Goal: Task Accomplishment & Management: Manage account settings

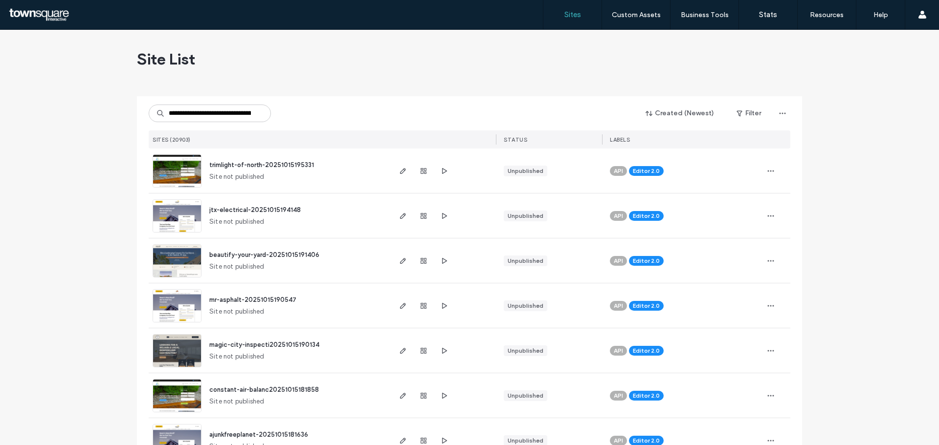
scroll to position [0, 34]
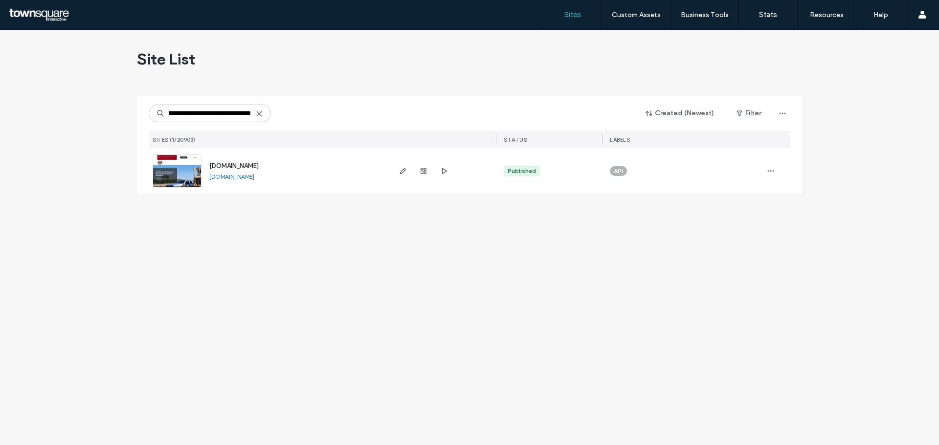
type input "**********"
click at [236, 163] on span "[DOMAIN_NAME]" at bounding box center [233, 165] width 49 height 7
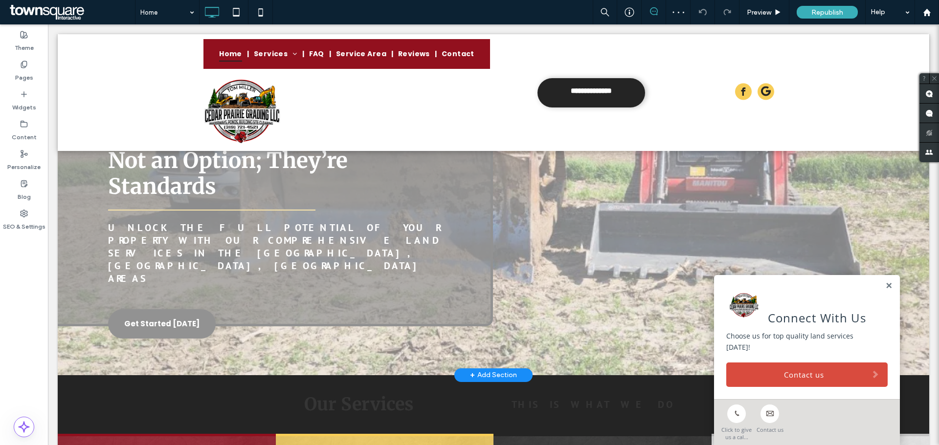
scroll to position [196, 0]
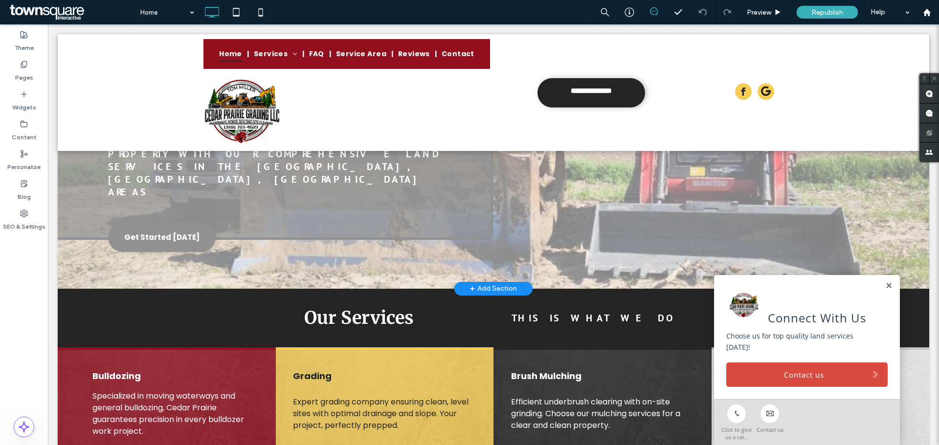
click at [509, 284] on div "+ Add Section" at bounding box center [493, 289] width 47 height 11
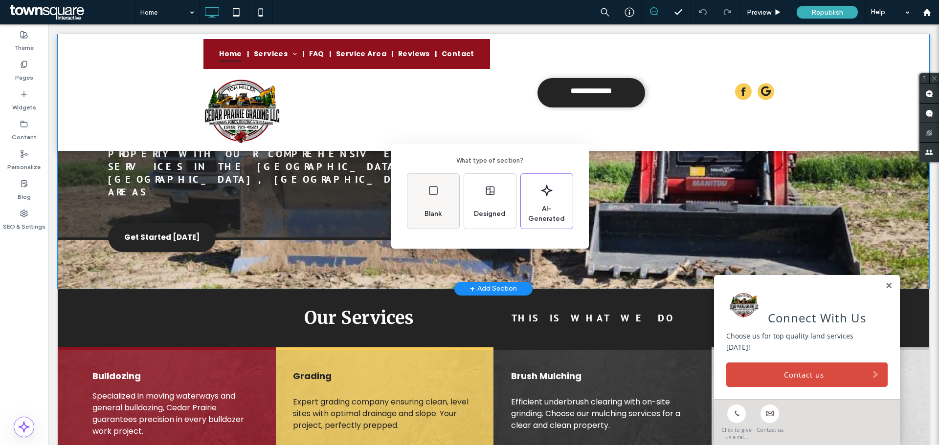
click at [439, 203] on div "Blank" at bounding box center [432, 214] width 25 height 22
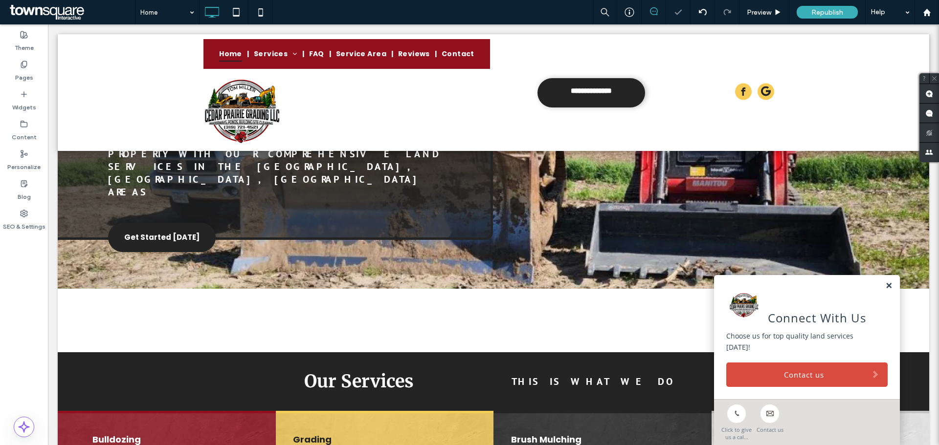
click at [885, 290] on link at bounding box center [888, 286] width 7 height 8
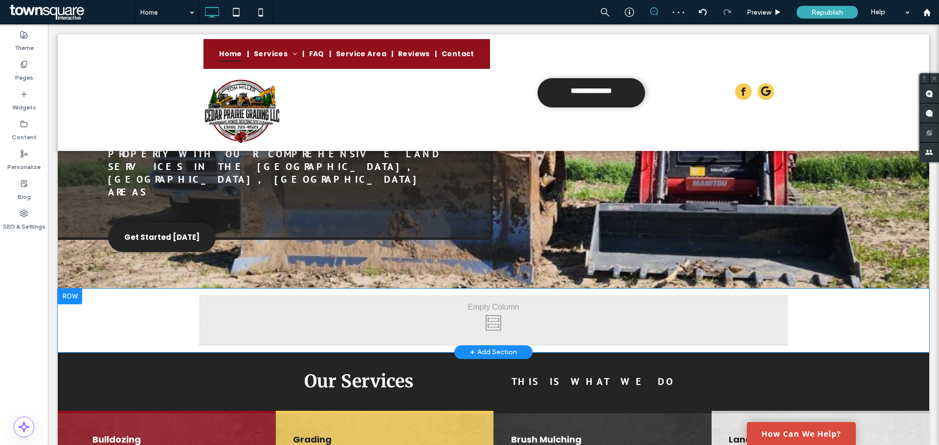
scroll to position [98, 0]
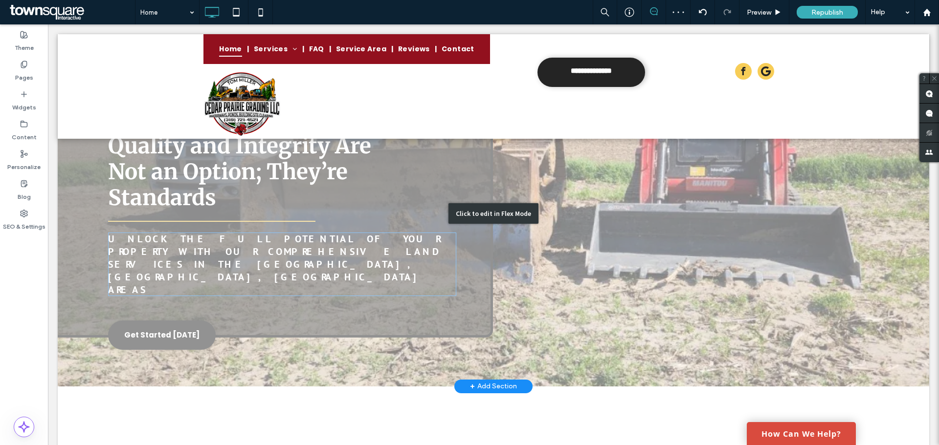
drag, startPoint x: 316, startPoint y: 254, endPoint x: 319, endPoint y: 262, distance: 9.0
click at [319, 262] on div "Click to edit in Flex Mode" at bounding box center [493, 213] width 871 height 345
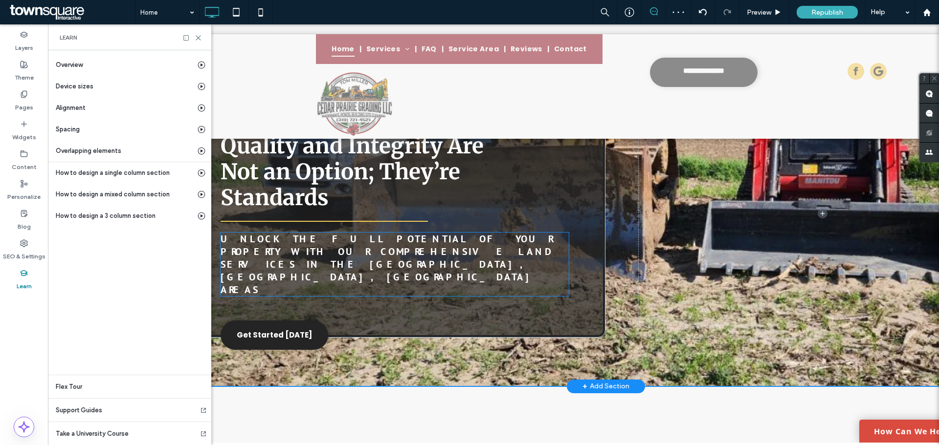
scroll to position [0, 51]
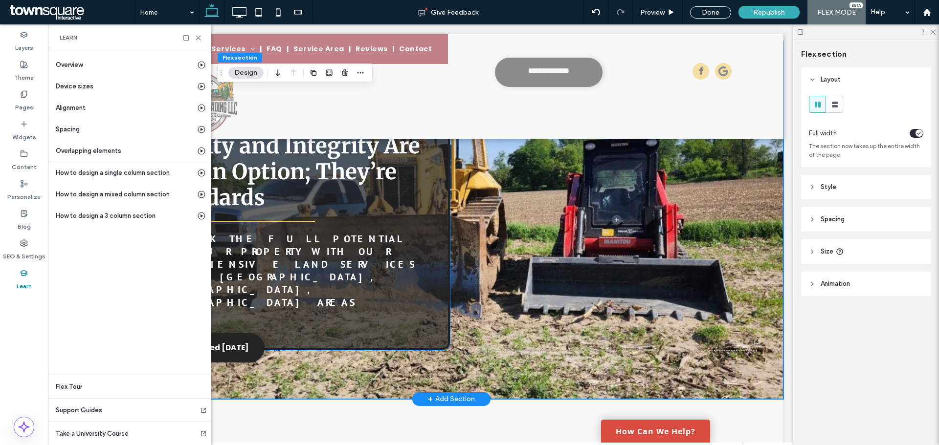
click at [398, 286] on div "Expert Land Solutions Quality and Integrity Are Not an Option; They’re Standard…" at bounding box center [284, 220] width 331 height 260
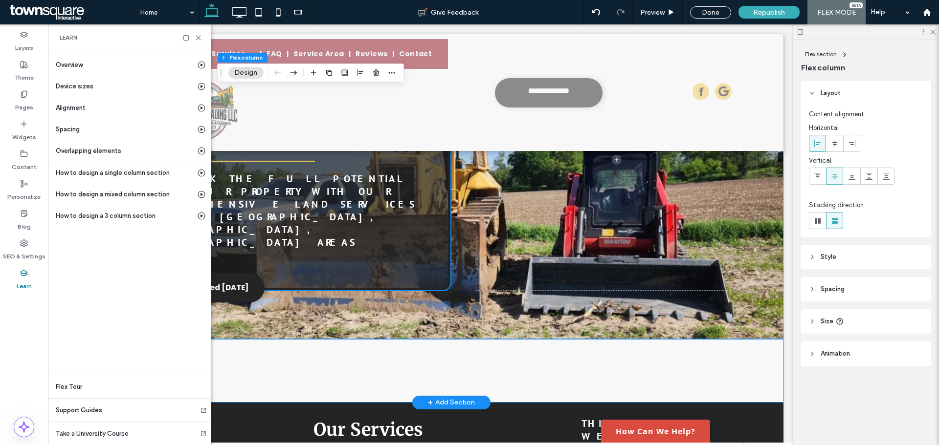
scroll to position [147, 0]
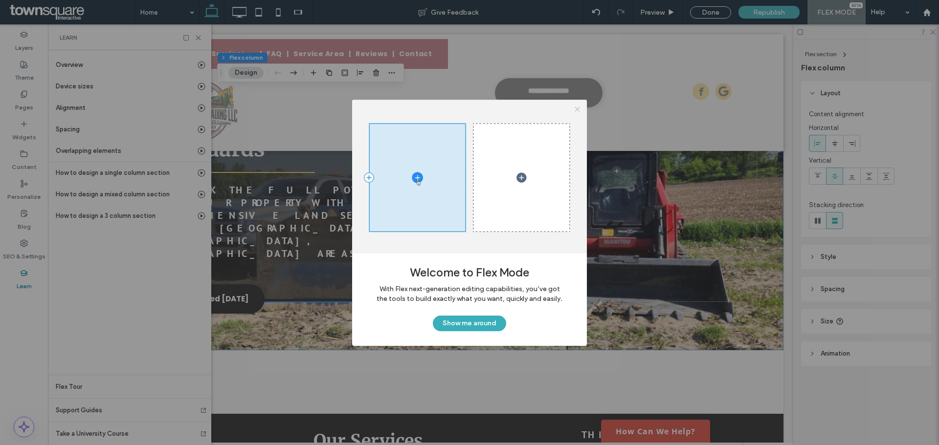
click at [576, 108] on icon at bounding box center [576, 109] width 7 height 7
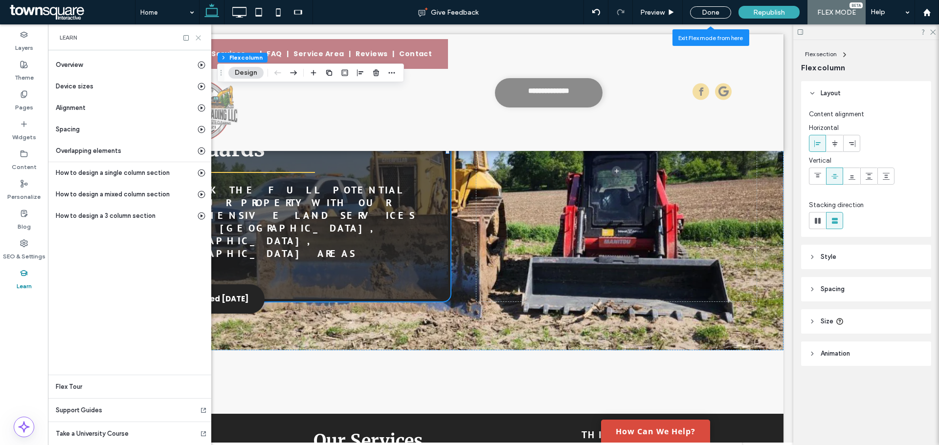
click at [198, 38] on use at bounding box center [198, 38] width 4 height 4
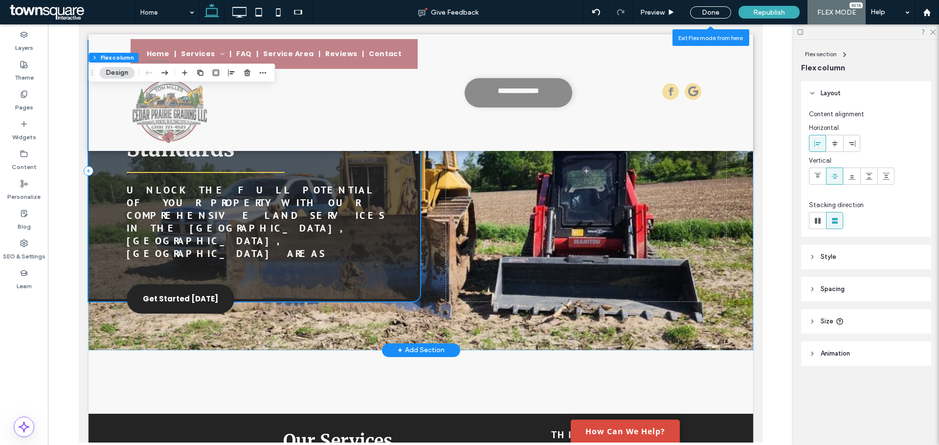
click at [393, 245] on div "Expert Land Solutions Quality and Integrity Are Not an Option; They’re Standard…" at bounding box center [253, 171] width 331 height 260
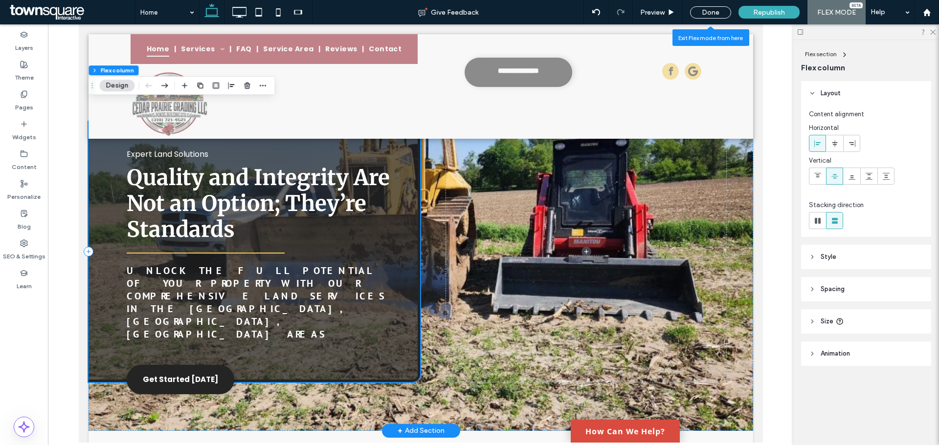
scroll to position [49, 0]
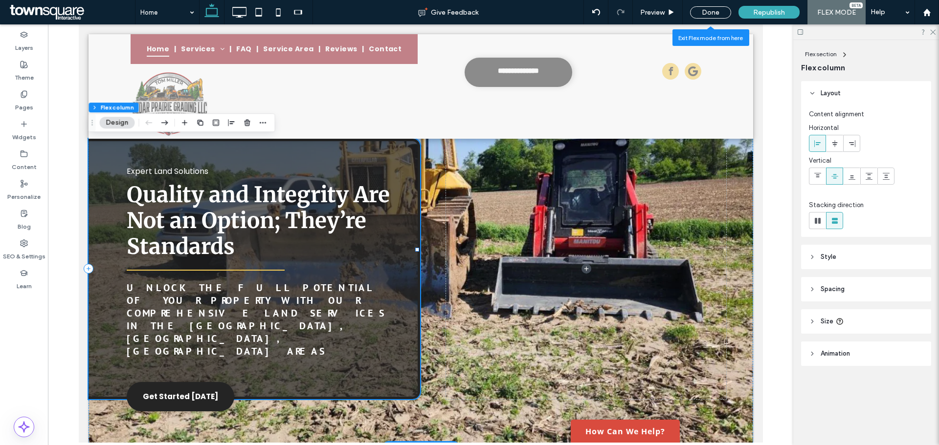
click at [108, 229] on div "Expert Land Solutions Quality and Integrity Are Not an Option; They’re Standard…" at bounding box center [253, 269] width 331 height 260
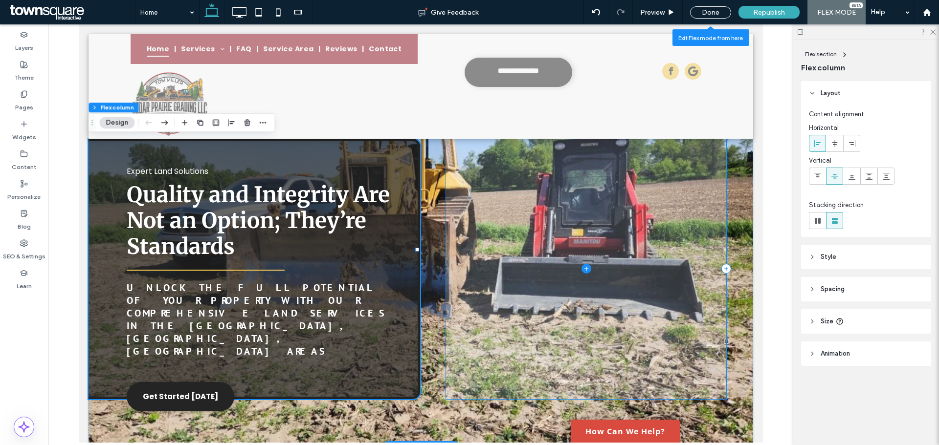
click at [577, 241] on span at bounding box center [585, 269] width 281 height 260
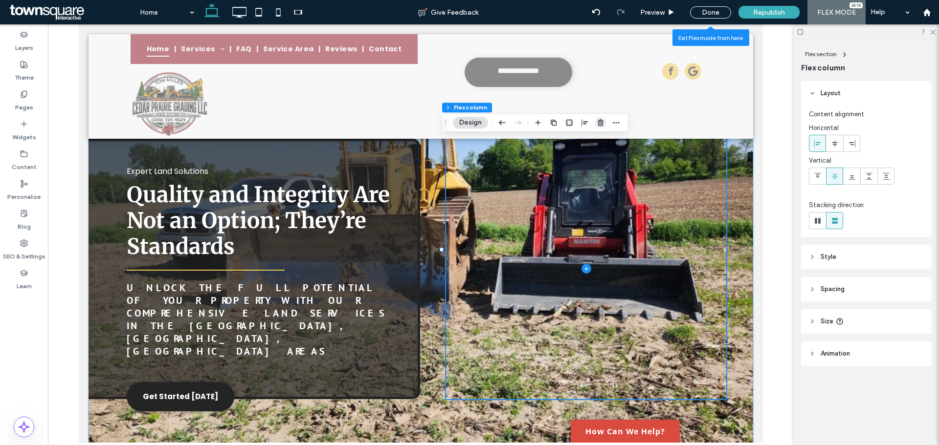
click at [601, 120] on icon "button" at bounding box center [600, 123] width 8 height 8
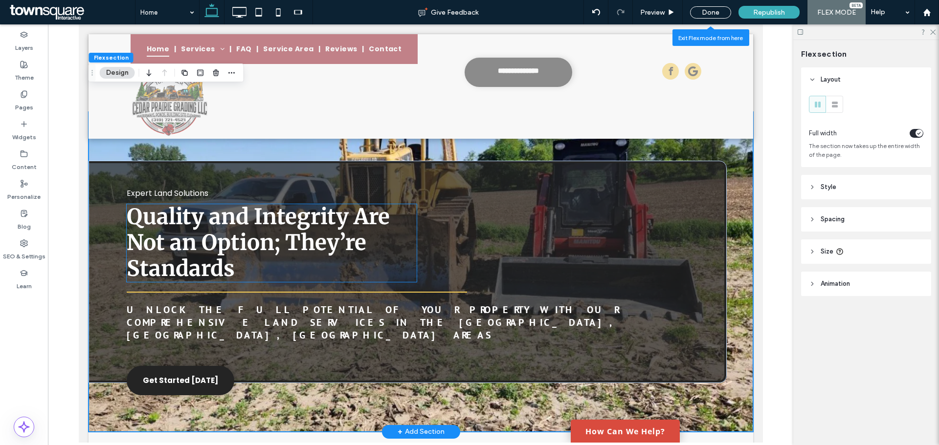
scroll to position [0, 0]
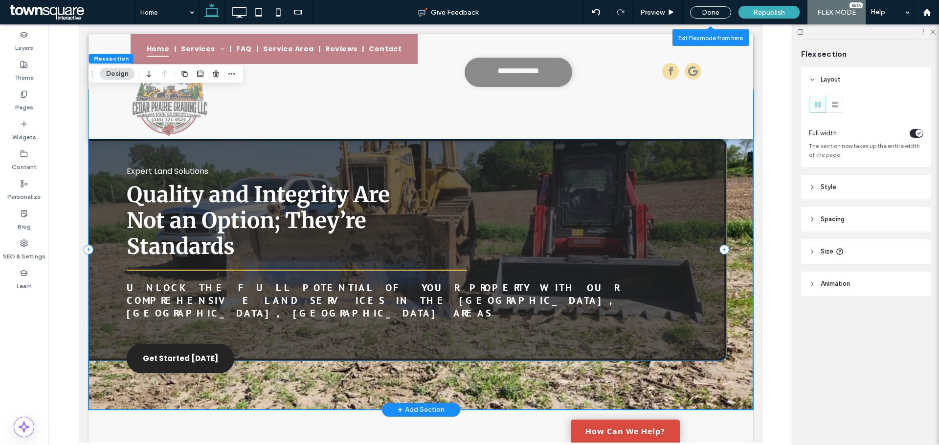
click at [563, 181] on div "Expert Land Solutions Quality and Integrity Are Not an Option; They’re Standard…" at bounding box center [407, 250] width 638 height 222
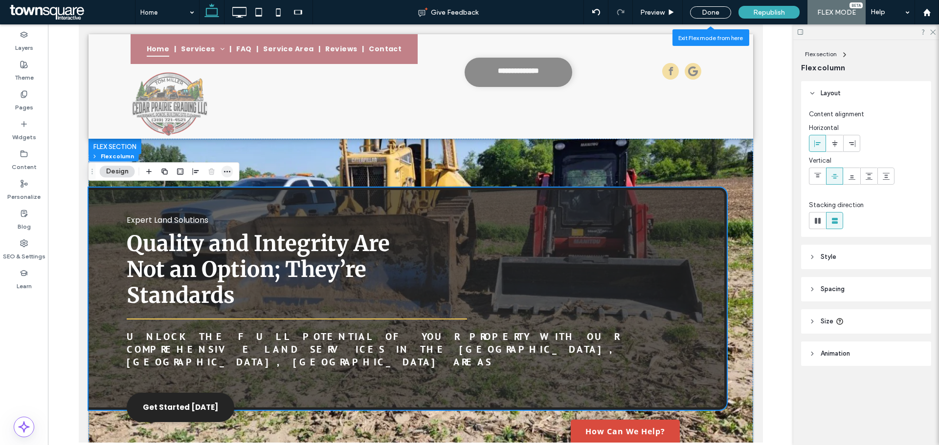
click at [222, 169] on span "button" at bounding box center [227, 172] width 12 height 12
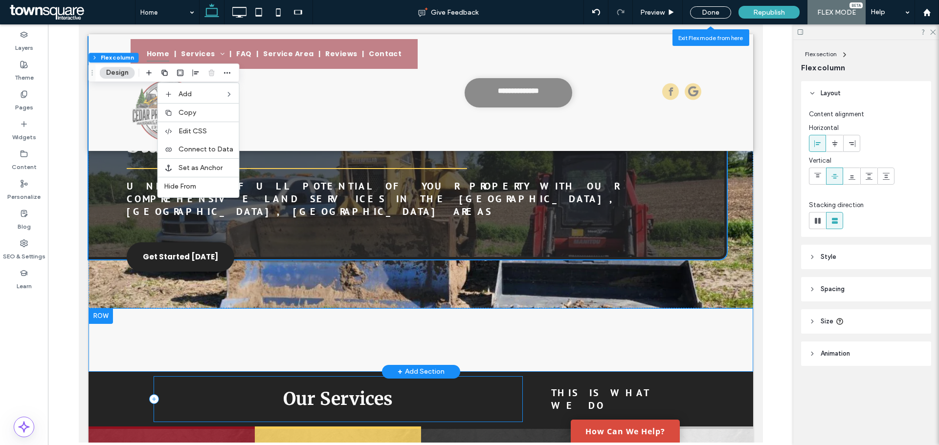
scroll to position [147, 0]
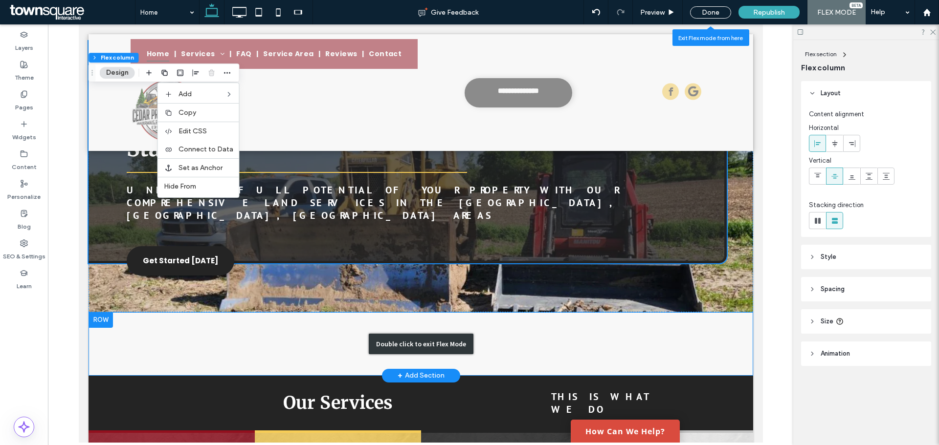
click at [155, 338] on div "Double click to exit Flex Mode" at bounding box center [420, 344] width 664 height 64
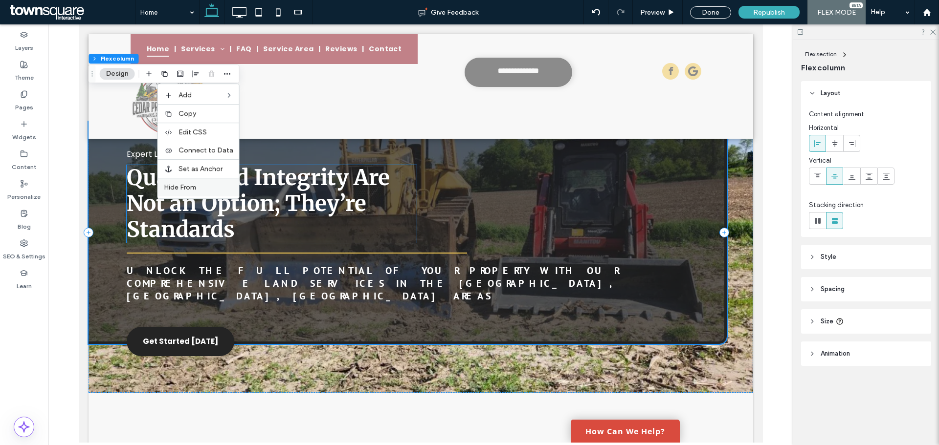
scroll to position [49, 0]
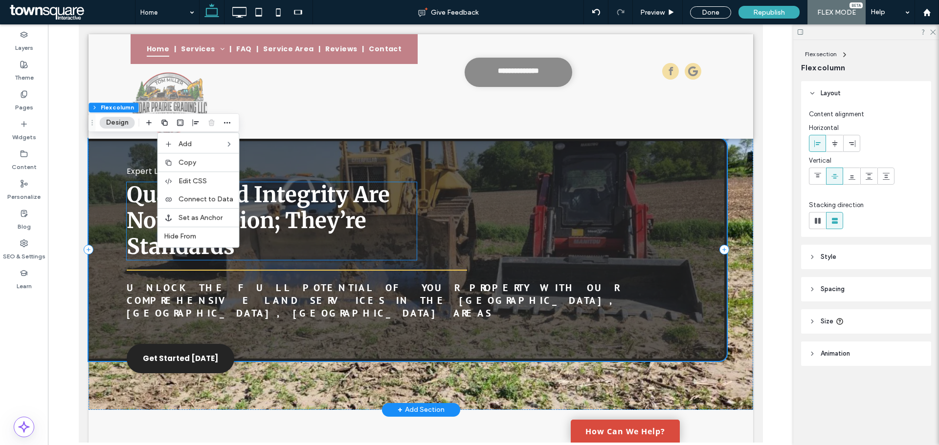
click at [290, 214] on span "Quality and Integrity Are Not an Option; They’re Standards" at bounding box center [257, 220] width 263 height 79
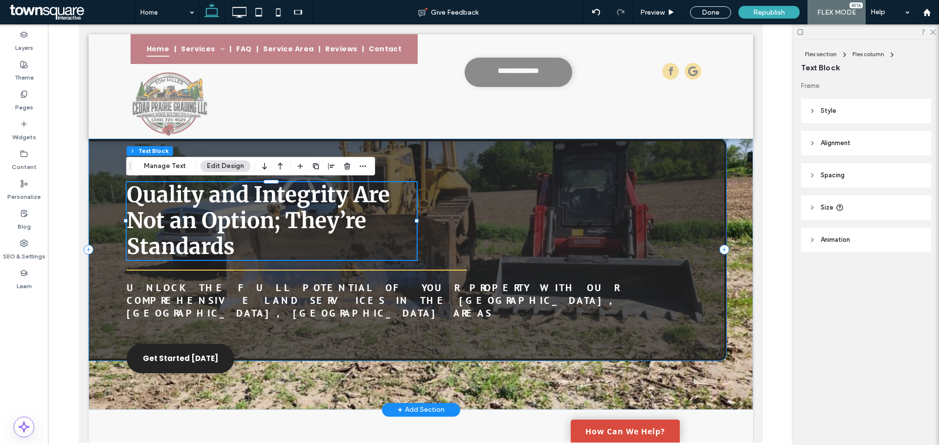
click at [448, 205] on div "Expert Land Solutions Quality and Integrity Are Not an Option; They’re Standard…" at bounding box center [407, 250] width 638 height 222
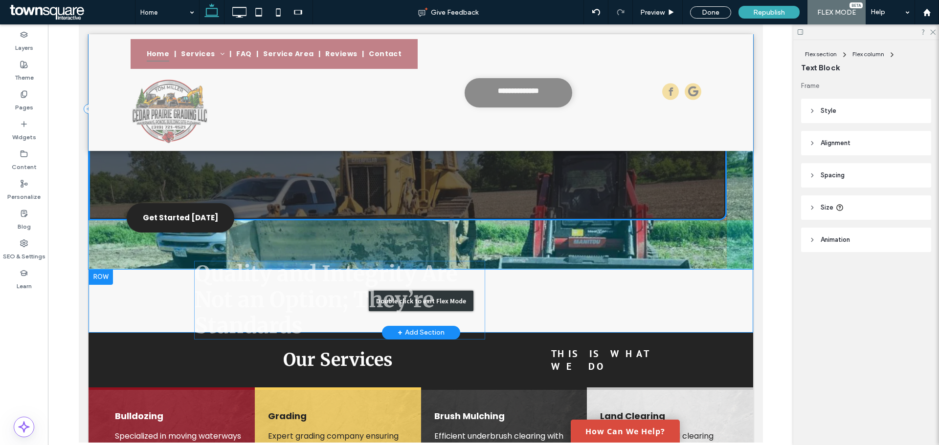
scroll to position [196, 0]
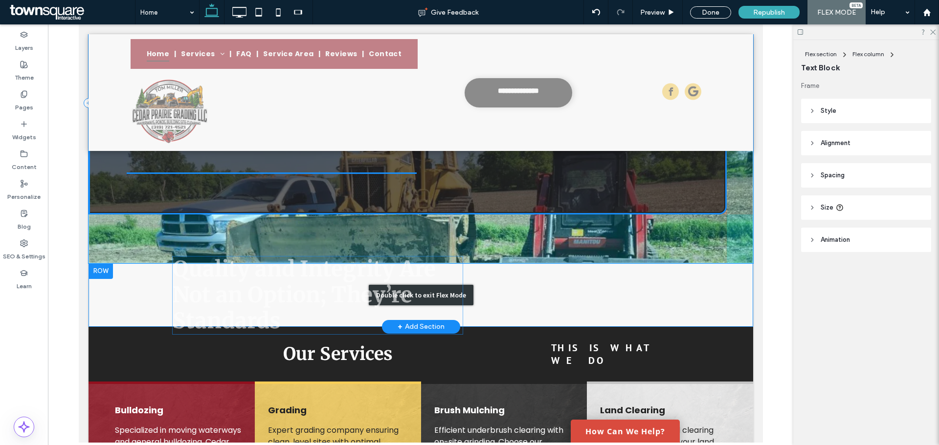
drag, startPoint x: 312, startPoint y: 215, endPoint x: 358, endPoint y: 289, distance: 87.6
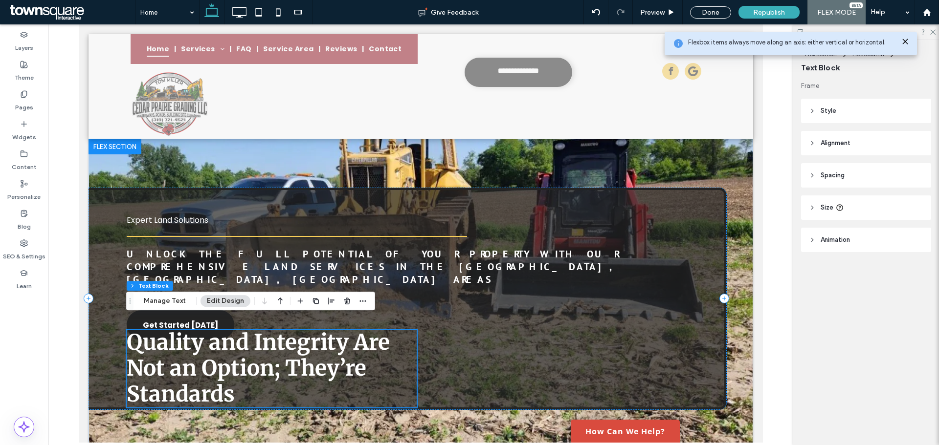
scroll to position [147, 0]
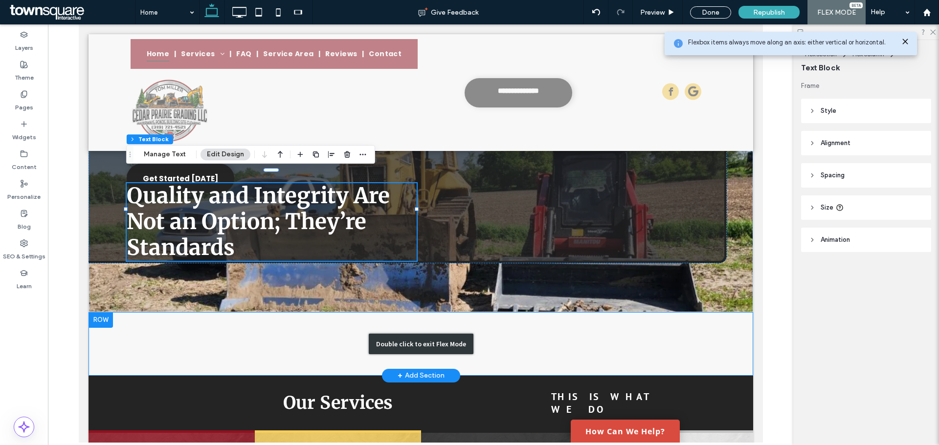
click at [515, 326] on div "Double click to exit Flex Mode" at bounding box center [420, 344] width 664 height 64
click at [295, 344] on div "Double click to exit Flex Mode" at bounding box center [420, 344] width 664 height 64
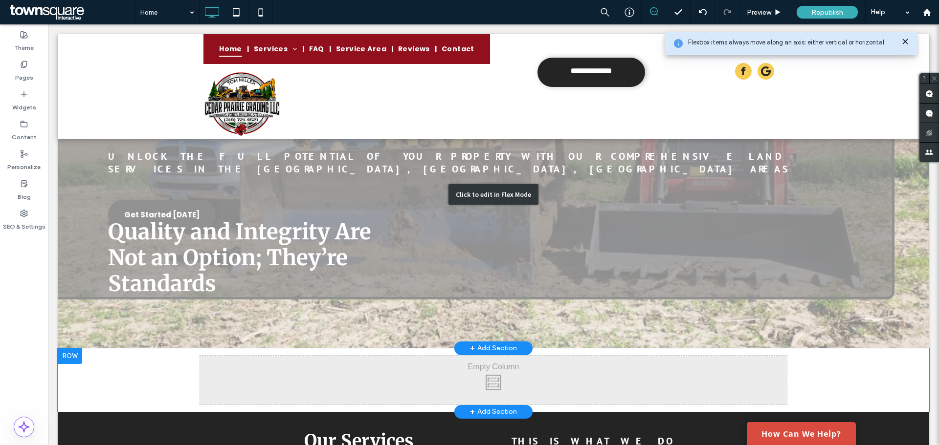
click at [247, 231] on div "Click to edit in Flex Mode" at bounding box center [493, 194] width 871 height 307
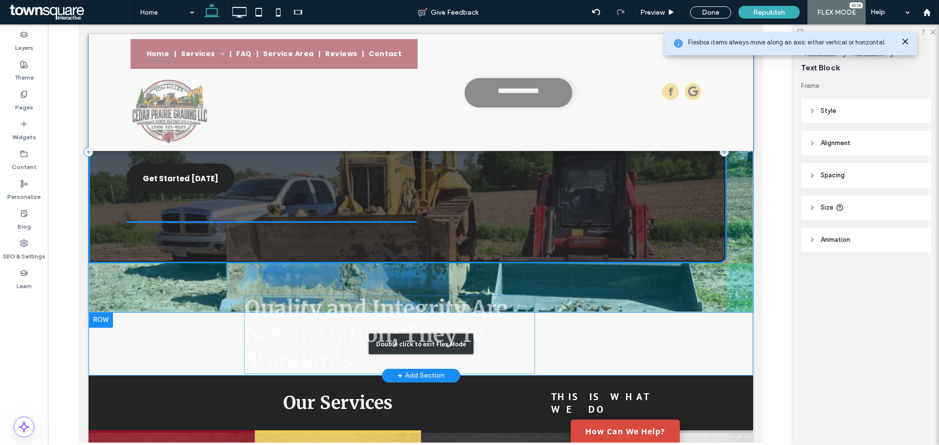
drag, startPoint x: 257, startPoint y: 206, endPoint x: 375, endPoint y: 331, distance: 172.6
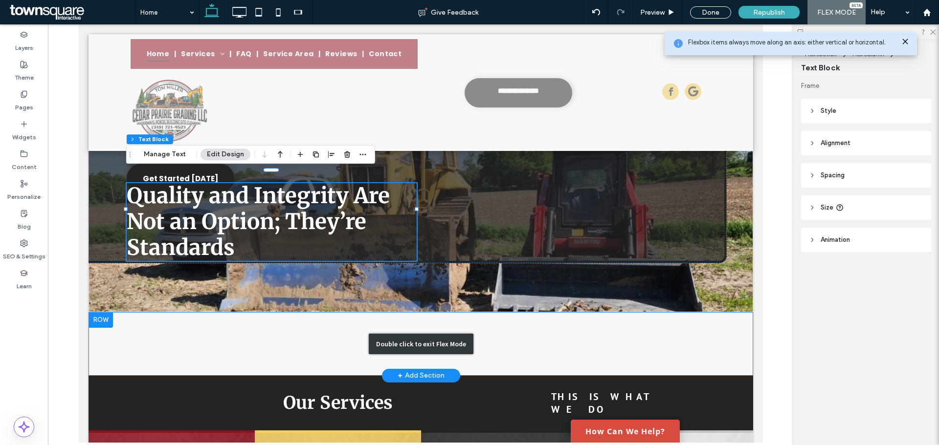
click at [345, 327] on div "Double click to exit Flex Mode" at bounding box center [420, 344] width 664 height 64
click at [175, 331] on div "Double click to exit Flex Mode" at bounding box center [420, 344] width 664 height 64
drag, startPoint x: 175, startPoint y: 331, endPoint x: 206, endPoint y: 331, distance: 30.8
click at [175, 331] on div "Double click to exit Flex Mode" at bounding box center [420, 344] width 664 height 64
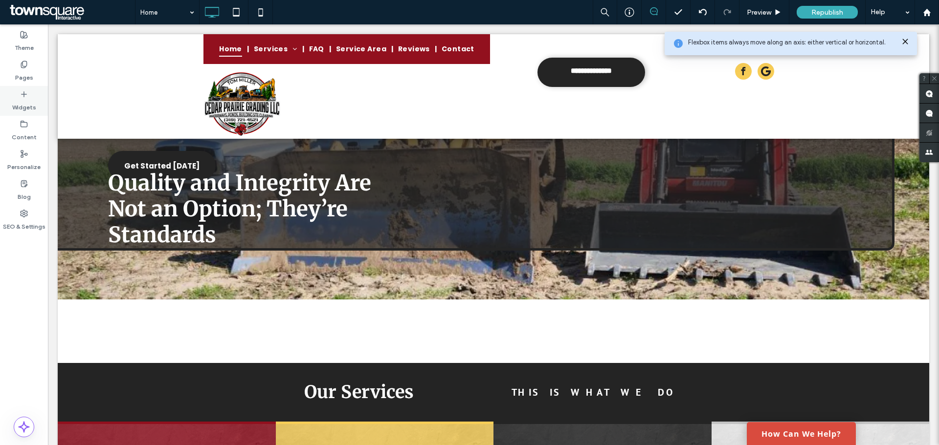
click at [34, 107] on label "Widgets" at bounding box center [24, 105] width 24 height 14
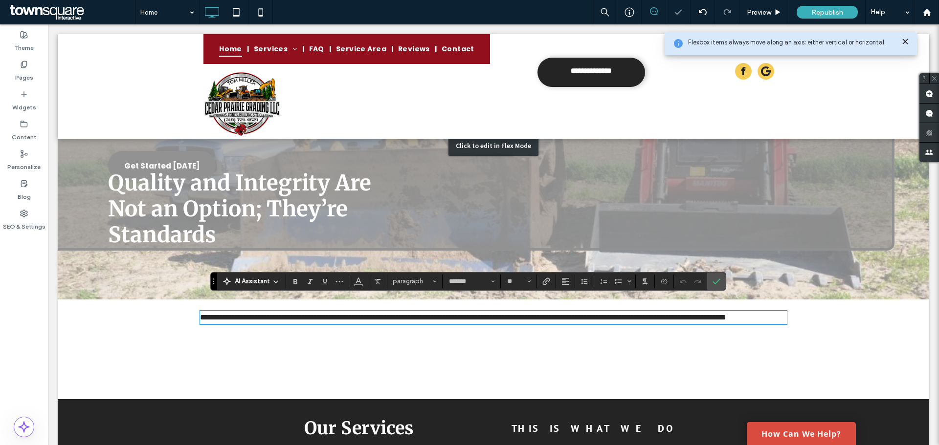
click at [222, 195] on div "Click to edit in Flex Mode" at bounding box center [493, 145] width 871 height 307
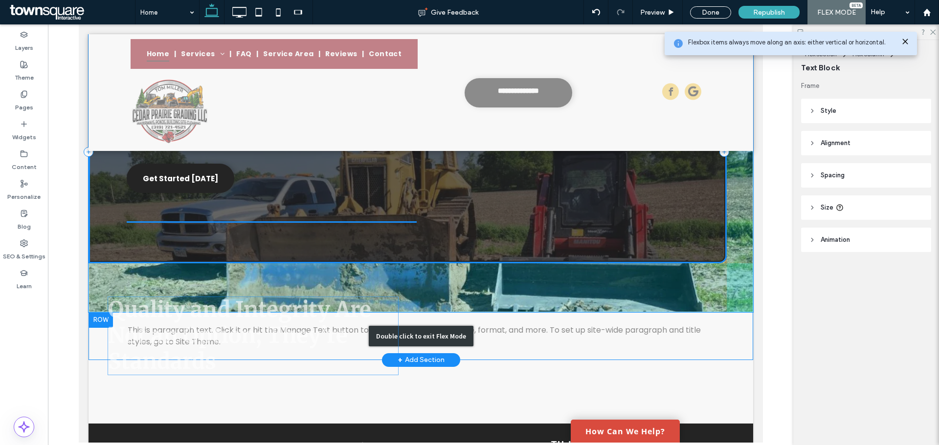
drag, startPoint x: 236, startPoint y: 252, endPoint x: 218, endPoint y: 329, distance: 79.8
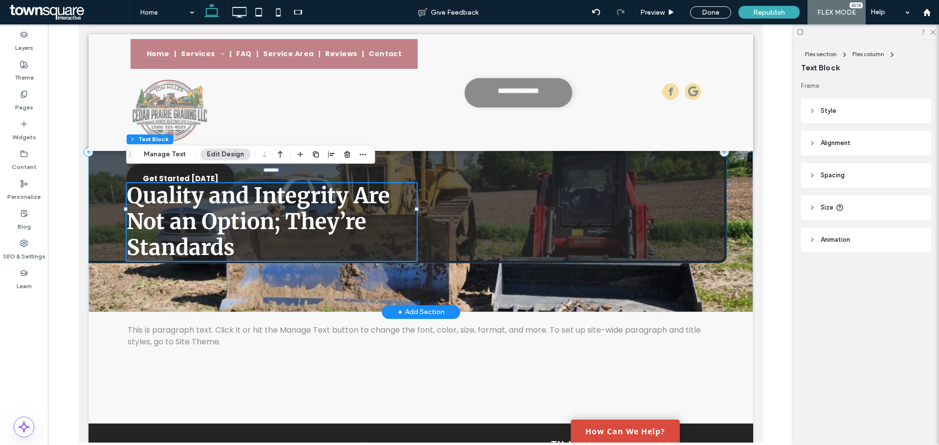
click at [235, 213] on span "Quality and Integrity Are Not an Option; They’re Standards" at bounding box center [257, 221] width 263 height 79
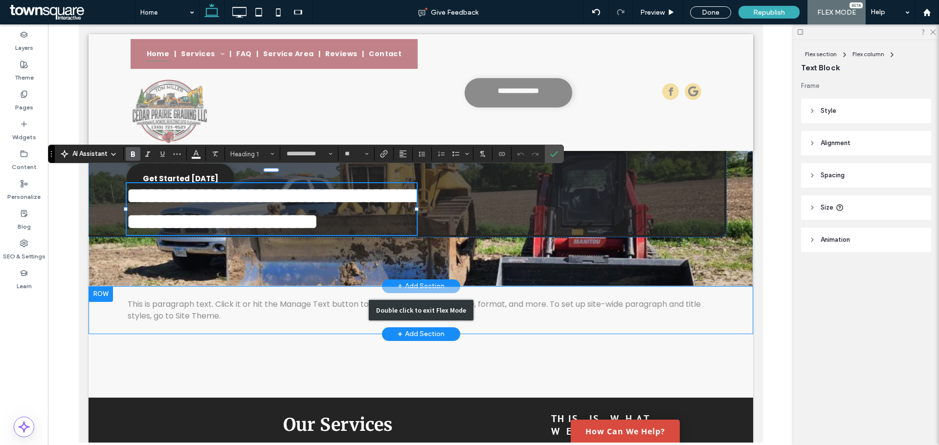
click at [185, 326] on div "Double click to exit Flex Mode" at bounding box center [420, 310] width 664 height 48
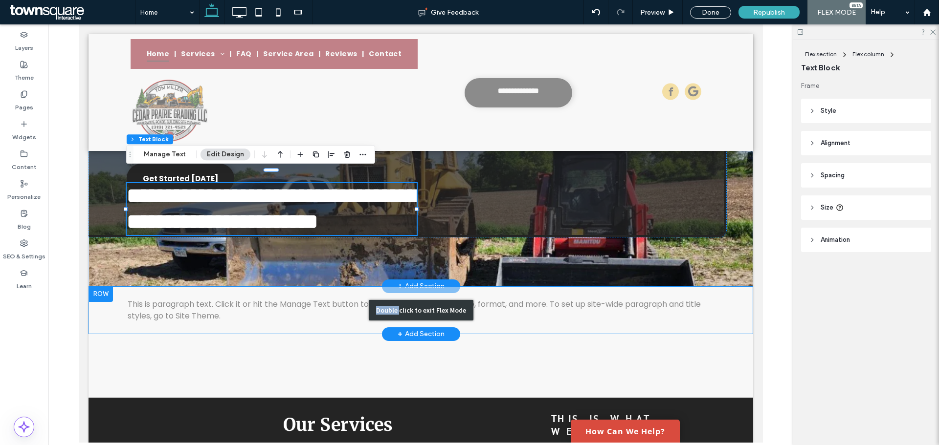
click at [185, 326] on div "Double click to exit Flex Mode" at bounding box center [420, 310] width 664 height 48
click at [216, 326] on div "Click To Paste Click To Paste This is paragraph text. Click it or hit the Manag…" at bounding box center [420, 310] width 664 height 48
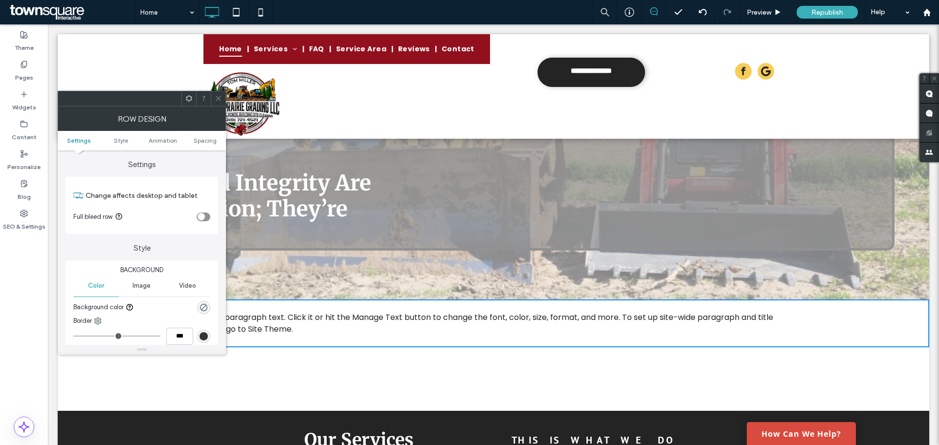
click at [196, 318] on div "Border" at bounding box center [141, 321] width 137 height 10
click at [219, 102] on span at bounding box center [218, 98] width 7 height 15
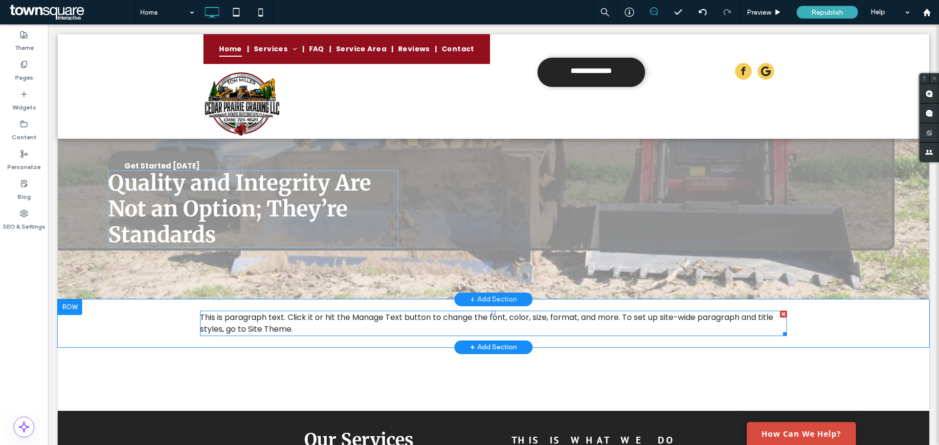
click at [272, 312] on span "This is paragraph text. Click it or hit the Manage Text button to change the fo…" at bounding box center [486, 323] width 573 height 23
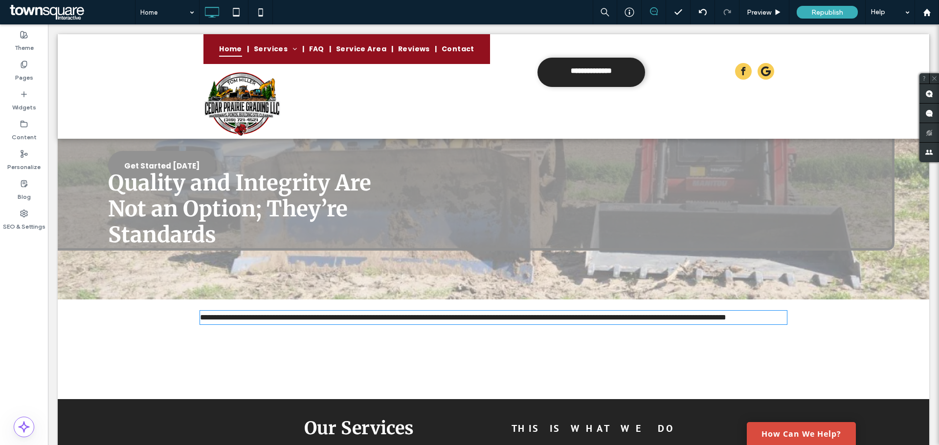
click at [272, 314] on span "**********" at bounding box center [463, 317] width 526 height 7
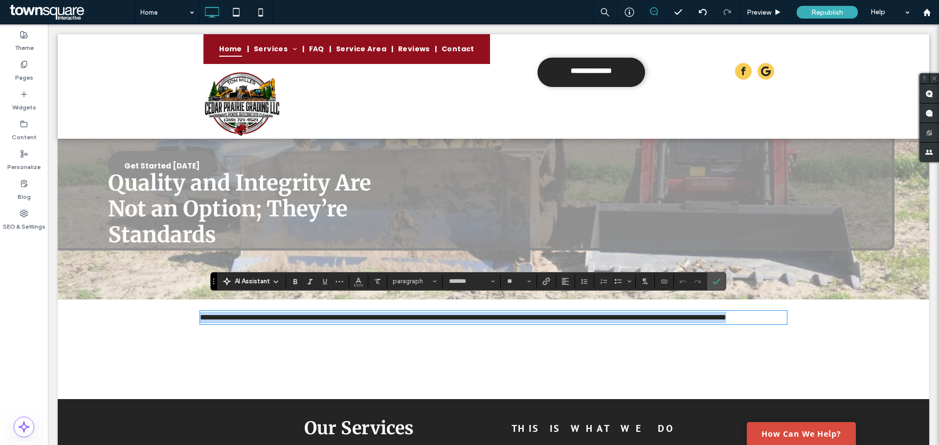
click at [272, 314] on span "**********" at bounding box center [463, 317] width 526 height 7
paste div
type input "**********"
type input "**"
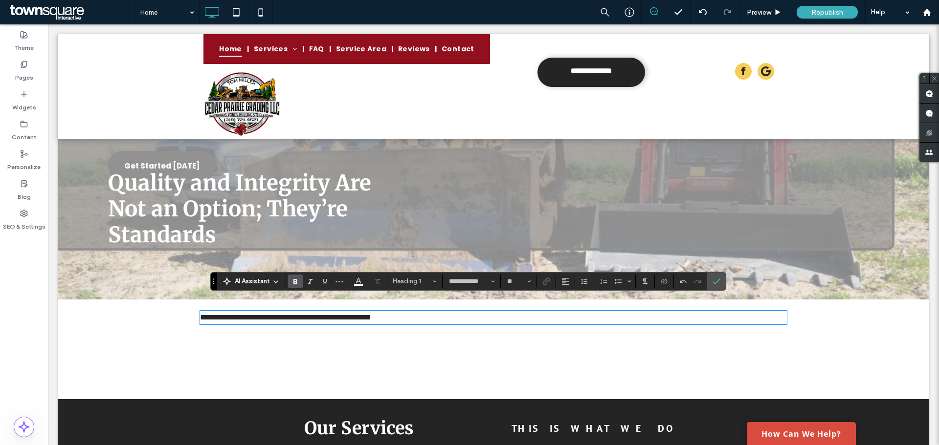
type input "*******"
type input "**"
drag, startPoint x: 435, startPoint y: 307, endPoint x: 190, endPoint y: 302, distance: 245.0
click at [190, 302] on div "**********" at bounding box center [493, 318] width 871 height 36
click at [230, 195] on div "Click to edit in Flex Mode" at bounding box center [493, 145] width 871 height 307
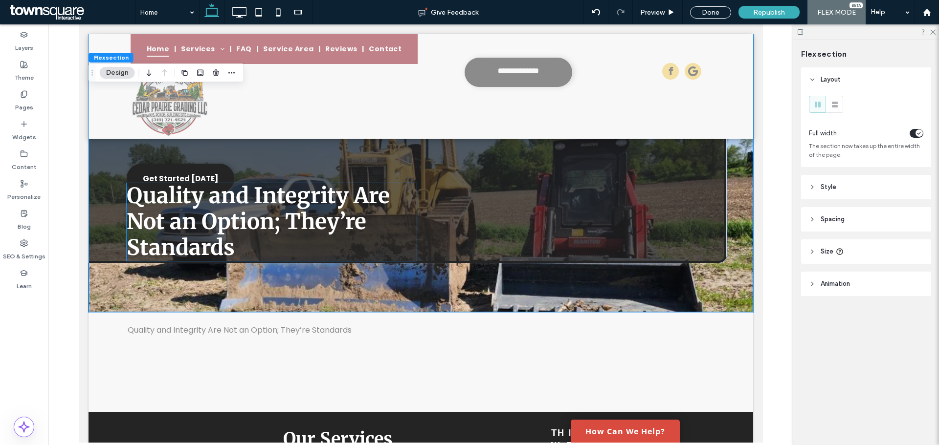
click at [229, 202] on span "Quality and Integrity Are Not an Option; They’re Standards" at bounding box center [257, 221] width 263 height 79
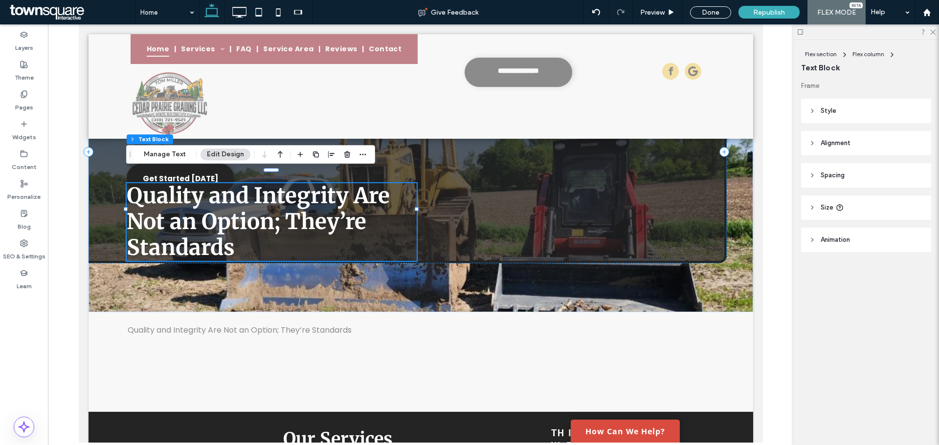
click at [270, 200] on span "Quality and Integrity Are Not an Option; They’re Standards" at bounding box center [257, 221] width 263 height 79
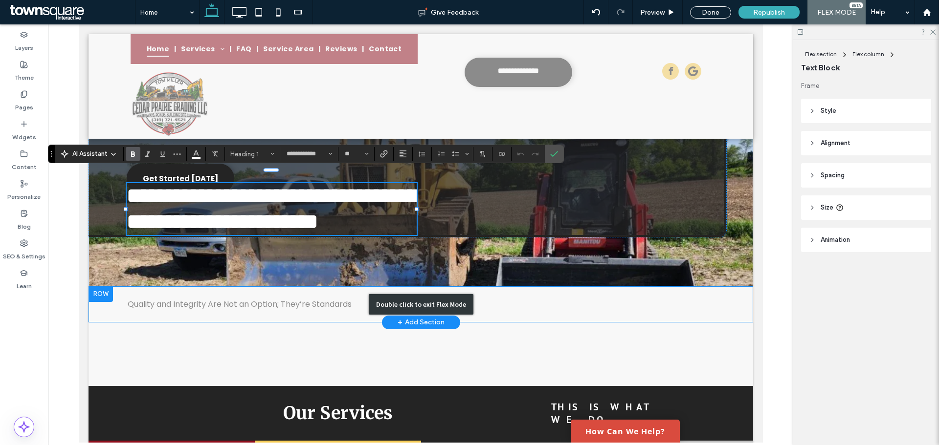
click at [302, 312] on div "Double click to exit Flex Mode" at bounding box center [420, 304] width 664 height 36
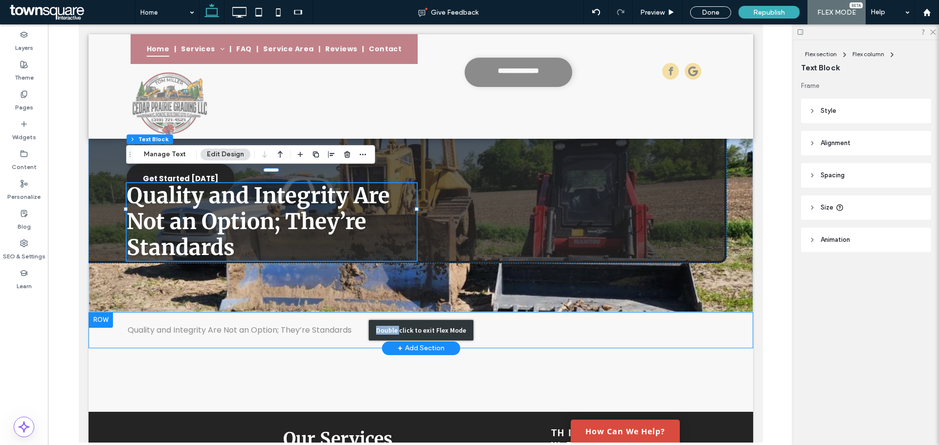
click at [302, 312] on div "Double click to exit Flex Mode" at bounding box center [420, 330] width 664 height 36
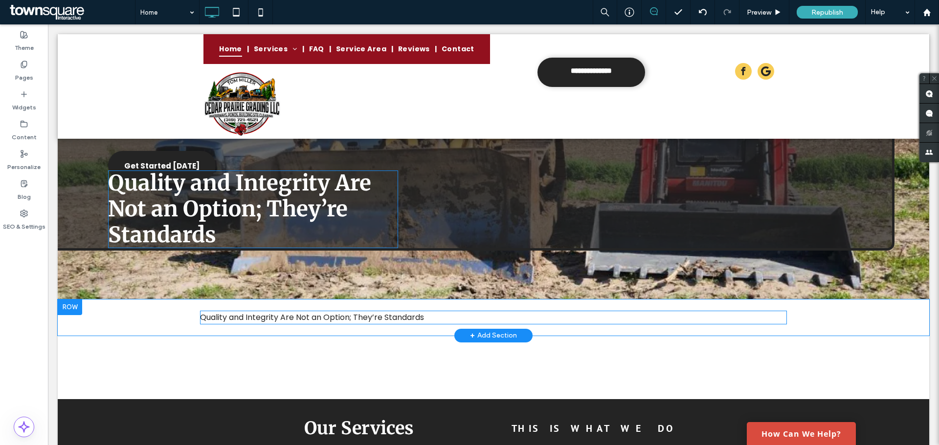
click at [285, 312] on span "Quality and Integrity Are Not an Option; They’re Standards" at bounding box center [312, 317] width 224 height 11
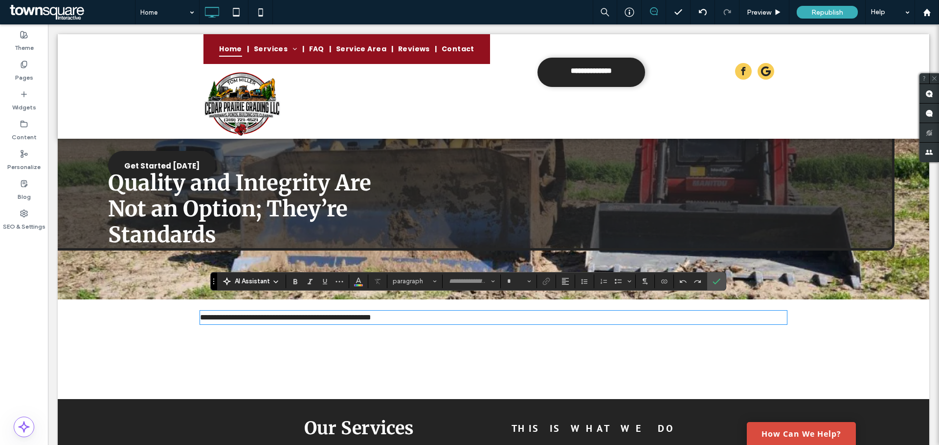
type input "*******"
type input "**"
click at [285, 314] on span "**********" at bounding box center [285, 317] width 171 height 7
click at [530, 281] on use "Size" at bounding box center [528, 282] width 3 height 2
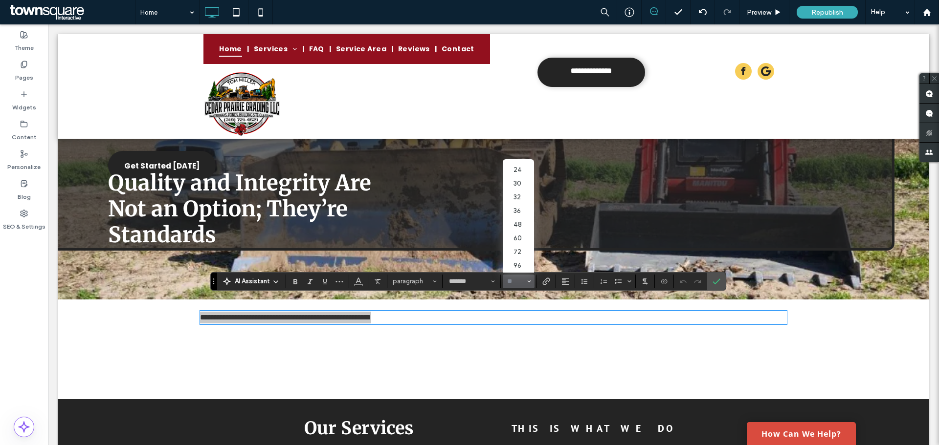
scroll to position [113, 0]
click at [525, 219] on label "48" at bounding box center [518, 225] width 31 height 14
type input "**"
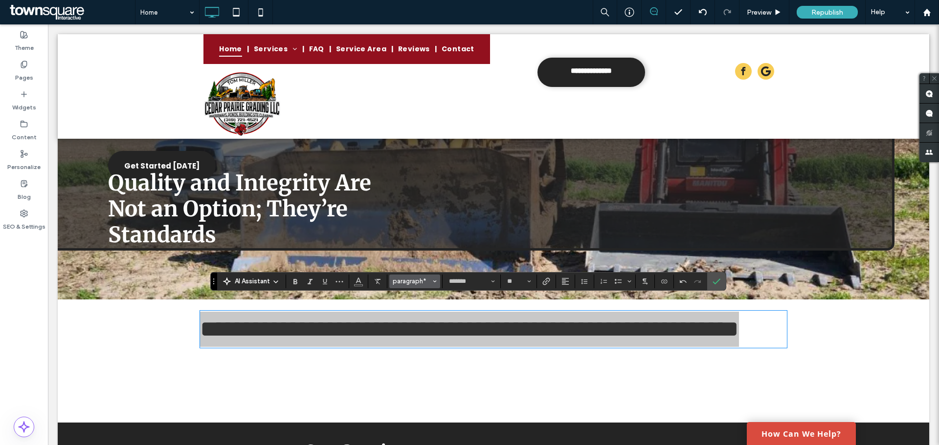
click at [436, 279] on span "Styles" at bounding box center [435, 281] width 4 height 13
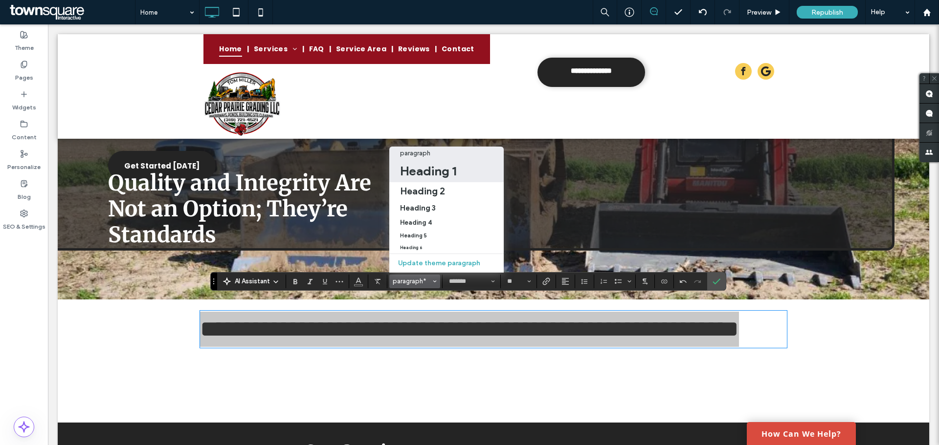
click at [433, 170] on h1 "Heading 1" at bounding box center [428, 171] width 56 height 16
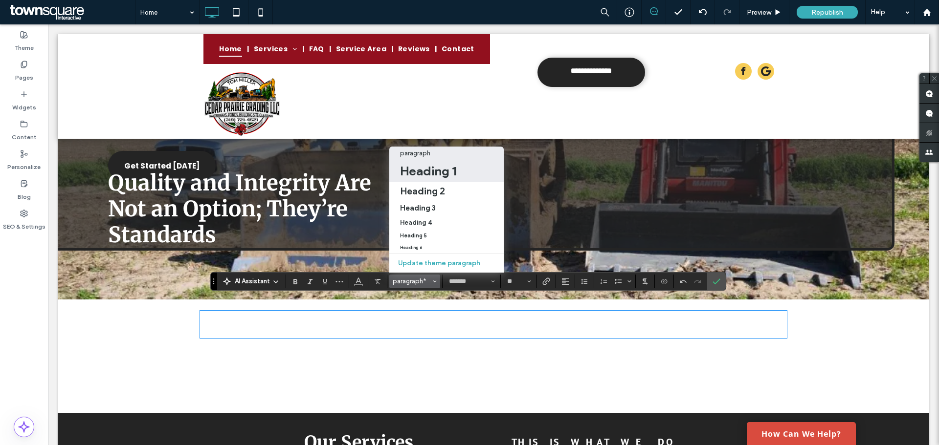
type input "**********"
type input "**"
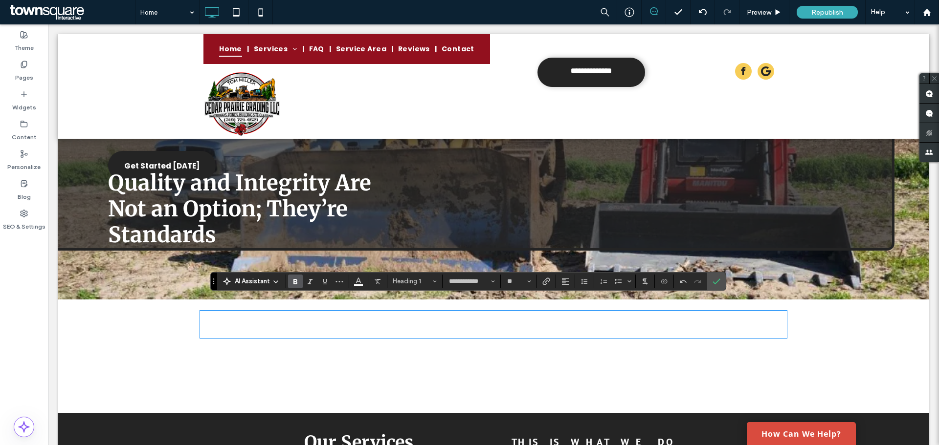
click at [131, 350] on div "**********" at bounding box center [493, 325] width 871 height 50
click at [290, 335] on span "**********" at bounding box center [441, 324] width 482 height 21
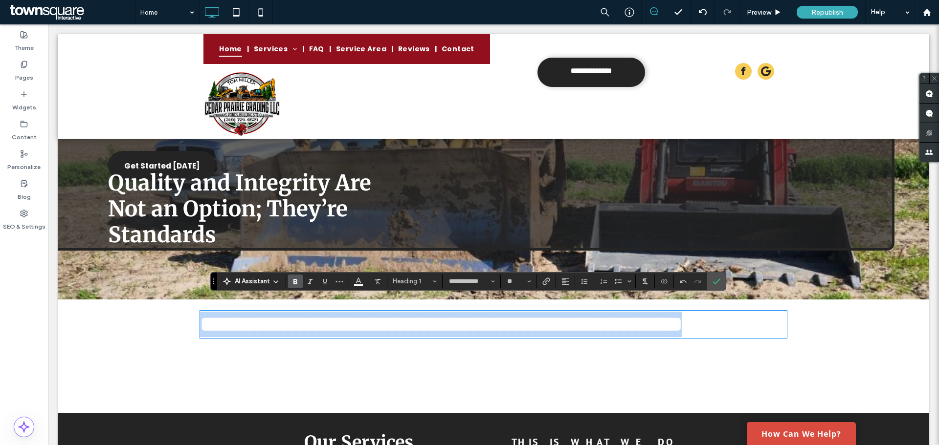
click at [290, 335] on span "**********" at bounding box center [441, 324] width 482 height 21
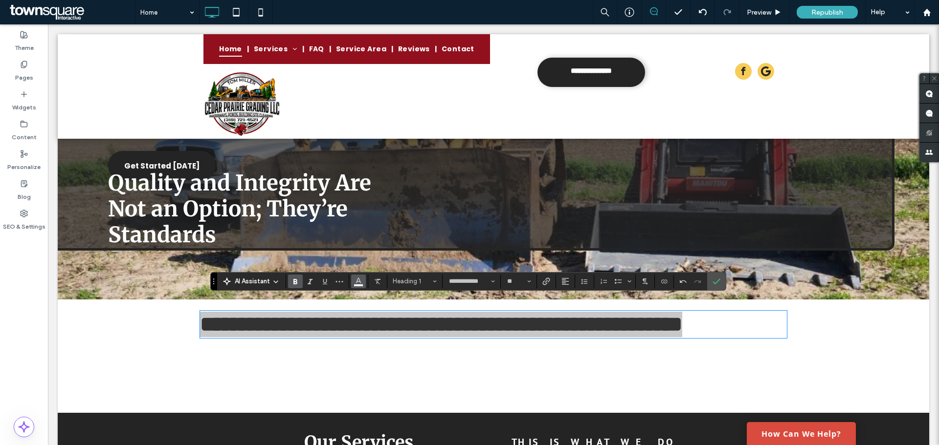
click at [359, 282] on icon "Color" at bounding box center [358, 281] width 8 height 8
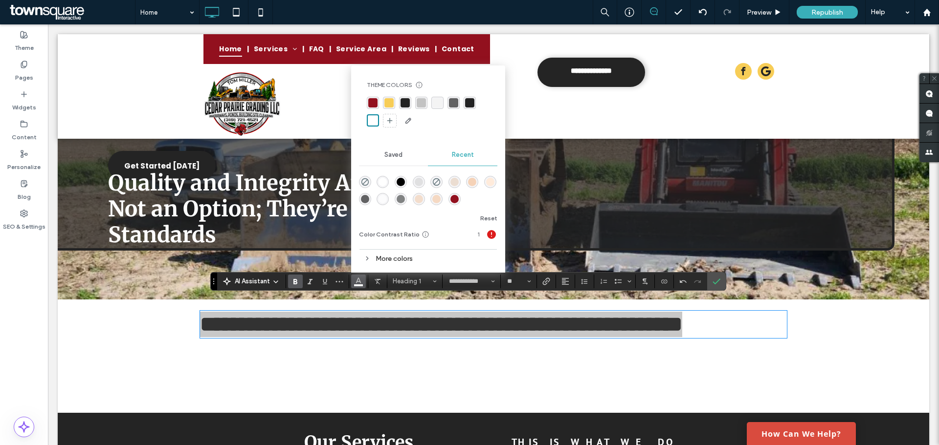
click at [375, 104] on div "rgba(146, 16, 30, 1)" at bounding box center [372, 102] width 9 height 9
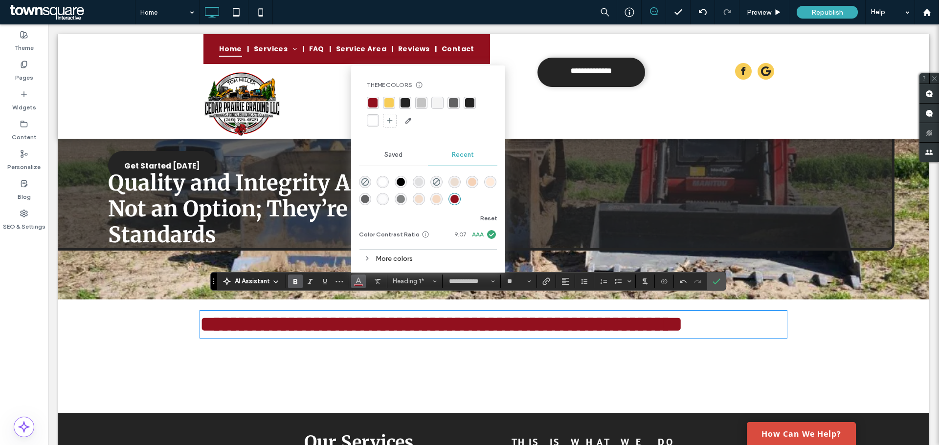
click at [202, 395] on div "Click To Paste Click To Paste Click To Paste Click To Paste Click To Paste Clic…" at bounding box center [493, 381] width 587 height 49
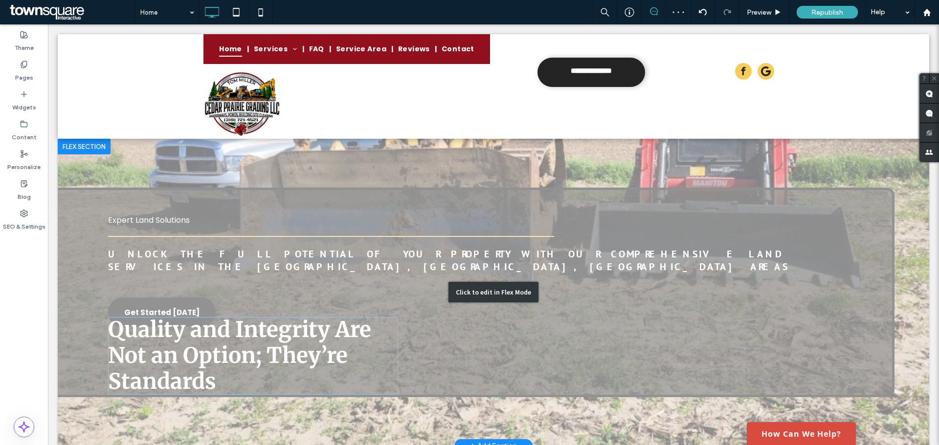
scroll to position [49, 0]
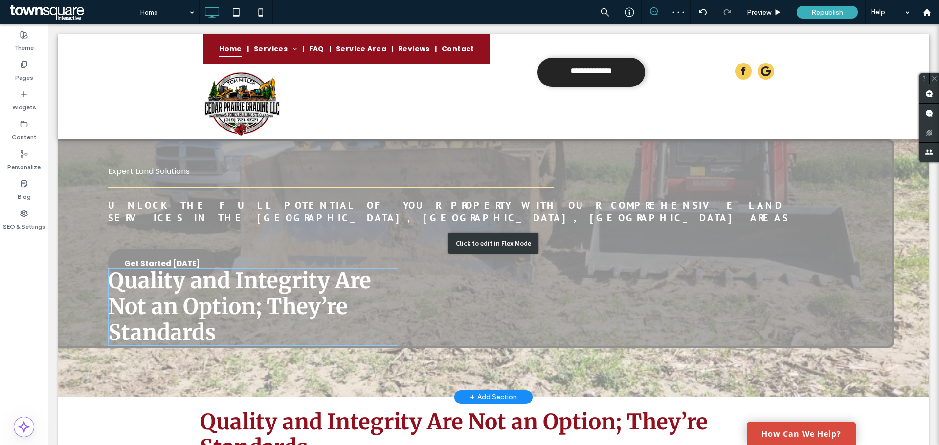
click at [235, 292] on div "Click to edit in Flex Mode" at bounding box center [493, 243] width 871 height 307
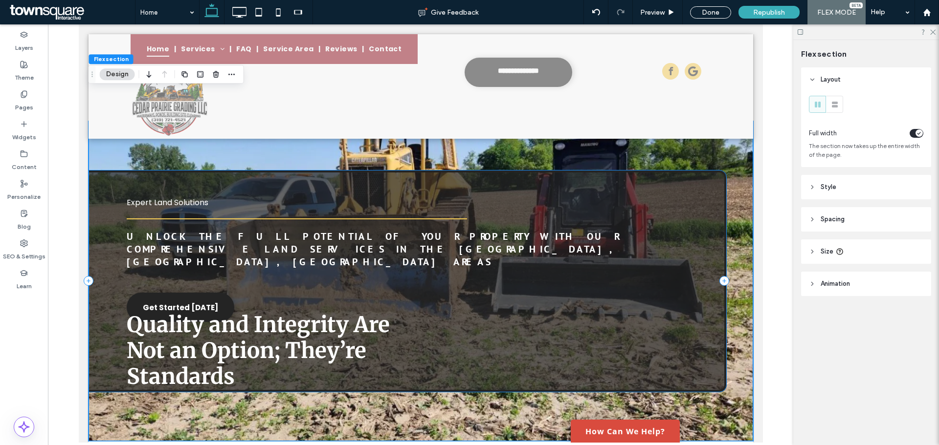
scroll to position [0, 0]
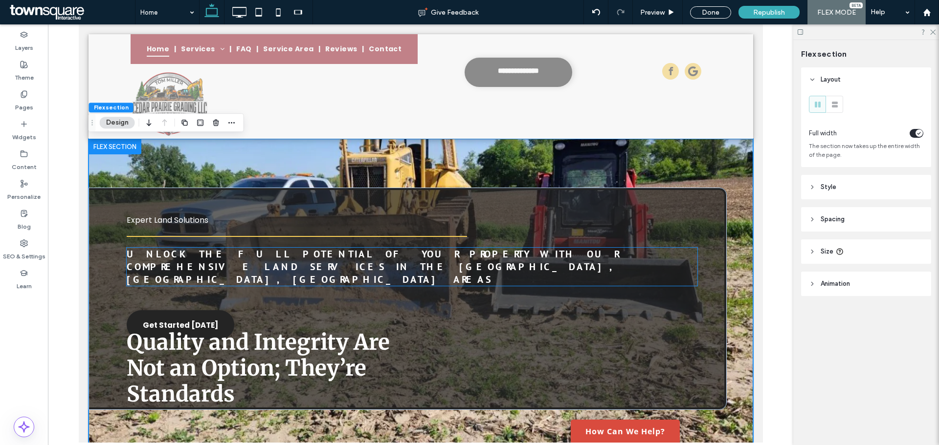
click at [268, 263] on span "Unlock the full potential of your property with our comprehensive land services…" at bounding box center [372, 267] width 492 height 38
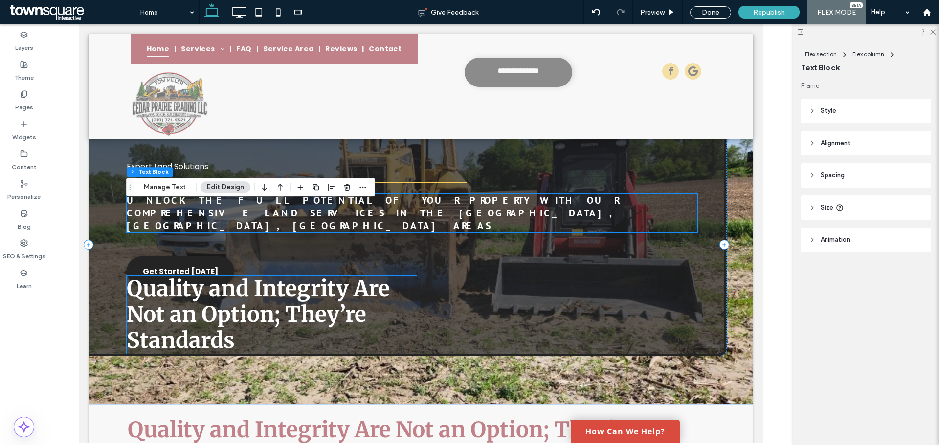
scroll to position [98, 0]
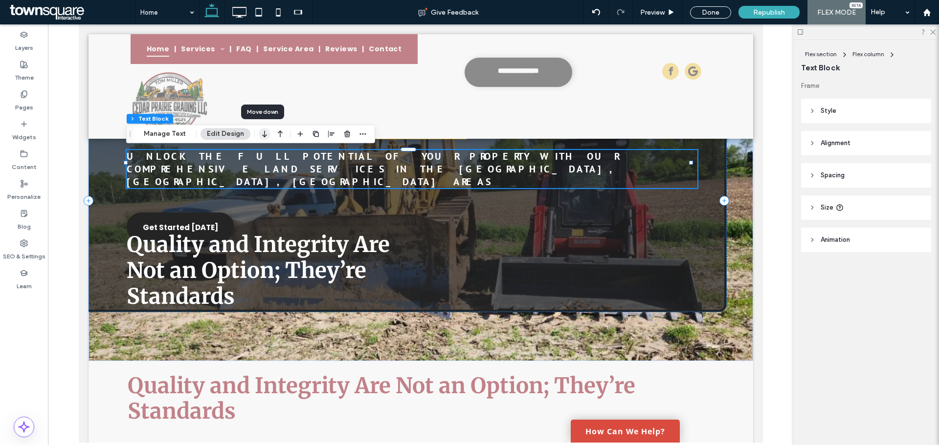
click at [265, 134] on icon "button" at bounding box center [265, 134] width 12 height 18
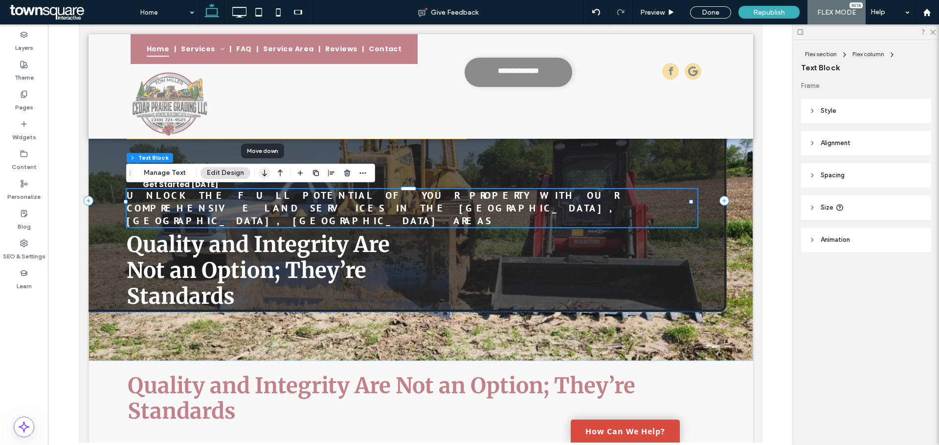
click at [264, 178] on icon "button" at bounding box center [265, 173] width 12 height 18
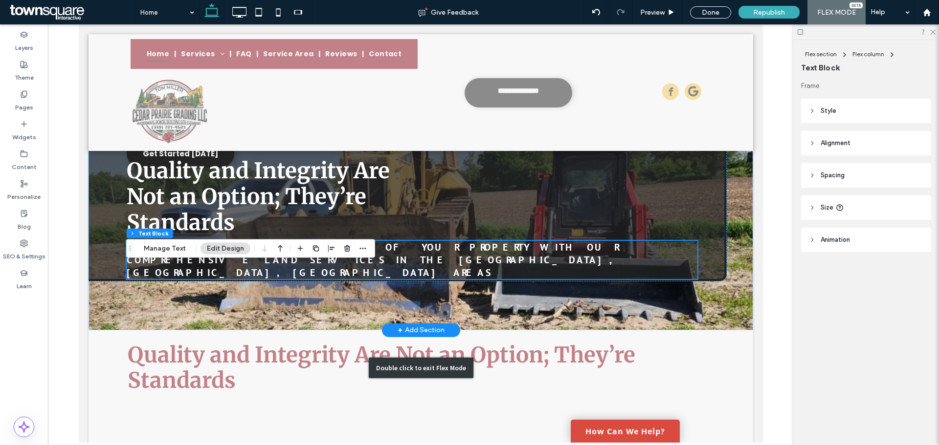
scroll to position [196, 0]
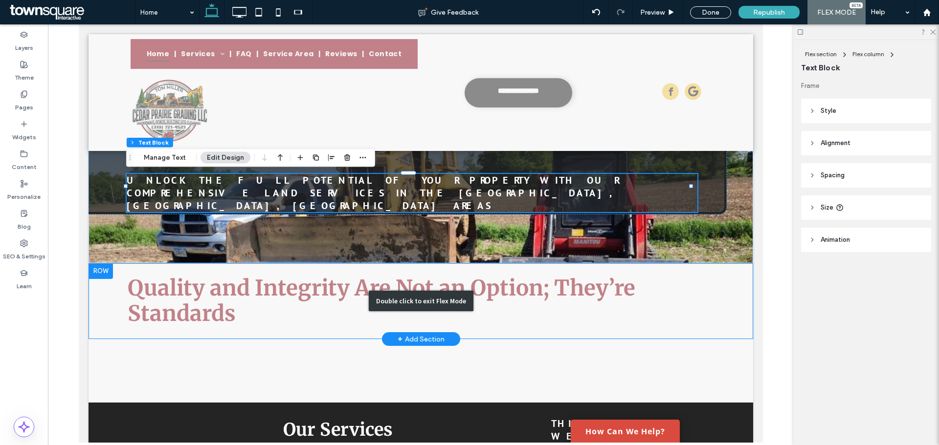
click at [388, 306] on div "Double click to exit Flex Mode" at bounding box center [420, 301] width 664 height 76
click at [251, 301] on div "Double click to exit Flex Mode" at bounding box center [420, 301] width 664 height 76
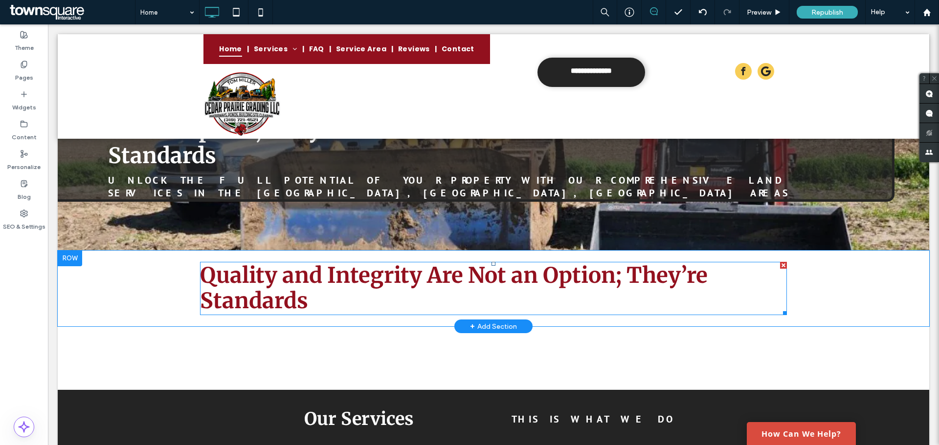
click at [483, 283] on h1 "Quality and Integrity Are Not an Option; They’re Standards" at bounding box center [493, 289] width 587 height 52
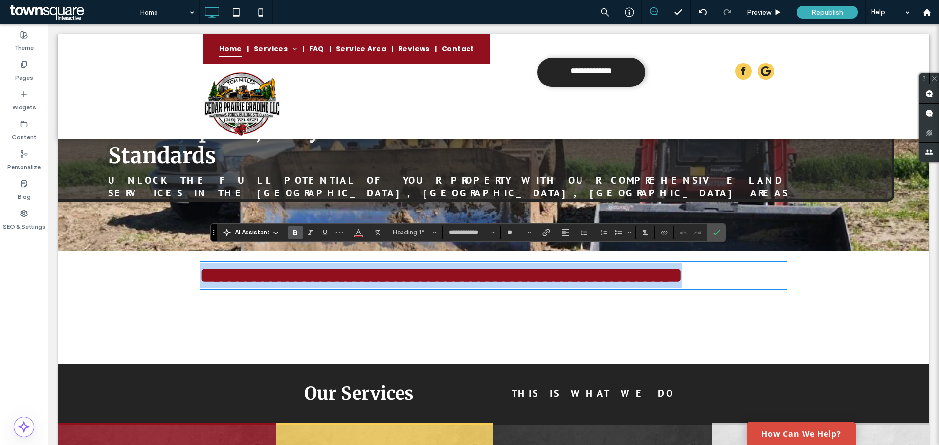
click at [481, 289] on h1 "**********" at bounding box center [493, 276] width 587 height 26
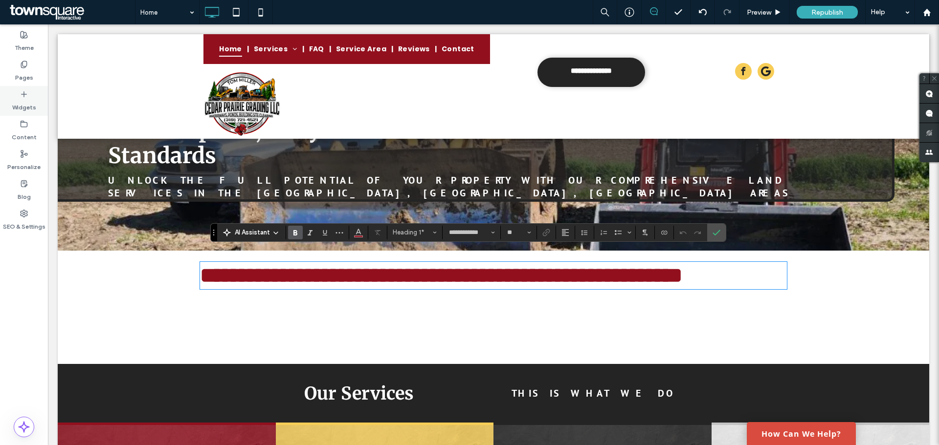
click at [37, 96] on div "Widgets" at bounding box center [24, 101] width 48 height 30
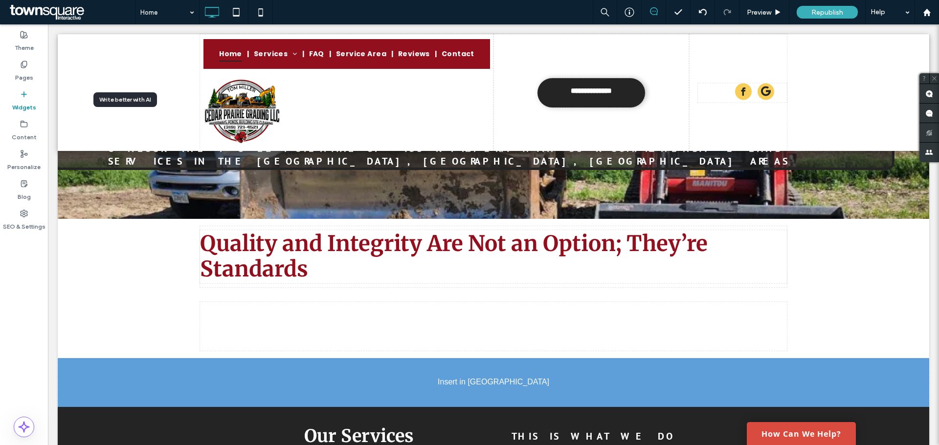
scroll to position [235, 0]
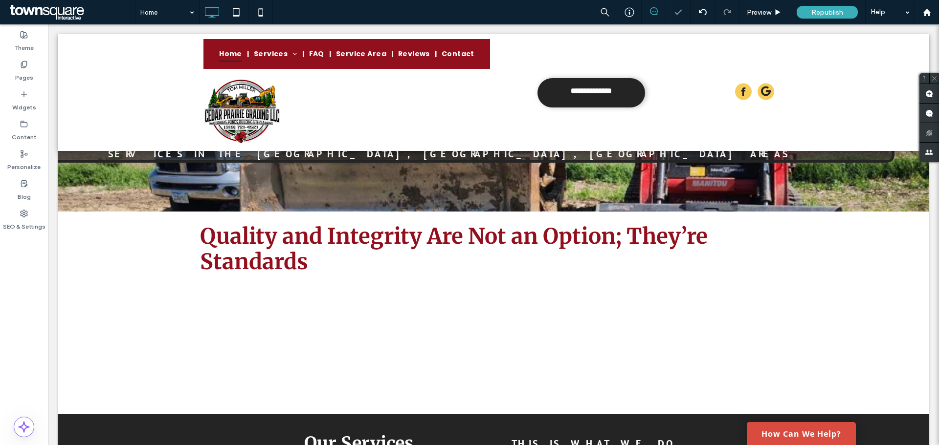
type input "*******"
type input "**"
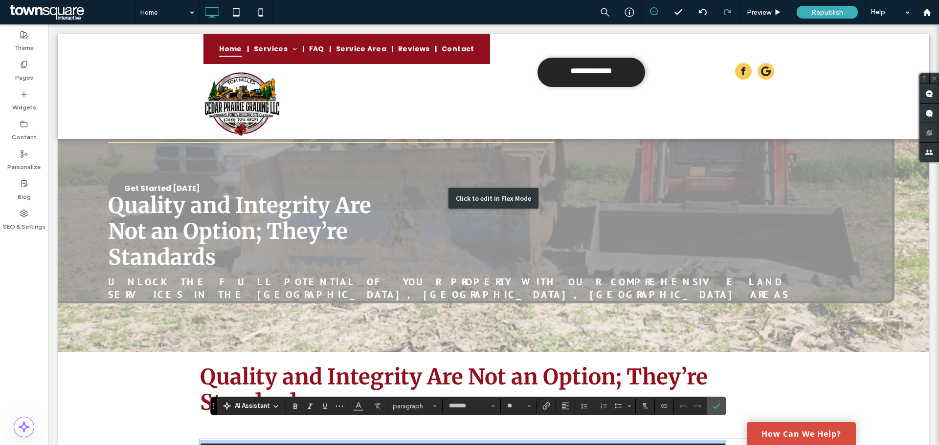
scroll to position [98, 0]
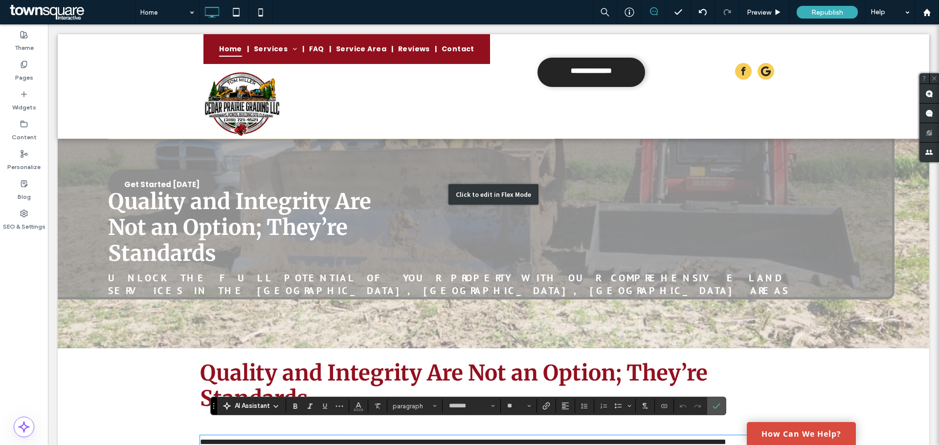
click at [315, 273] on div "Click to edit in Flex Mode" at bounding box center [493, 194] width 871 height 307
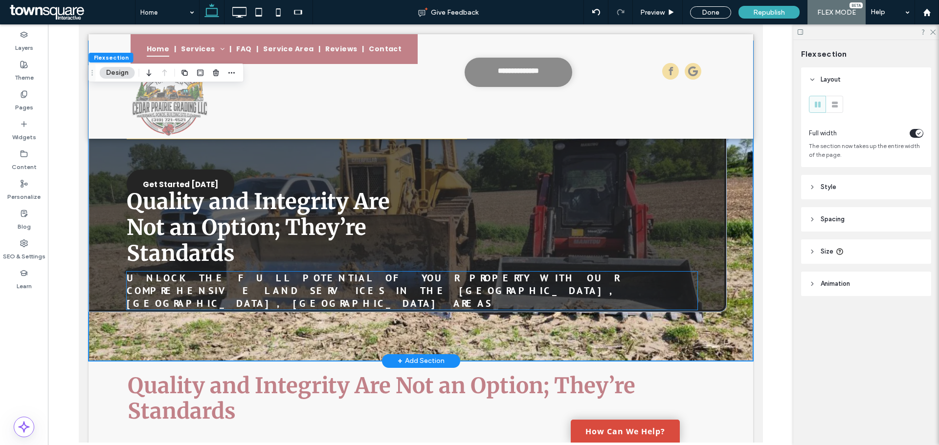
click at [316, 283] on span "Unlock the full potential of your property with our comprehensive land services…" at bounding box center [372, 291] width 492 height 38
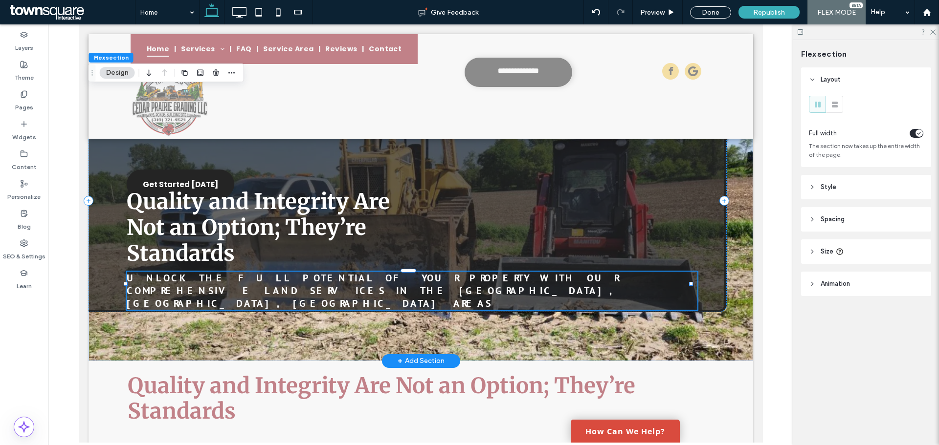
click at [316, 283] on div "Unlock the full potential of your property with our comprehensive land services…" at bounding box center [411, 291] width 570 height 38
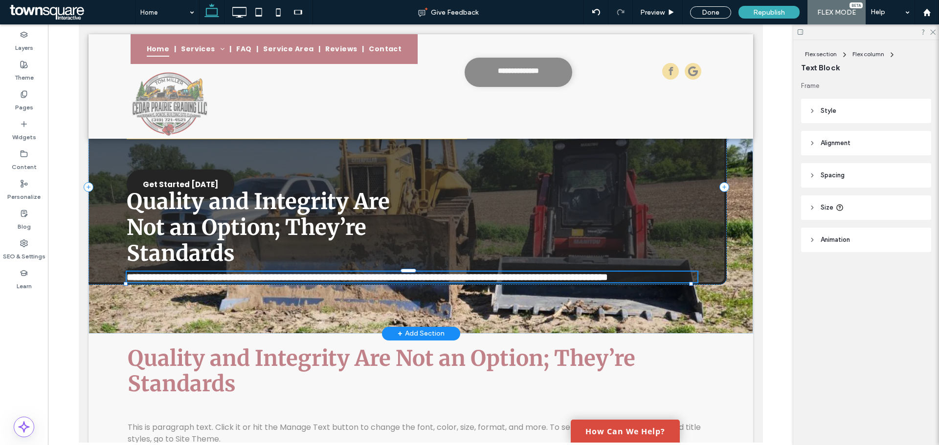
type input "*******"
type input "**"
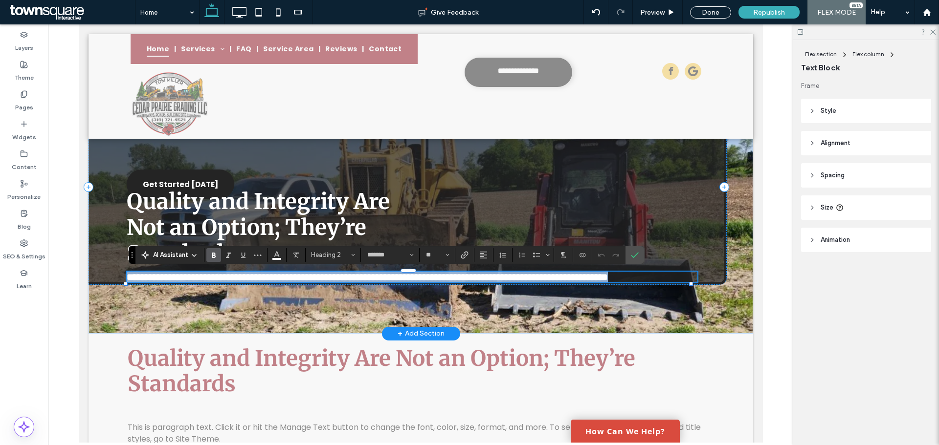
copy span "**********"
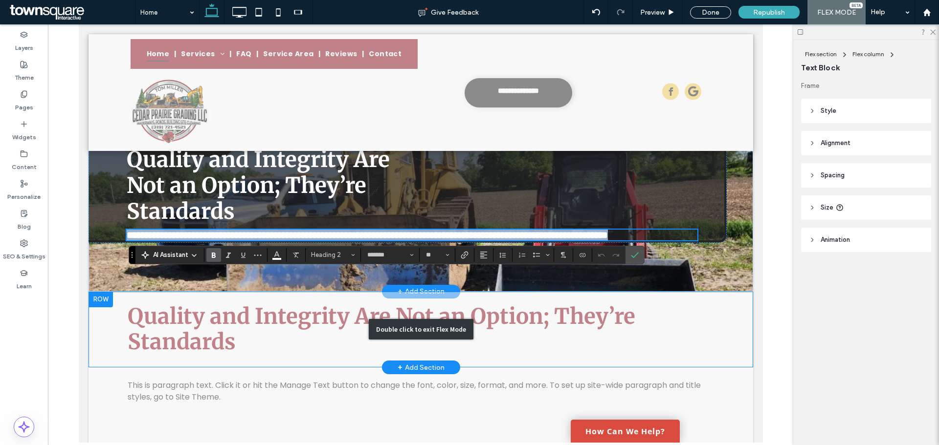
scroll to position [196, 0]
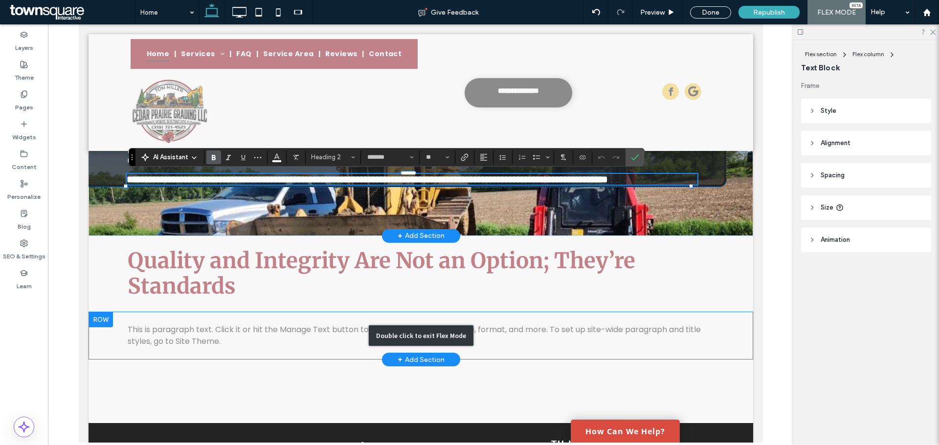
click at [263, 341] on div "Double click to exit Flex Mode" at bounding box center [420, 336] width 664 height 48
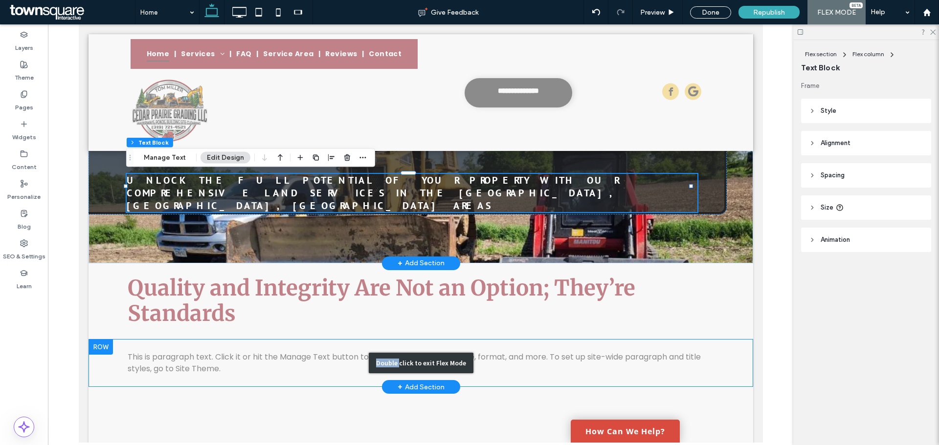
click at [263, 341] on div "Double click to exit Flex Mode" at bounding box center [420, 363] width 664 height 48
click at [294, 351] on span "This is paragraph text. Click it or hit the Manage Text button to change the fo…" at bounding box center [413, 362] width 573 height 23
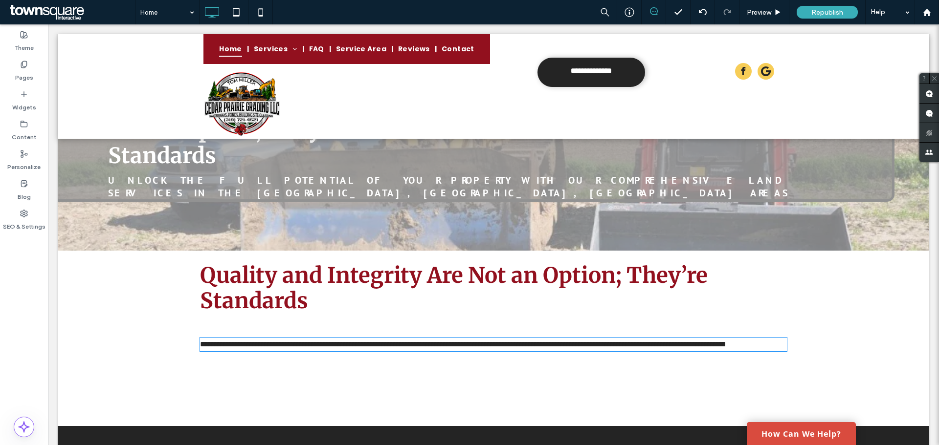
type input "*******"
type input "**"
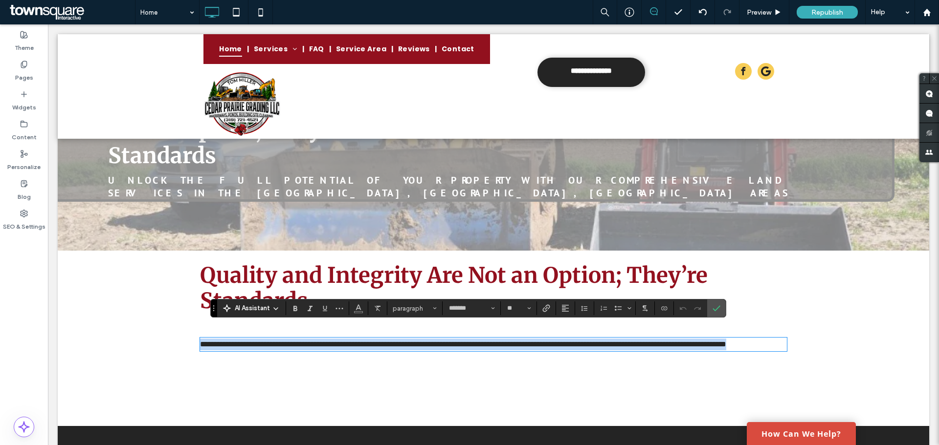
paste div
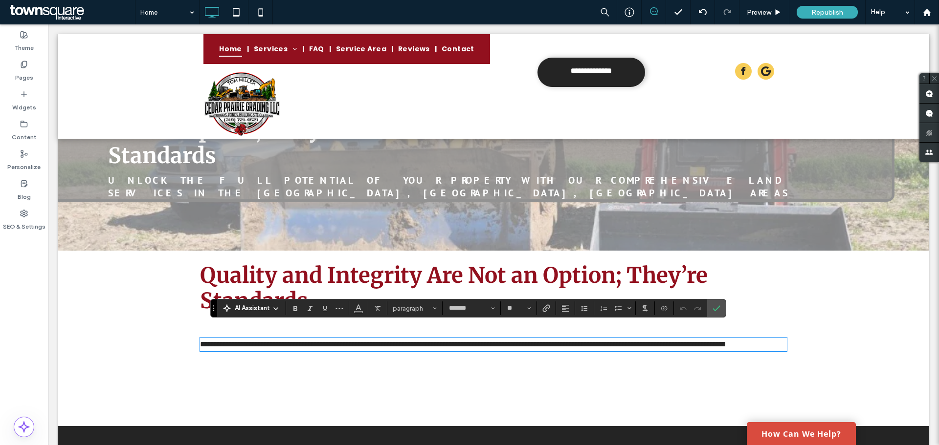
type input "*******"
type input "**"
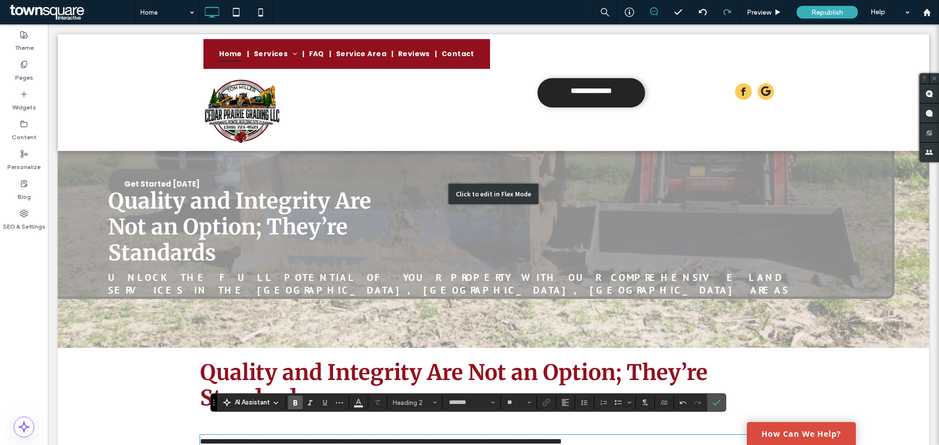
scroll to position [98, 0]
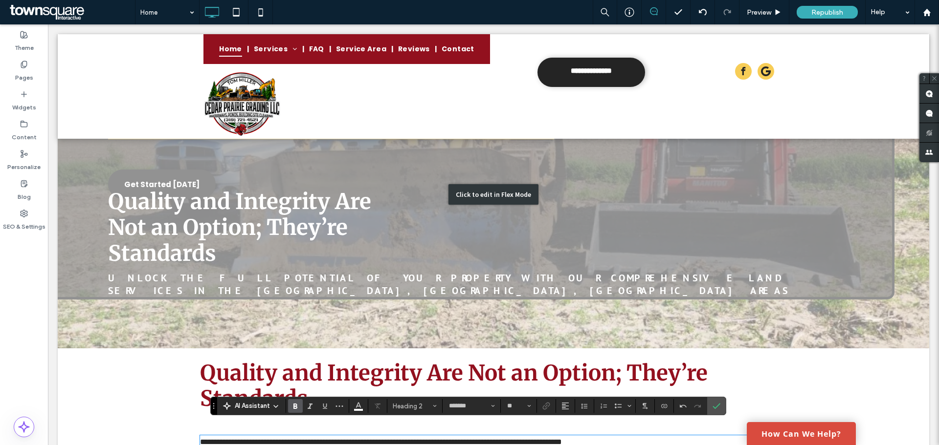
click at [255, 271] on div "Click to edit in Flex Mode" at bounding box center [493, 194] width 871 height 307
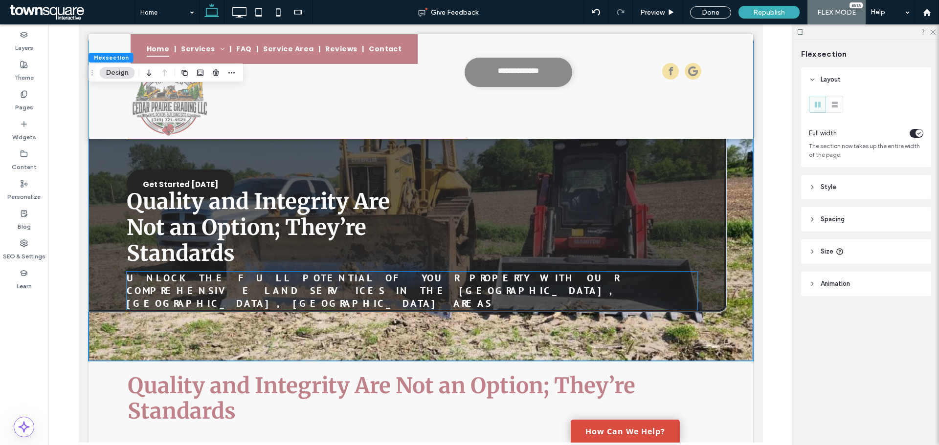
click at [258, 280] on span "Unlock the full potential of your property with our comprehensive land services…" at bounding box center [372, 291] width 492 height 38
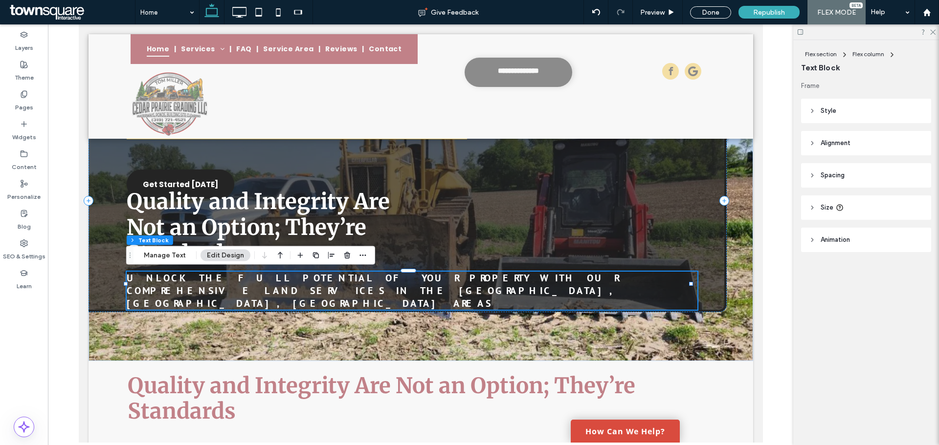
click at [258, 280] on span "Unlock the full potential of your property with our comprehensive land services…" at bounding box center [372, 291] width 492 height 38
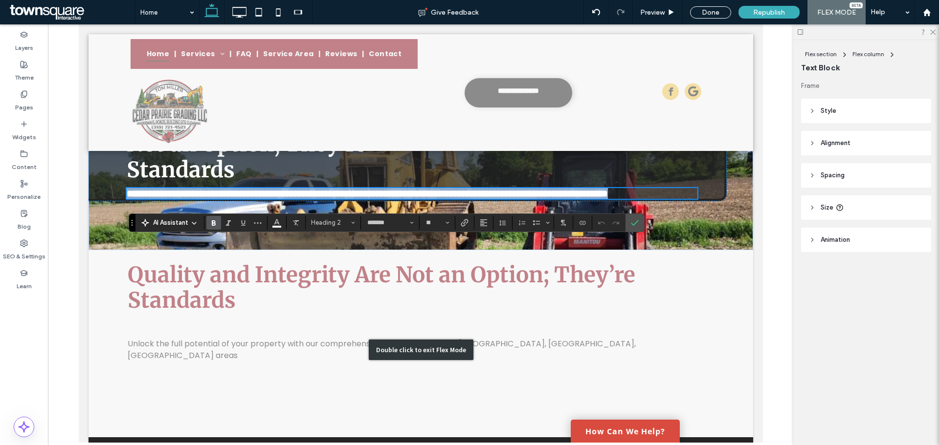
scroll to position [196, 0]
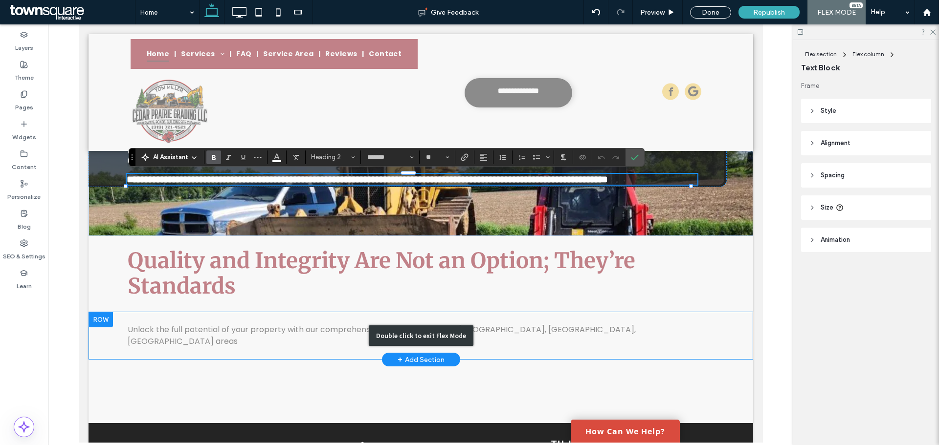
click at [282, 346] on div "Double click to exit Flex Mode" at bounding box center [420, 336] width 664 height 48
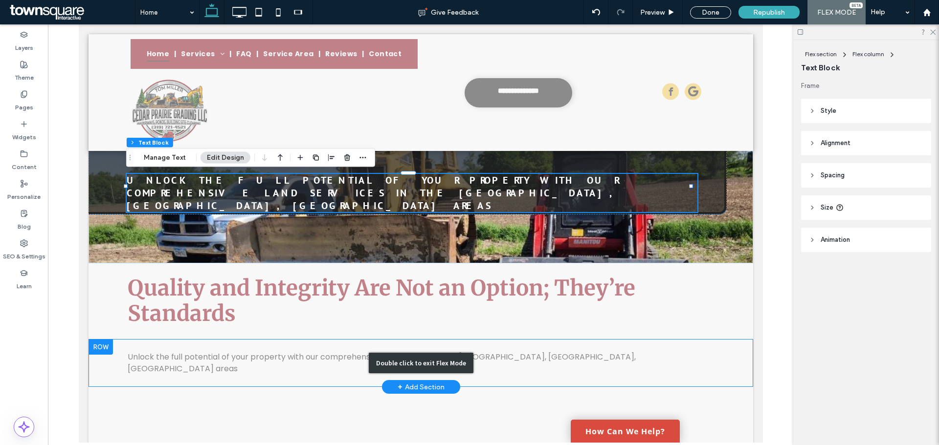
click at [282, 346] on div "Double click to exit Flex Mode" at bounding box center [420, 363] width 664 height 48
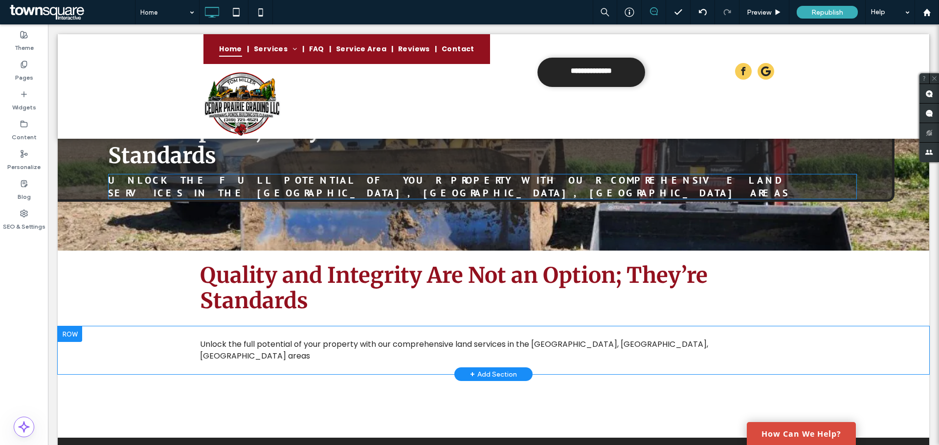
click at [311, 341] on div "Click To Paste Click To Paste Unlock the full potential of your property with o…" at bounding box center [493, 350] width 587 height 33
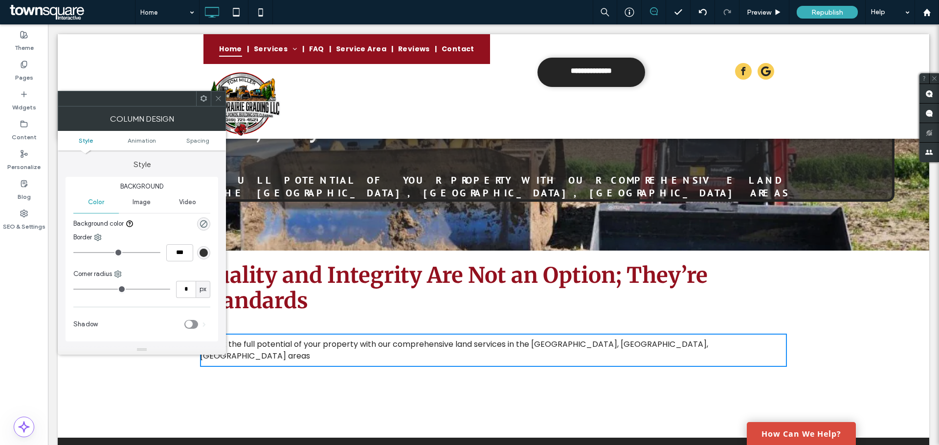
click at [312, 339] on span "Unlock the full potential of your property with our comprehensive land services…" at bounding box center [454, 350] width 508 height 23
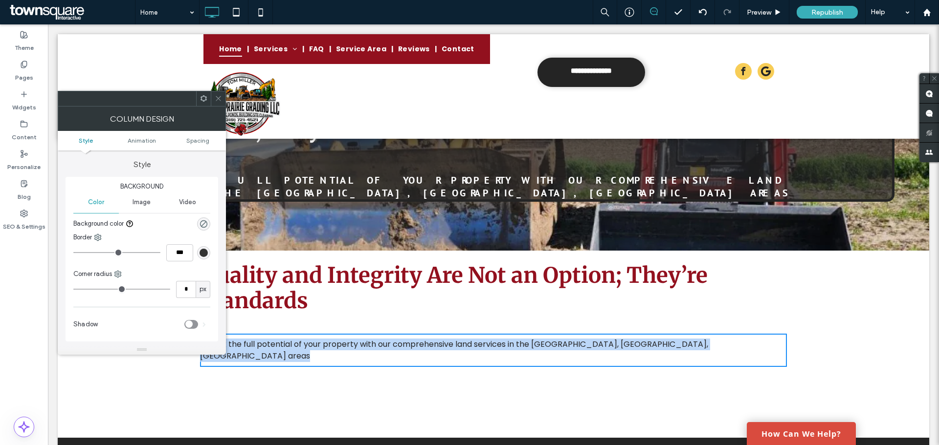
click at [312, 339] on span "Unlock the full potential of your property with our comprehensive land services…" at bounding box center [454, 350] width 508 height 23
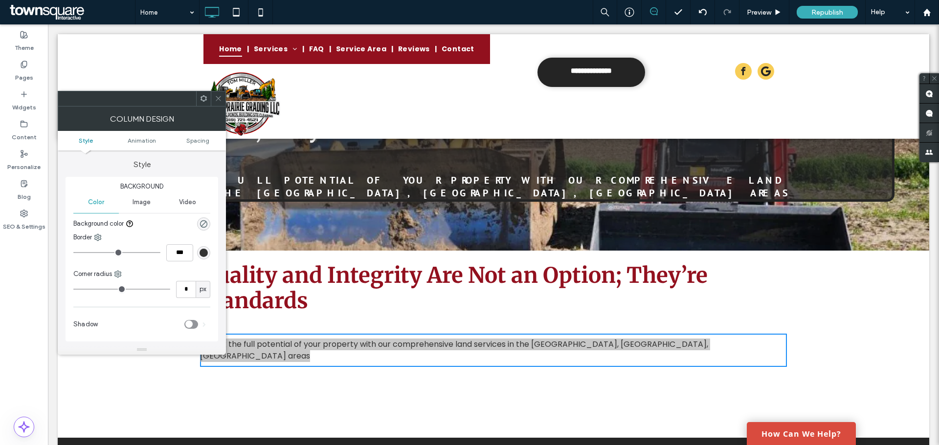
click at [214, 98] on div at bounding box center [218, 98] width 15 height 15
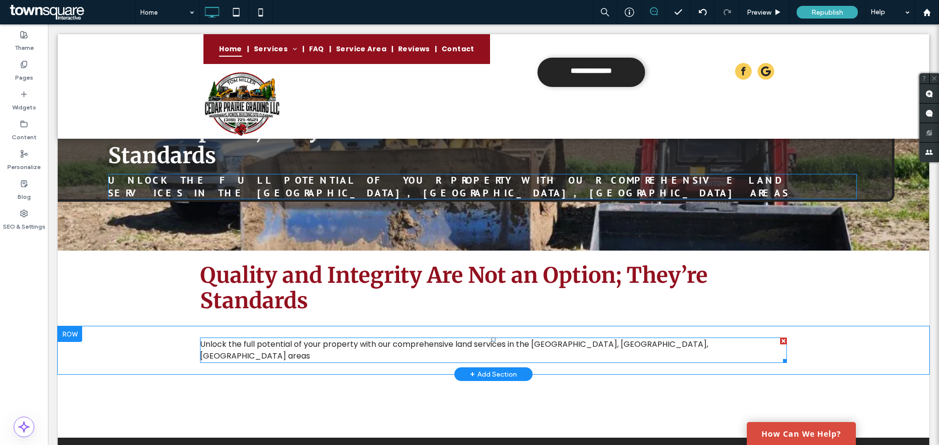
click at [306, 339] on span "Unlock the full potential of your property with our comprehensive land services…" at bounding box center [454, 350] width 508 height 23
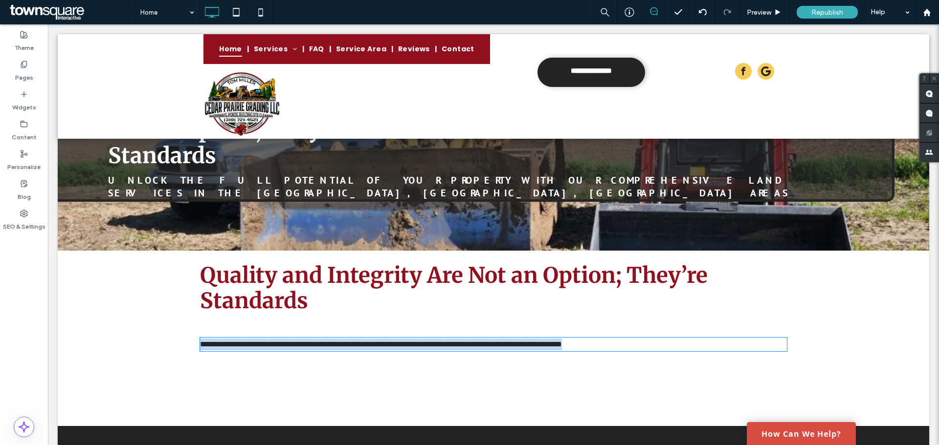
click at [306, 341] on span "**********" at bounding box center [381, 344] width 362 height 7
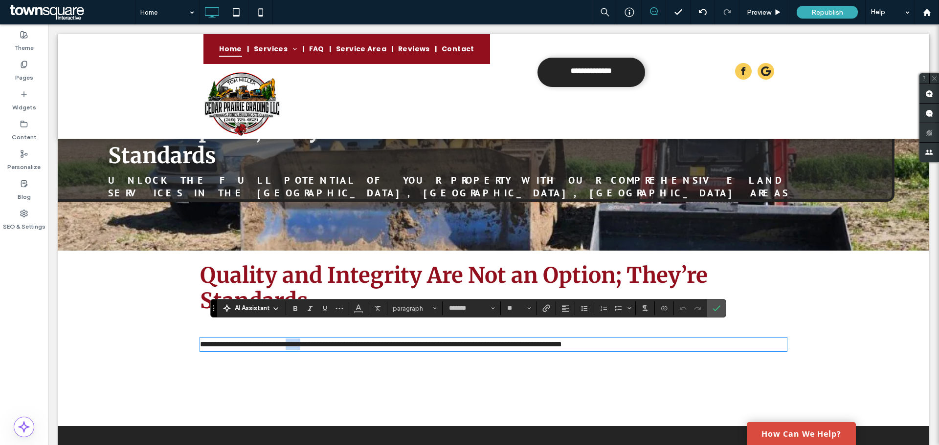
click at [306, 341] on span "**********" at bounding box center [381, 344] width 362 height 7
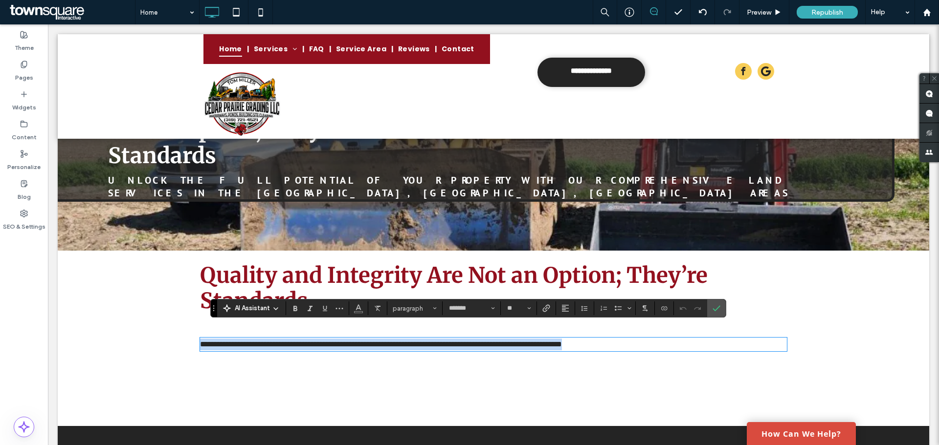
click at [306, 341] on span "**********" at bounding box center [381, 344] width 362 height 7
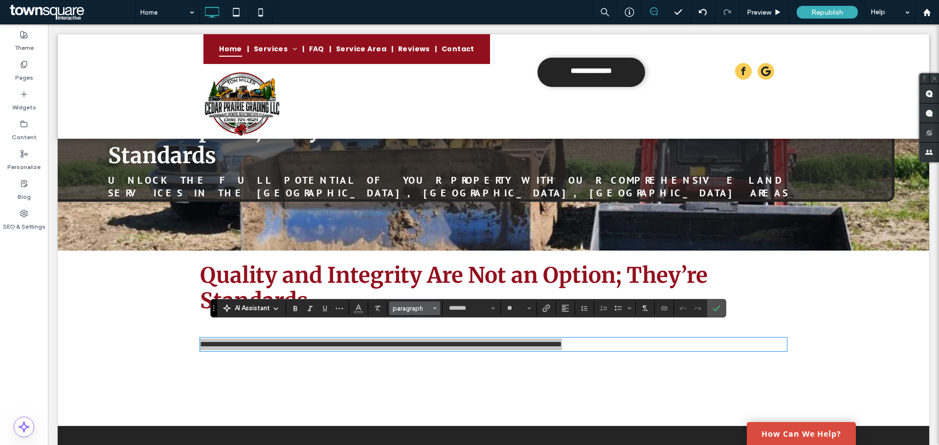
click at [416, 308] on span "paragraph" at bounding box center [412, 308] width 38 height 7
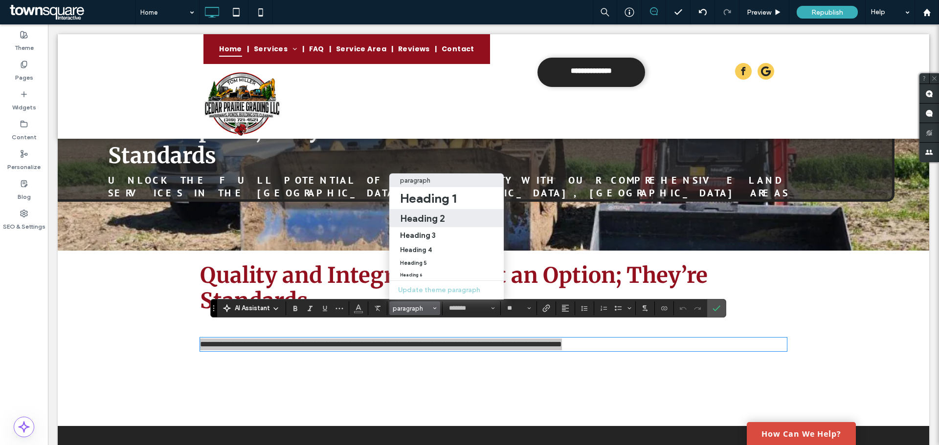
click at [427, 213] on h2 "Heading 2" at bounding box center [422, 219] width 45 height 12
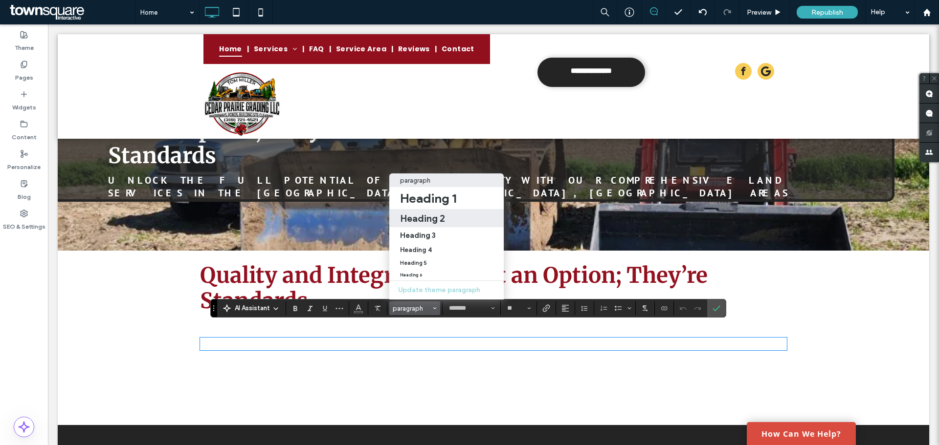
type input "*******"
type input "**"
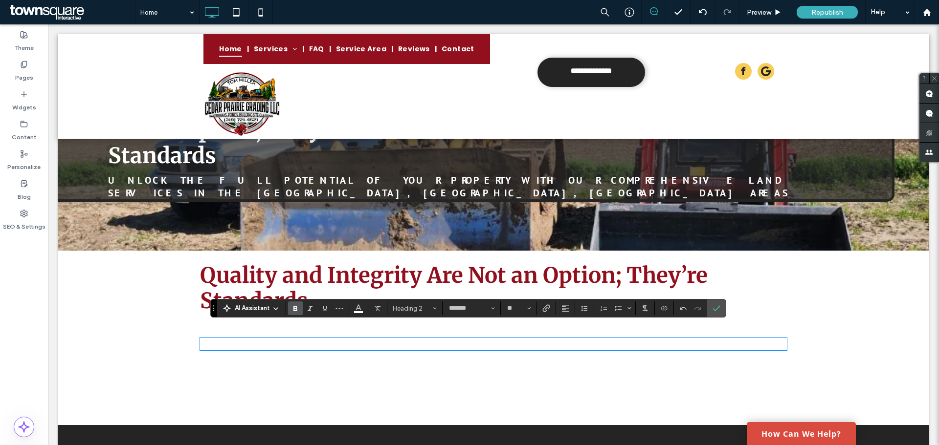
click at [487, 364] on div "Click To Paste Click To Paste Click To Paste Click To Paste Click To Paste Clic…" at bounding box center [493, 394] width 871 height 64
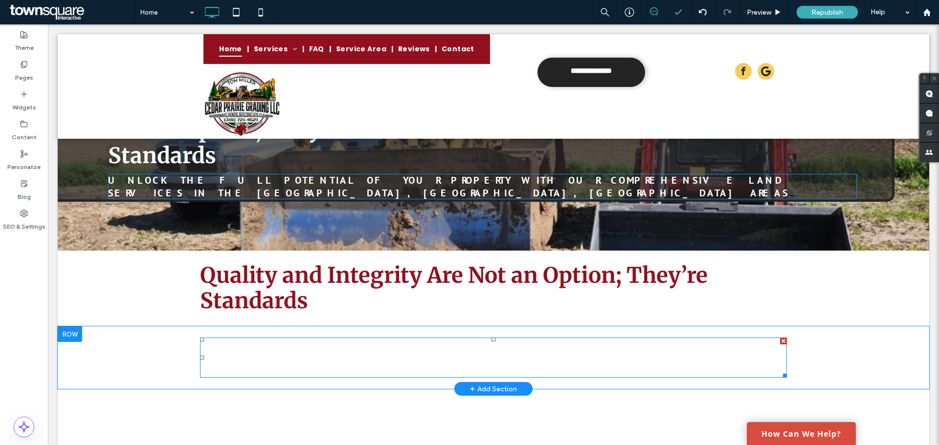
click at [426, 339] on span "Unlock the full potential of your property with our comprehensive land services…" at bounding box center [446, 358] width 492 height 38
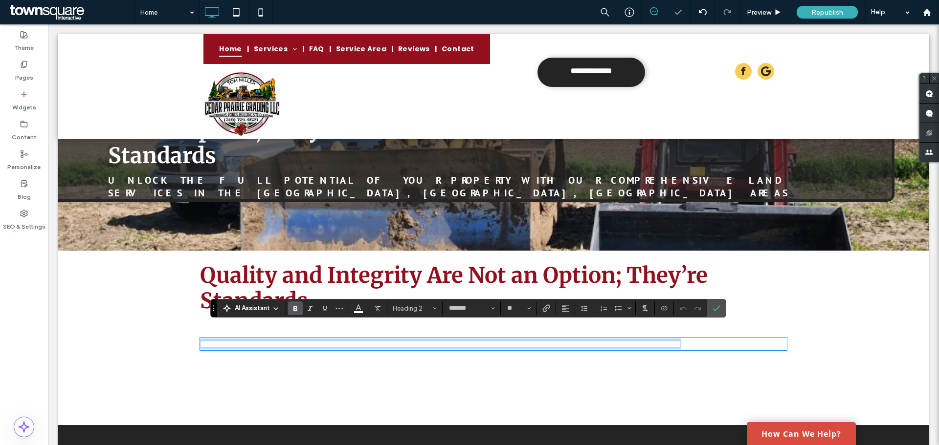
click at [426, 339] on span "**********" at bounding box center [440, 344] width 481 height 10
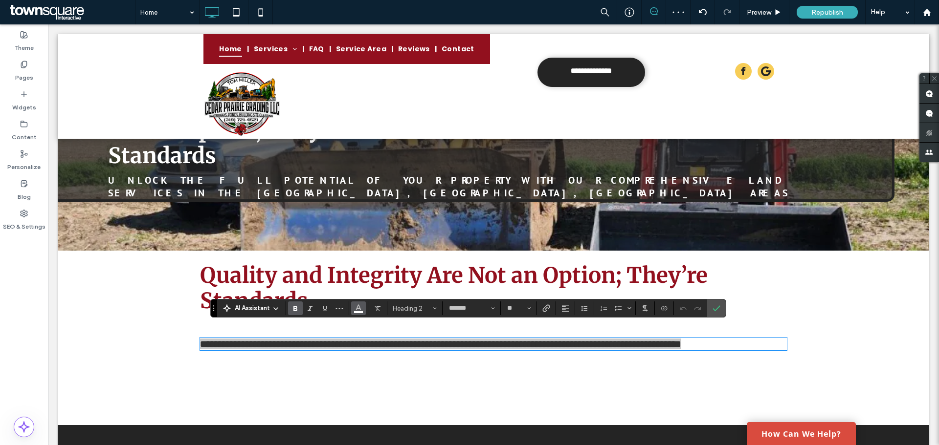
click at [355, 305] on icon "Color" at bounding box center [358, 308] width 8 height 8
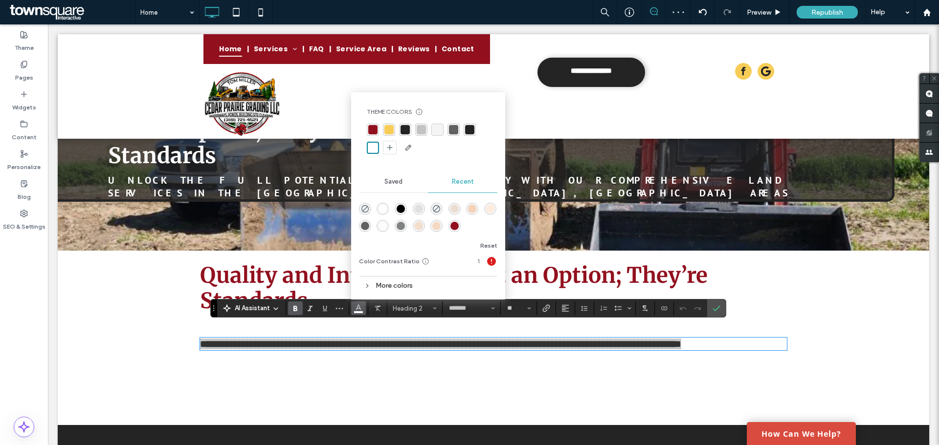
click at [378, 128] on div "rgba(146, 16, 30, 1)" at bounding box center [373, 130] width 12 height 12
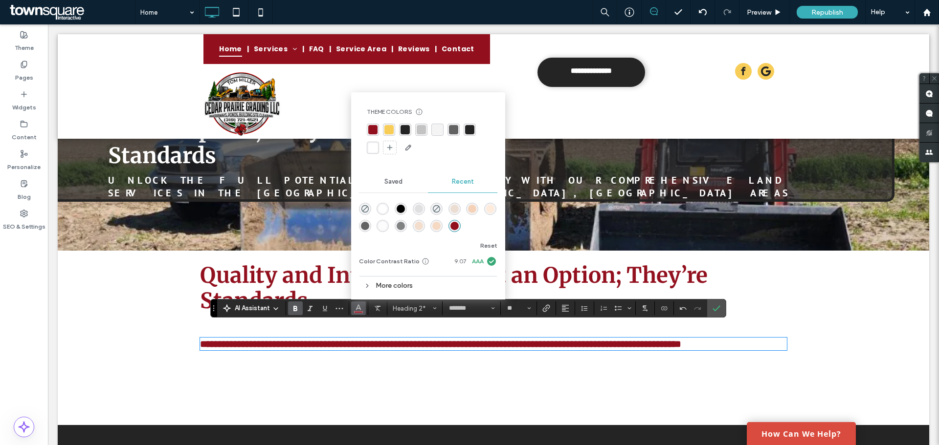
click at [392, 372] on div "Click To Paste Click To Paste Click To Paste Click To Paste Click To Paste Clic…" at bounding box center [493, 393] width 587 height 49
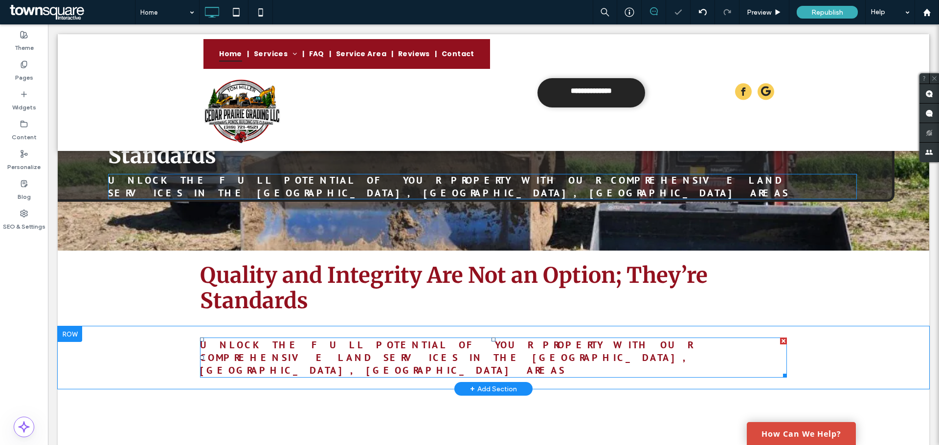
click at [325, 339] on span "Unlock the full potential of your property with our comprehensive land services…" at bounding box center [446, 358] width 492 height 38
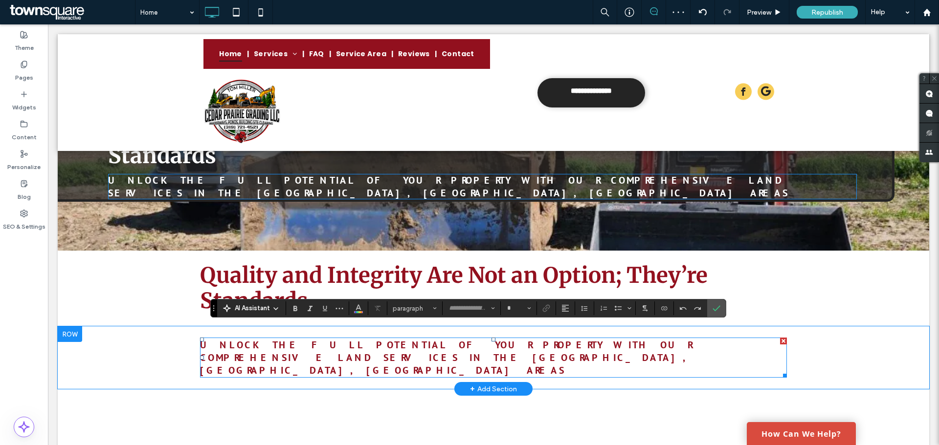
type input "*******"
type input "**"
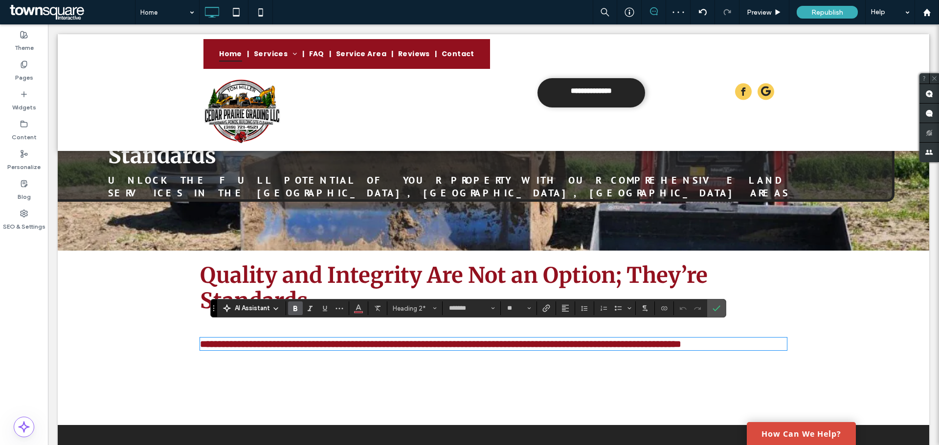
click at [159, 288] on div "Click To Paste Click To Paste Quality and Integrity Are Not an Option; They’re …" at bounding box center [493, 289] width 871 height 76
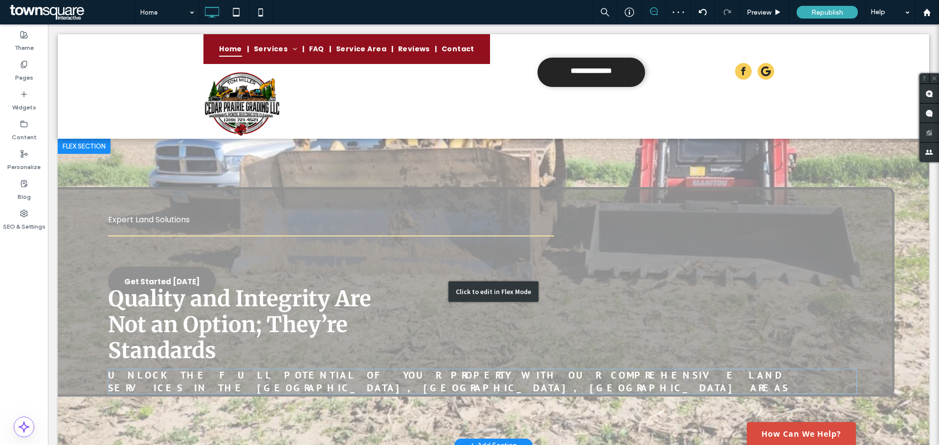
scroll to position [0, 0]
click at [235, 230] on div "Click to edit in Flex Mode" at bounding box center [493, 292] width 871 height 307
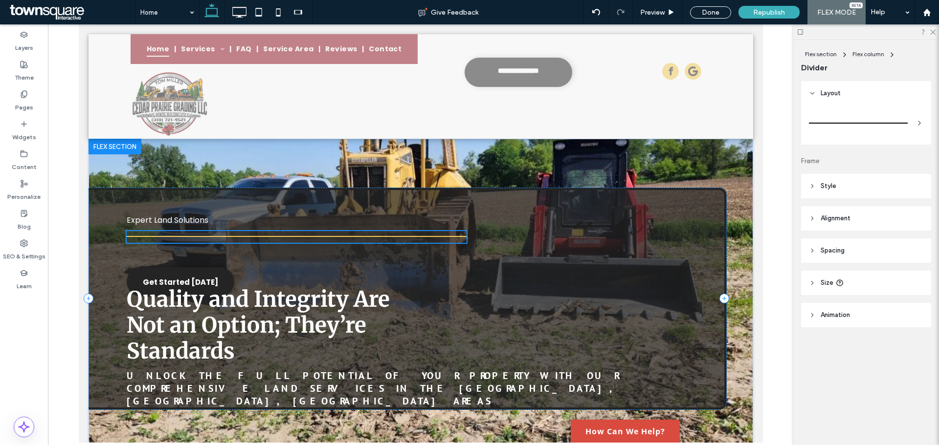
type input "*"
type input "***"
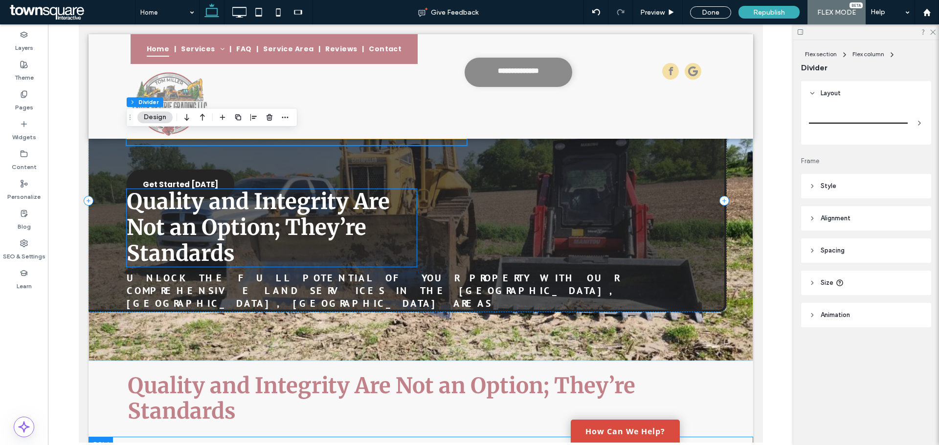
drag, startPoint x: 235, startPoint y: 240, endPoint x: 249, endPoint y: 255, distance: 20.8
click at [249, 255] on div "Expert Land Solutions Get Started [DATE] Quality and Integrity Are Not an Optio…" at bounding box center [407, 201] width 638 height 222
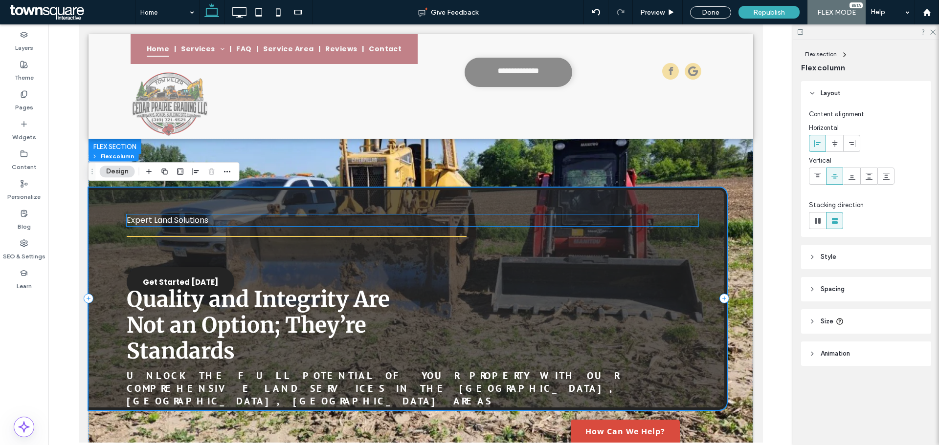
click at [198, 219] on span "Expert Land Solutions" at bounding box center [167, 220] width 82 height 11
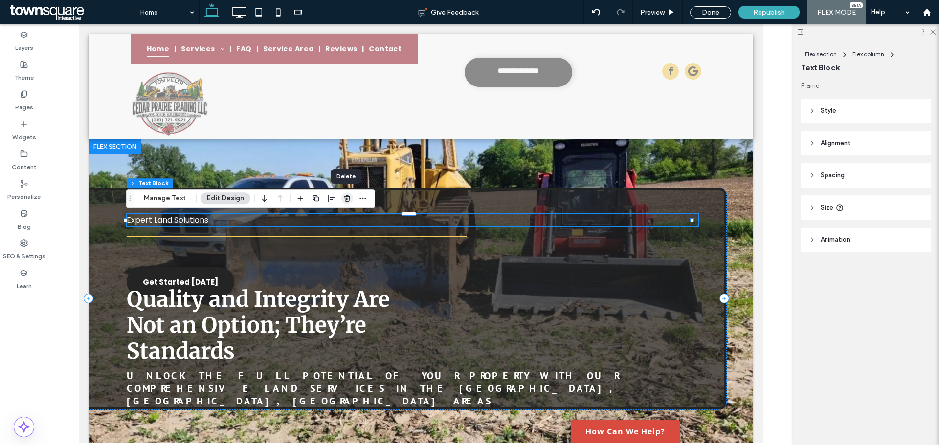
click at [343, 197] on icon "button" at bounding box center [347, 199] width 8 height 8
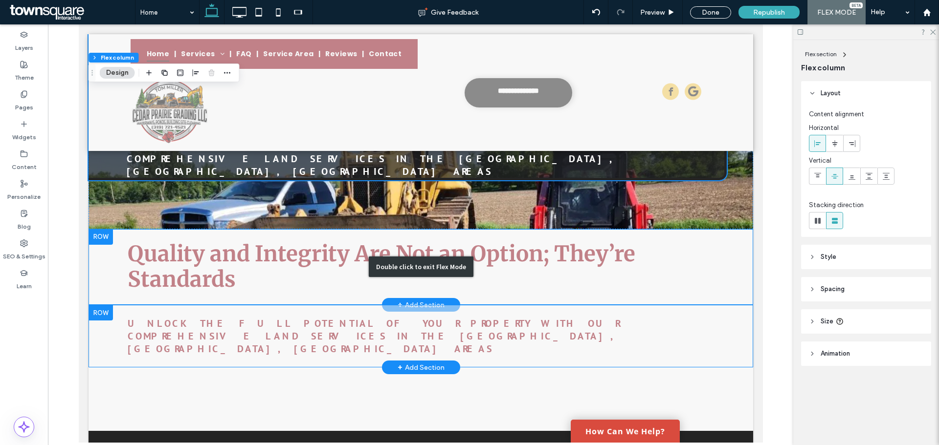
scroll to position [244, 0]
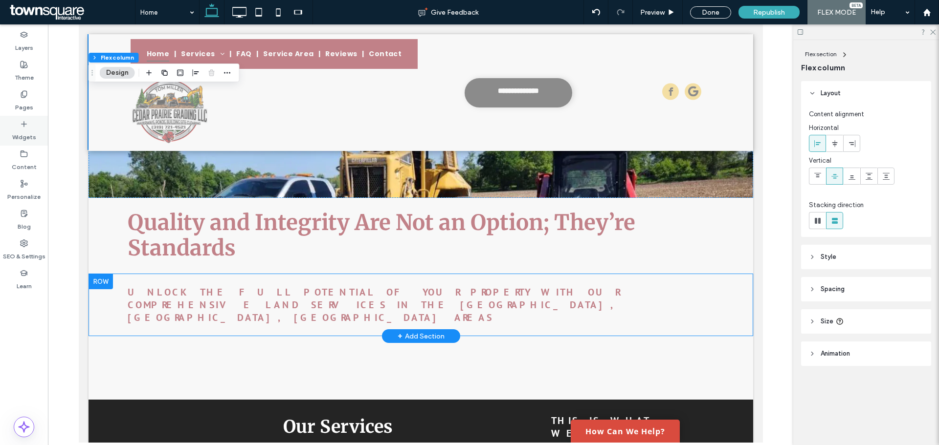
click at [32, 139] on label "Widgets" at bounding box center [24, 135] width 24 height 14
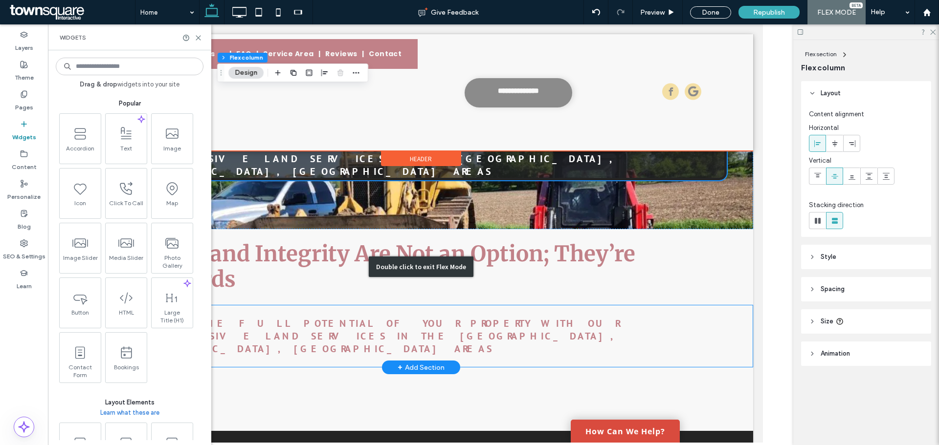
scroll to position [196, 0]
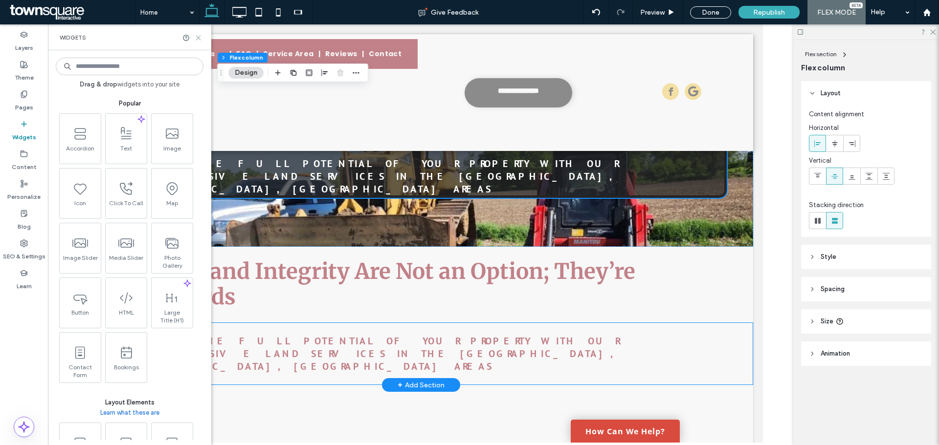
drag, startPoint x: 197, startPoint y: 38, endPoint x: 124, endPoint y: 30, distance: 73.3
click at [197, 38] on icon at bounding box center [198, 37] width 7 height 7
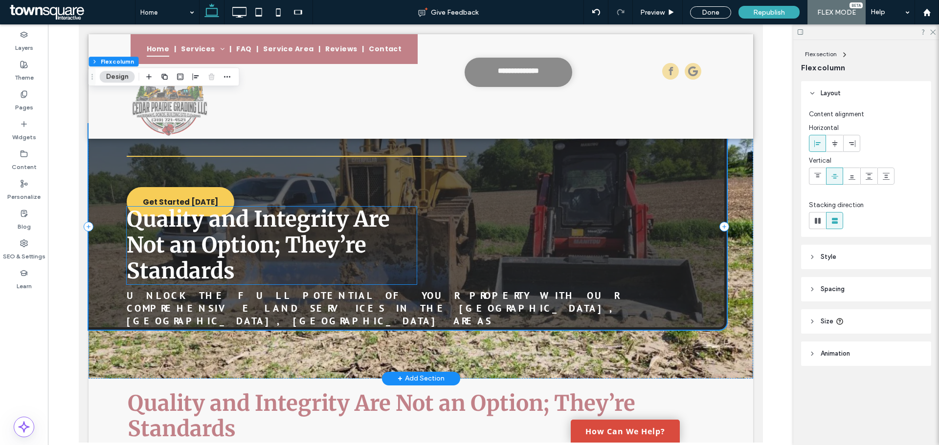
scroll to position [49, 0]
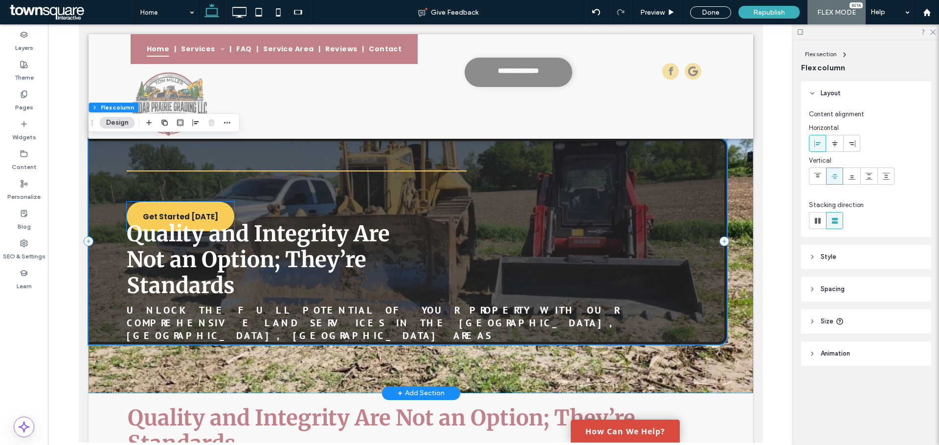
click at [205, 219] on span "Get Started [DATE]" at bounding box center [179, 216] width 75 height 21
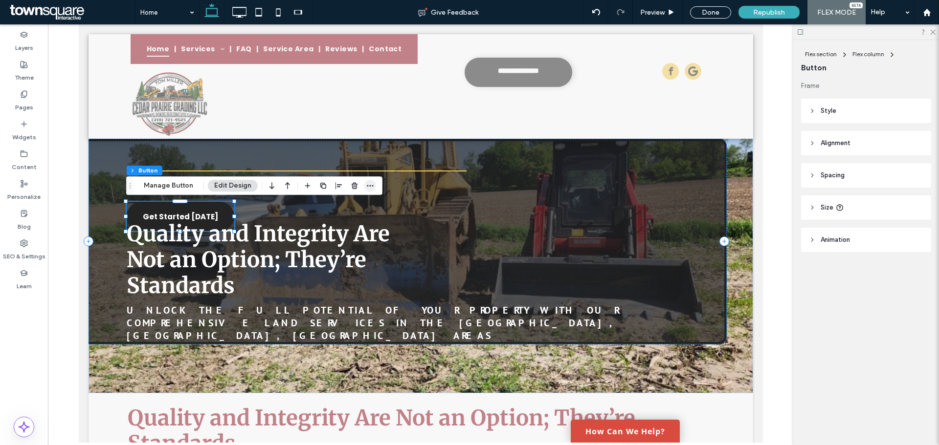
click at [368, 185] on icon "button" at bounding box center [370, 186] width 8 height 8
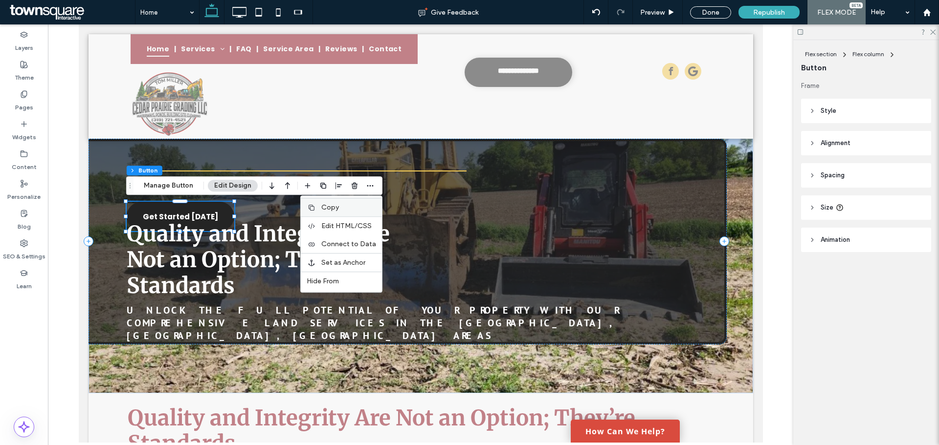
click at [350, 202] on div "Copy" at bounding box center [341, 207] width 81 height 19
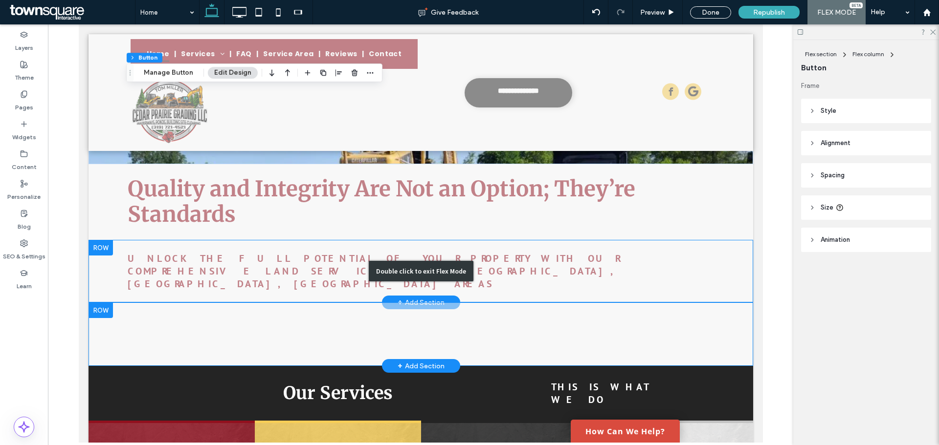
scroll to position [293, 0]
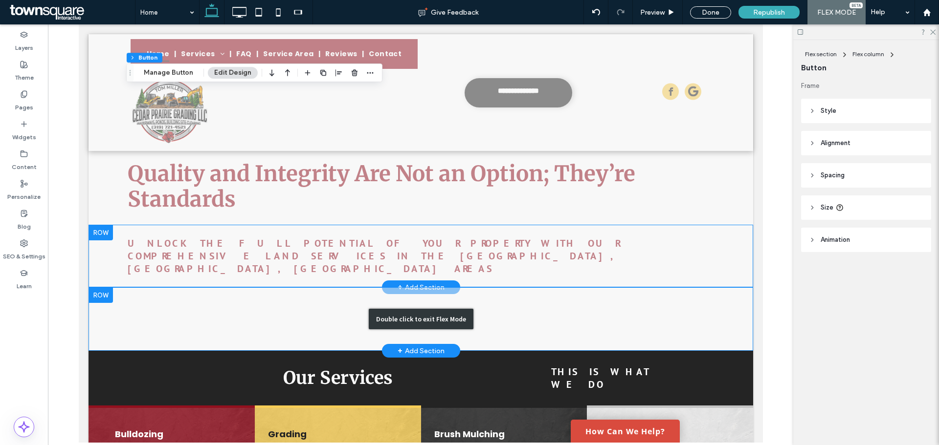
click at [306, 287] on div "Double click to exit Flex Mode" at bounding box center [420, 319] width 664 height 64
click at [378, 309] on div "Double click to exit Flex Mode" at bounding box center [420, 319] width 105 height 21
click at [409, 295] on div "Click To Paste Click To Paste Click To Paste Click To Paste Click To Paste Clic…" at bounding box center [420, 319] width 587 height 49
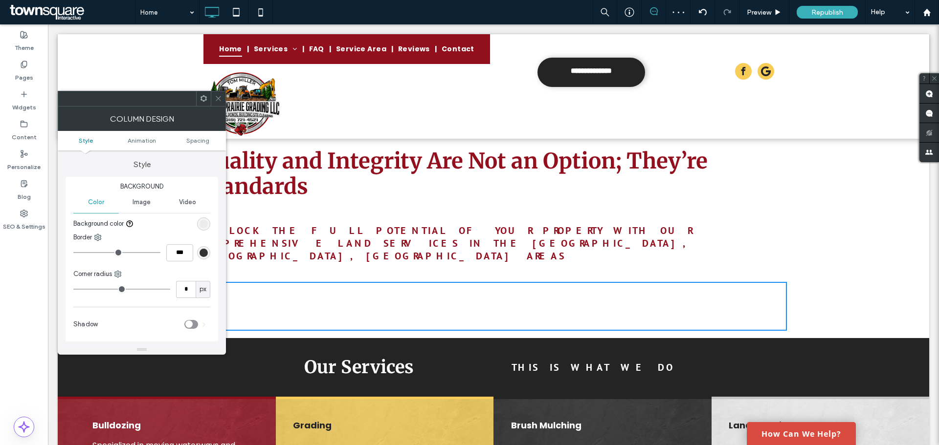
click at [344, 284] on div "Click To Paste Click To Paste Click To Paste Click To Paste Click To Paste Clic…" at bounding box center [493, 306] width 587 height 49
click at [213, 99] on div at bounding box center [218, 98] width 15 height 15
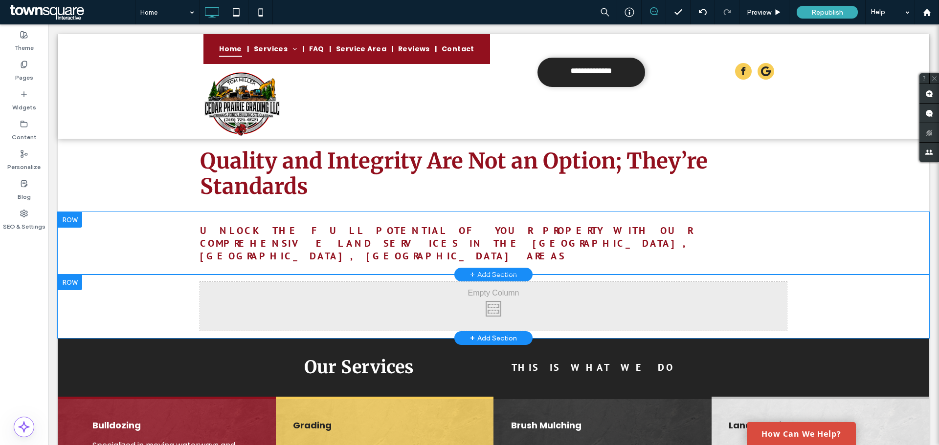
click at [438, 285] on div "Click To Paste Click To Paste Click To Paste Click To Paste Click To Paste Clic…" at bounding box center [493, 306] width 587 height 49
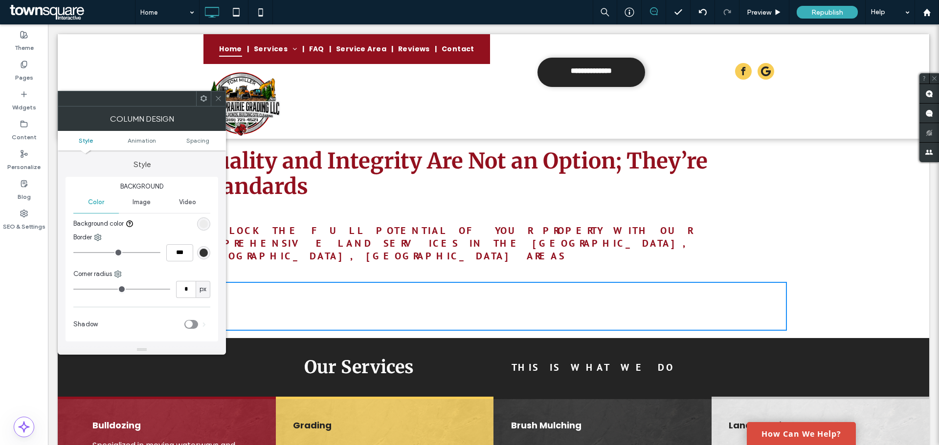
click at [214, 98] on div at bounding box center [218, 98] width 15 height 15
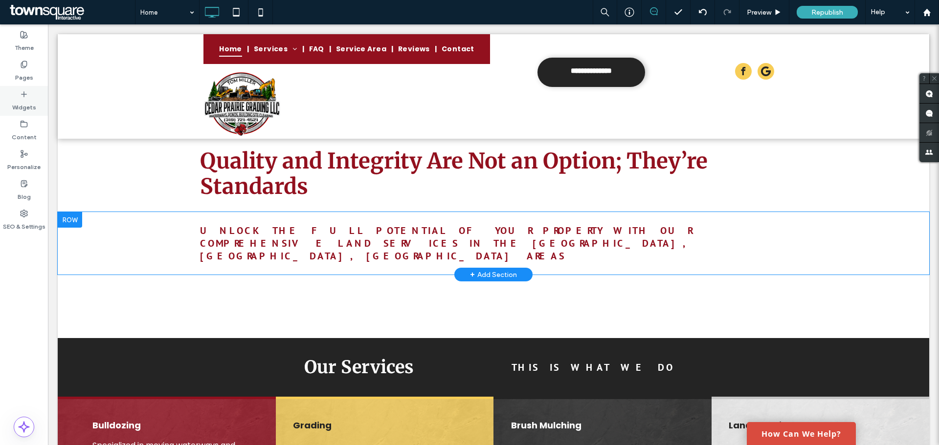
click at [38, 103] on div "Widgets" at bounding box center [24, 101] width 48 height 30
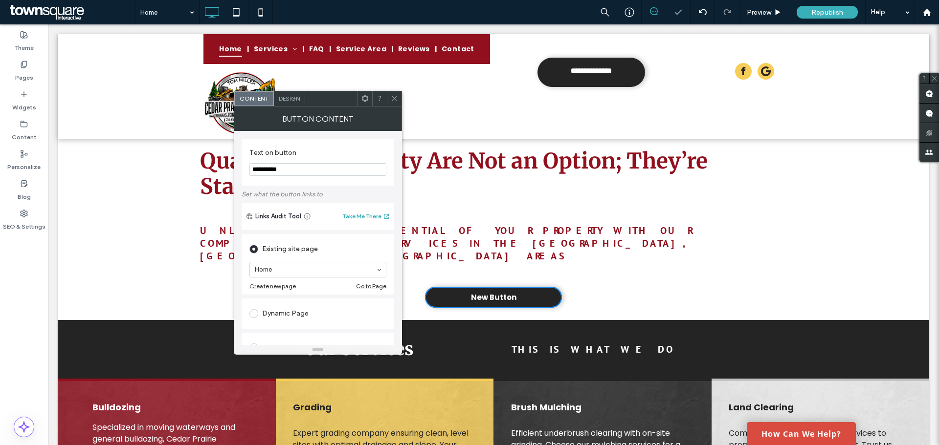
click at [391, 99] on icon at bounding box center [394, 98] width 7 height 7
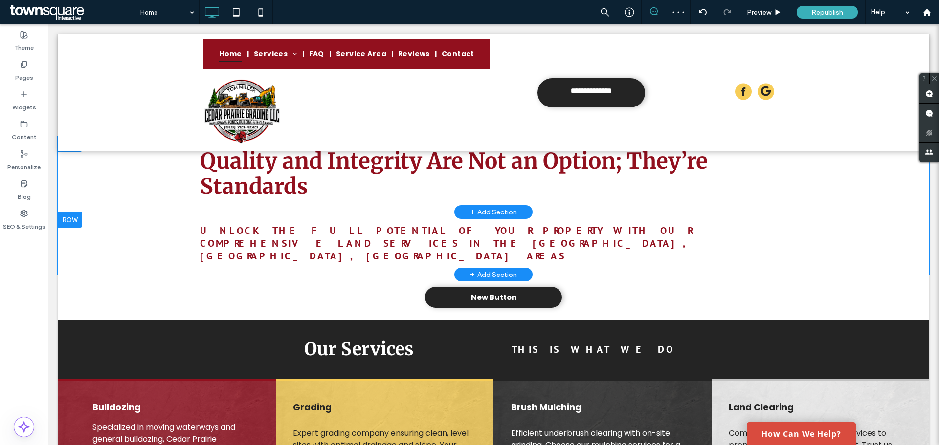
scroll to position [244, 0]
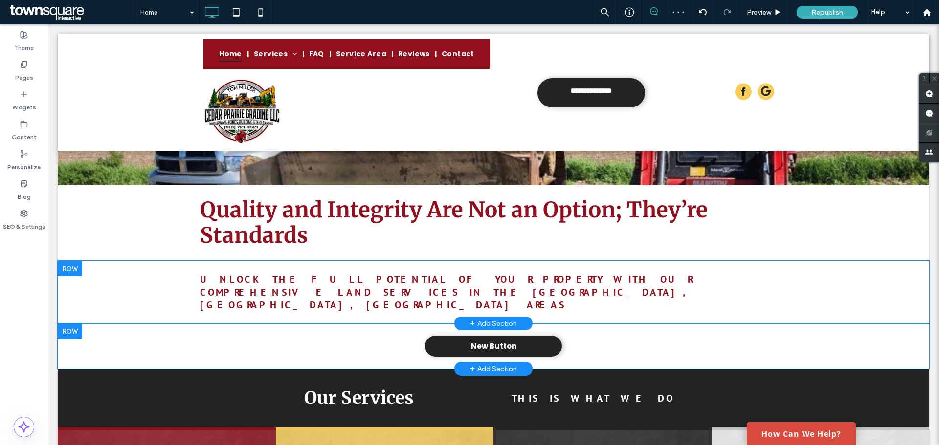
click at [565, 331] on div "Click To Paste Click To Paste Click To Paste Click To Paste Click To Paste Clic…" at bounding box center [493, 346] width 587 height 31
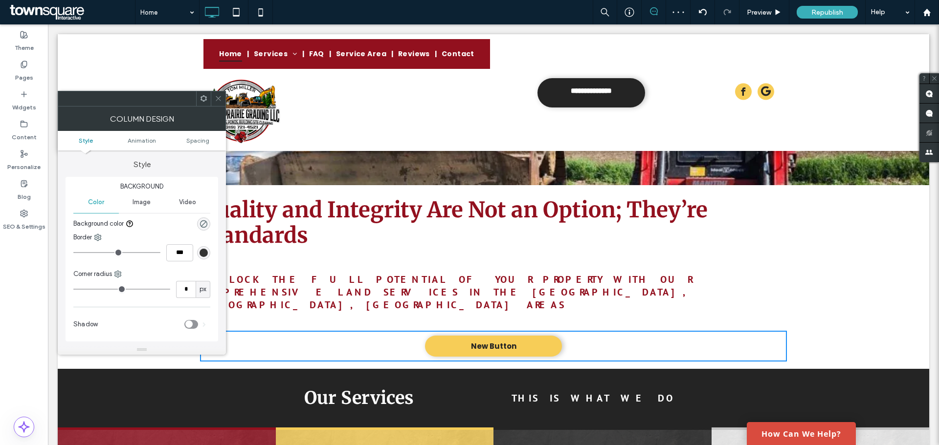
click at [514, 336] on link "New Button" at bounding box center [493, 346] width 137 height 21
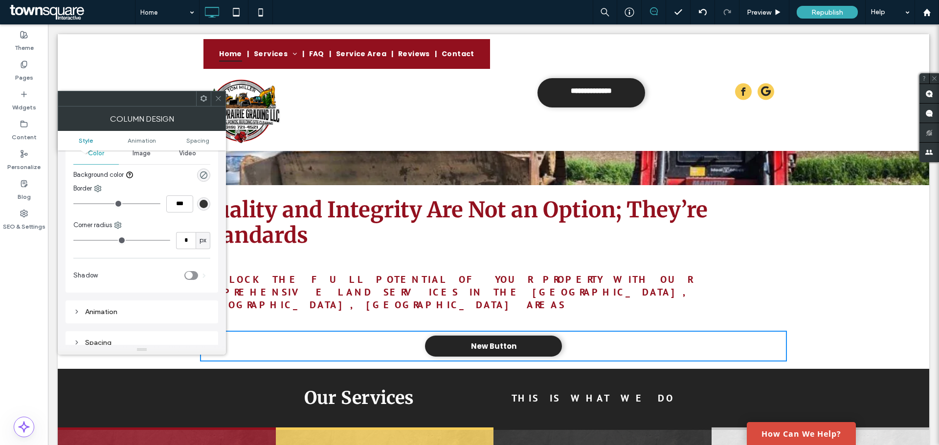
scroll to position [0, 0]
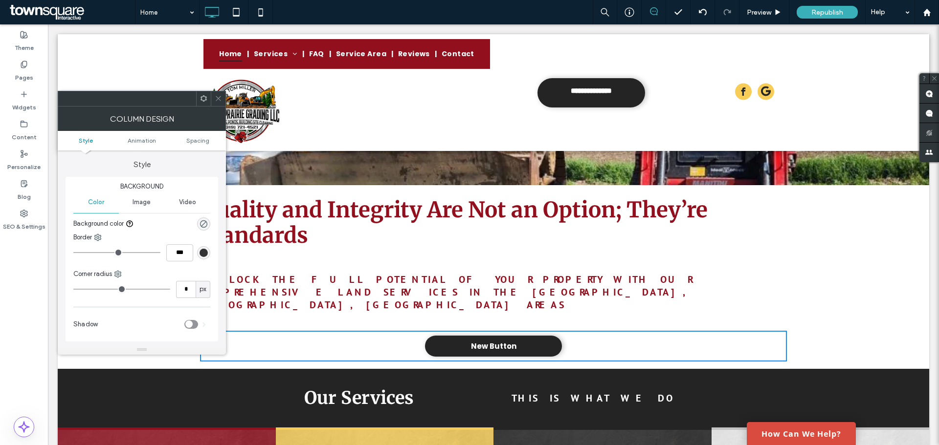
click at [195, 135] on ul "Style Animation Spacing" at bounding box center [142, 141] width 168 height 20
click at [195, 139] on span "Spacing" at bounding box center [197, 140] width 23 height 7
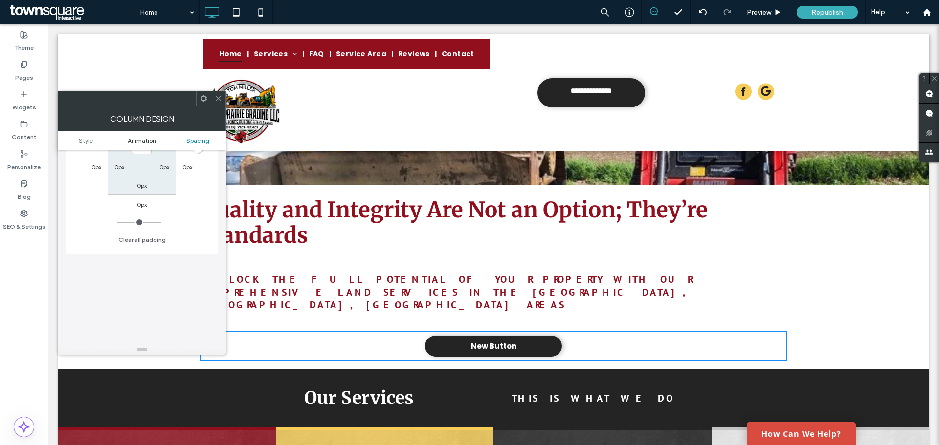
click at [146, 140] on span "Animation" at bounding box center [142, 140] width 28 height 7
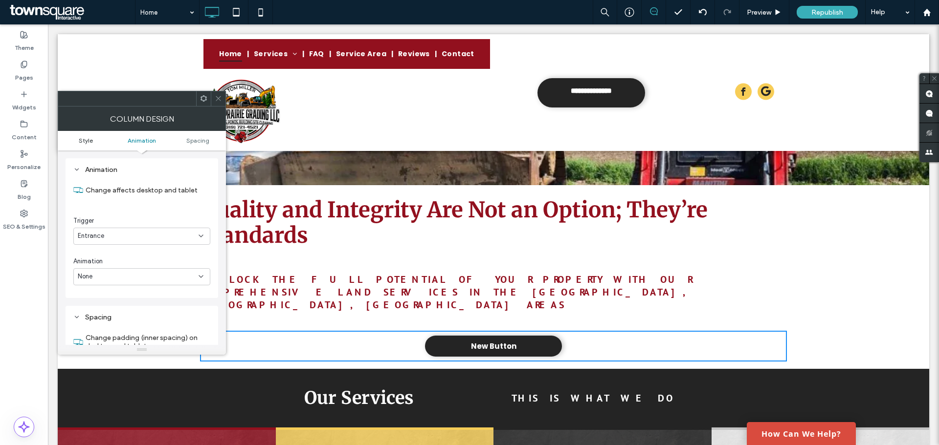
click at [88, 138] on span "Style" at bounding box center [86, 140] width 14 height 7
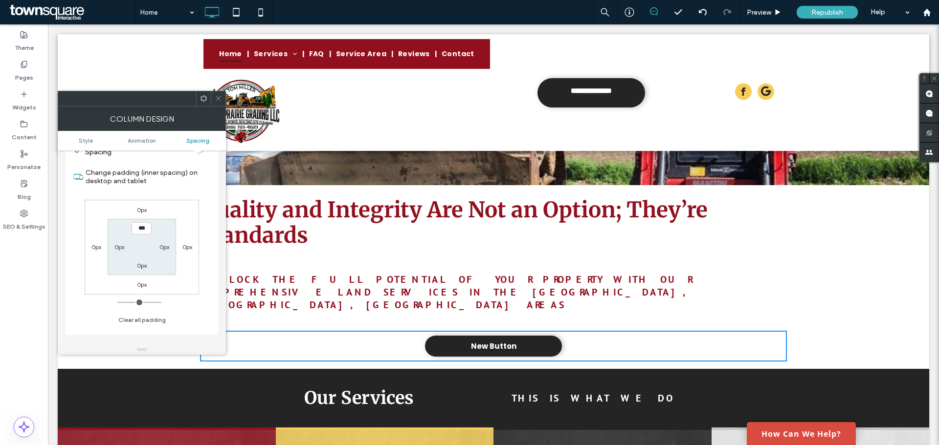
scroll to position [440, 0]
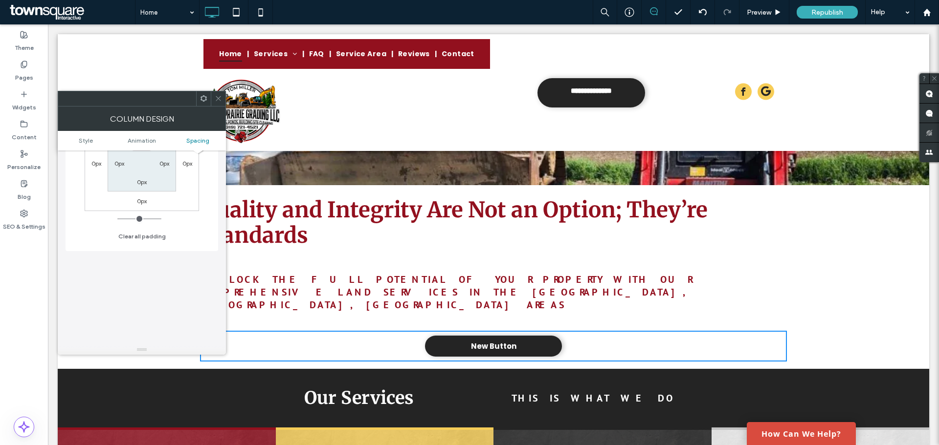
click at [218, 106] on span at bounding box center [218, 98] width 7 height 15
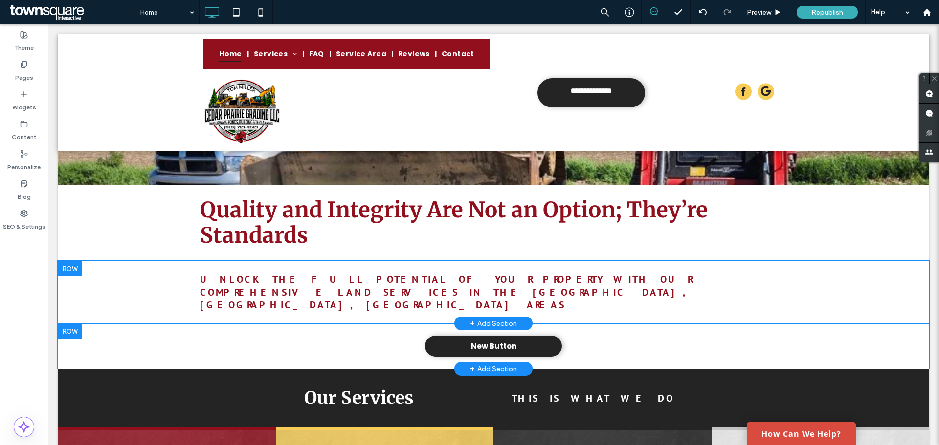
click at [279, 331] on div "Click To Paste Click To Paste Click To Paste Click To Paste Click To Paste Clic…" at bounding box center [493, 346] width 587 height 31
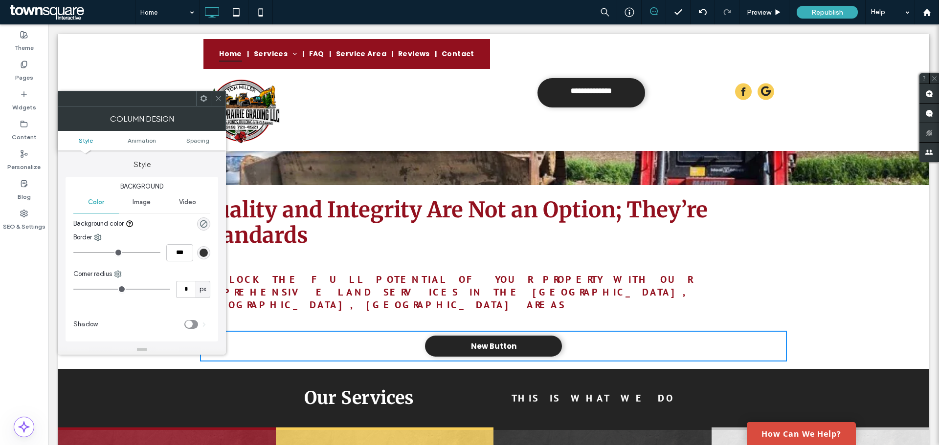
click at [218, 98] on use at bounding box center [218, 98] width 5 height 5
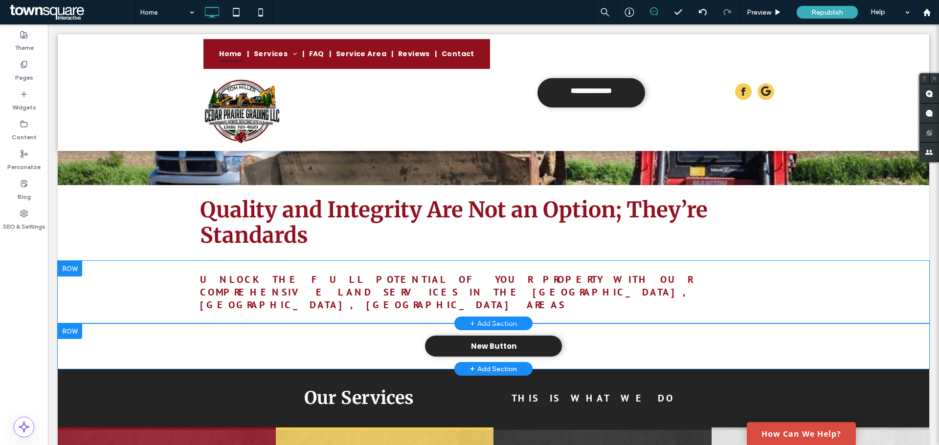
click at [149, 324] on div "Click To Paste Click To Paste Click To Paste Click To Paste Click To Paste Clic…" at bounding box center [493, 346] width 871 height 45
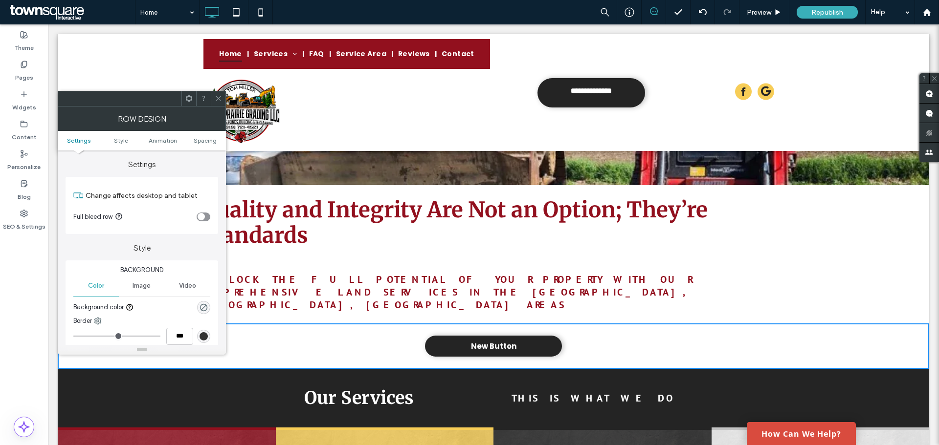
click at [215, 100] on icon at bounding box center [218, 98] width 7 height 7
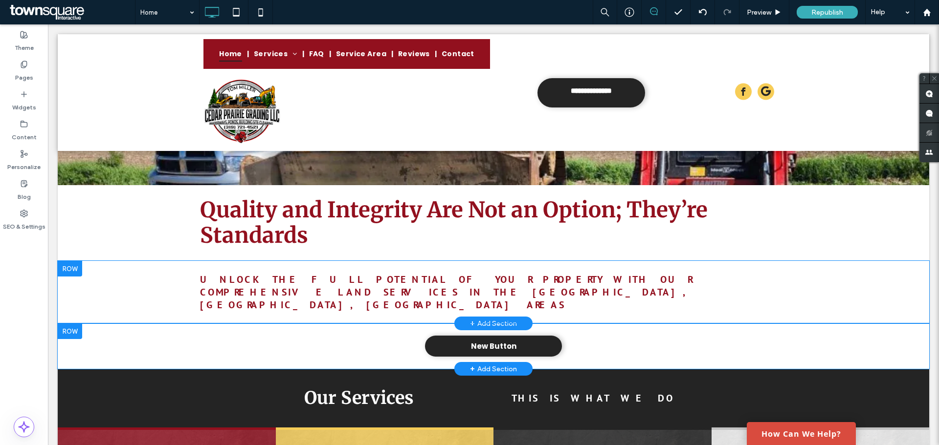
click at [75, 324] on div at bounding box center [70, 332] width 24 height 16
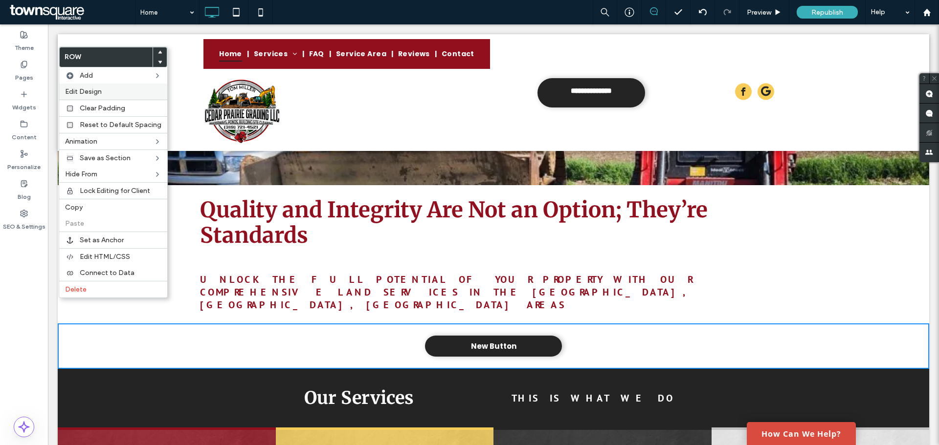
click at [126, 98] on div "Edit Design" at bounding box center [113, 92] width 108 height 16
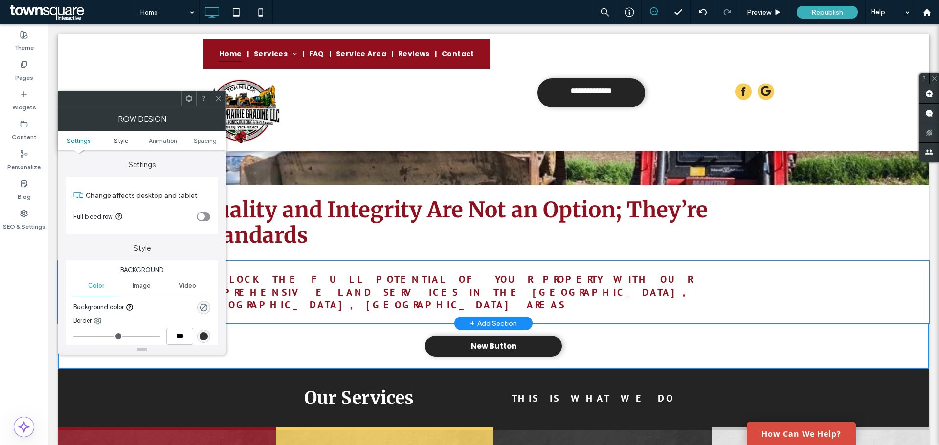
click at [116, 137] on span "Style" at bounding box center [121, 140] width 14 height 7
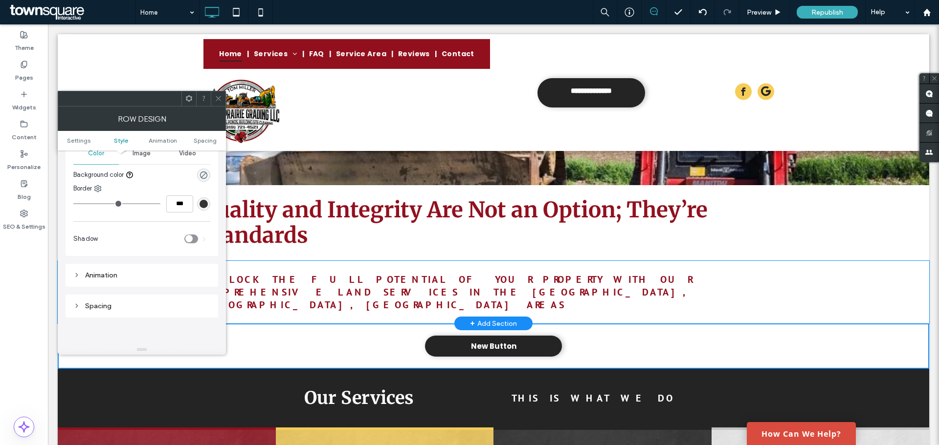
scroll to position [181, 0]
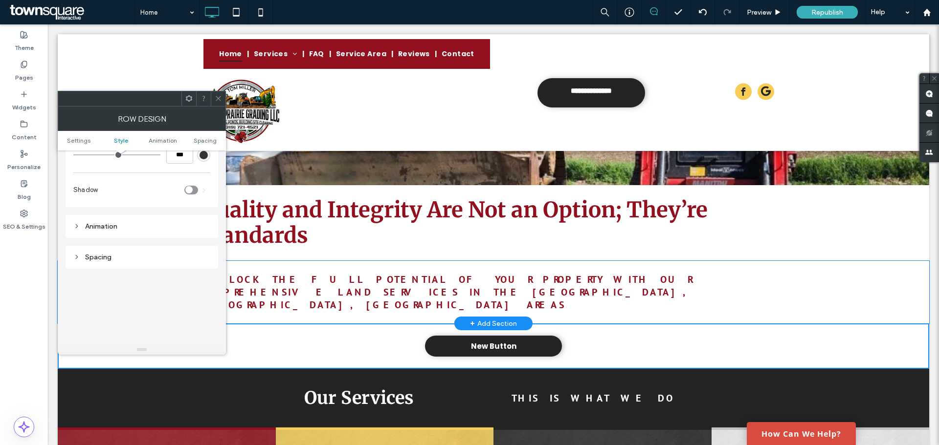
click at [78, 256] on icon at bounding box center [76, 257] width 7 height 7
click at [74, 230] on div "Animation" at bounding box center [141, 226] width 137 height 8
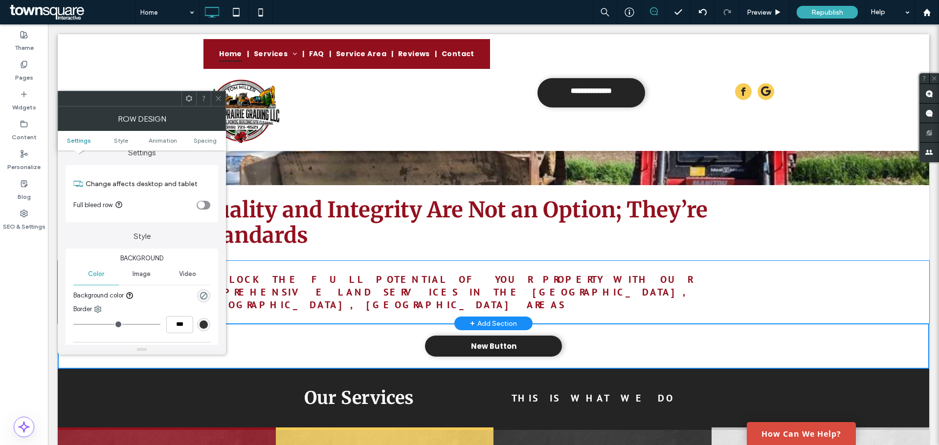
scroll to position [0, 0]
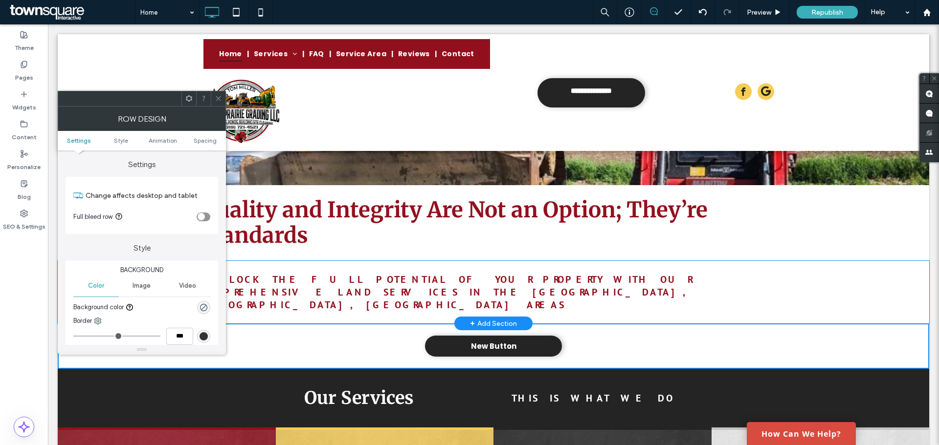
drag, startPoint x: 217, startPoint y: 99, endPoint x: 213, endPoint y: 97, distance: 5.0
click at [217, 99] on icon at bounding box center [218, 98] width 7 height 7
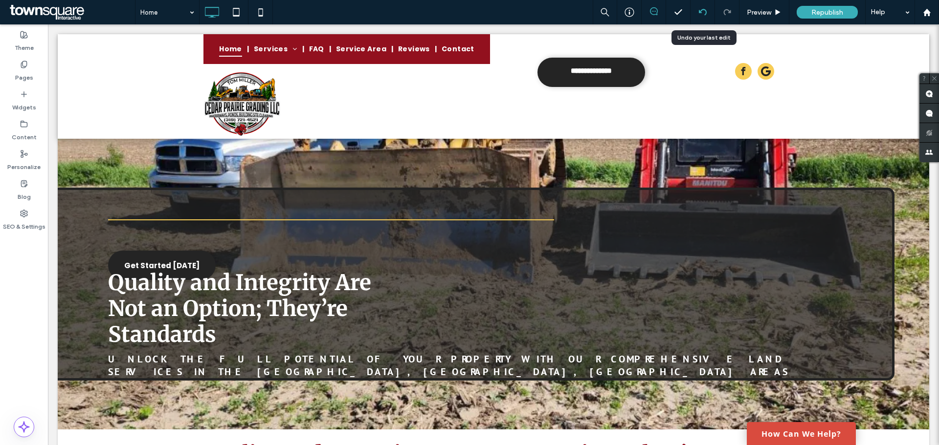
click at [706, 13] on use at bounding box center [702, 12] width 8 height 6
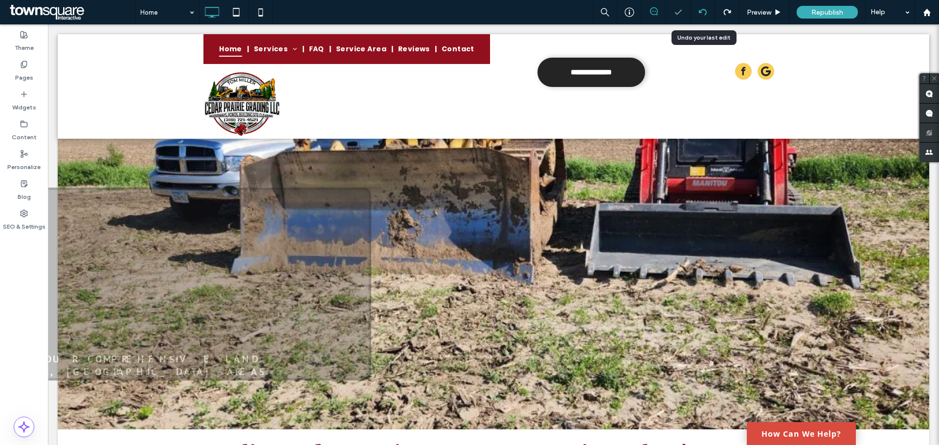
click at [703, 13] on icon at bounding box center [703, 12] width 8 height 8
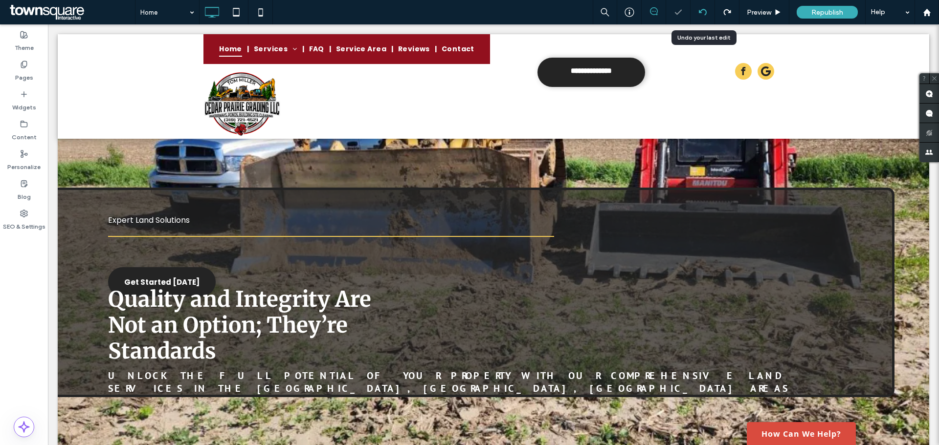
click at [703, 13] on icon at bounding box center [703, 12] width 8 height 8
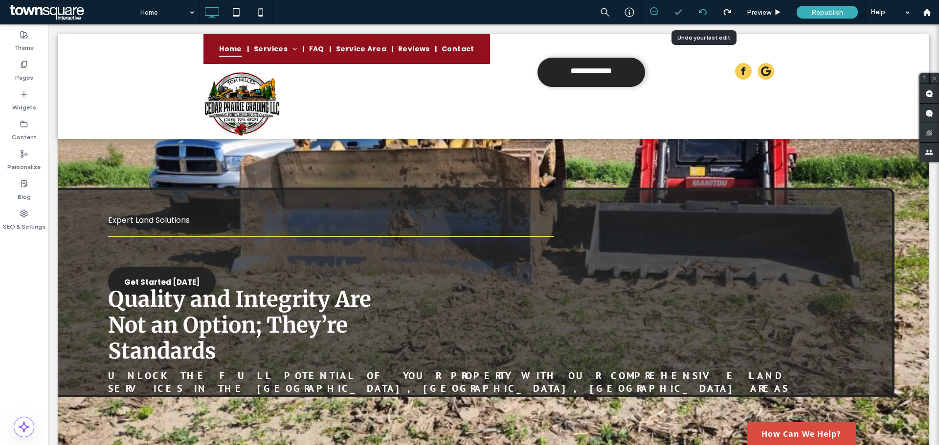
click at [703, 13] on icon at bounding box center [703, 12] width 8 height 8
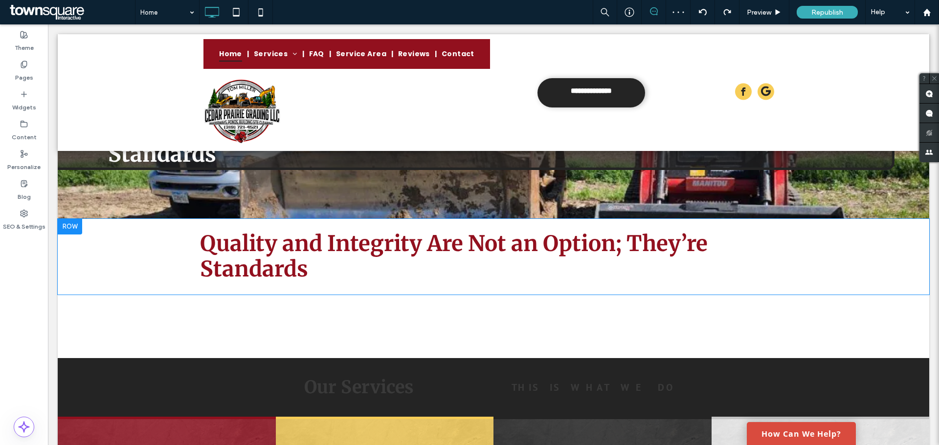
scroll to position [244, 0]
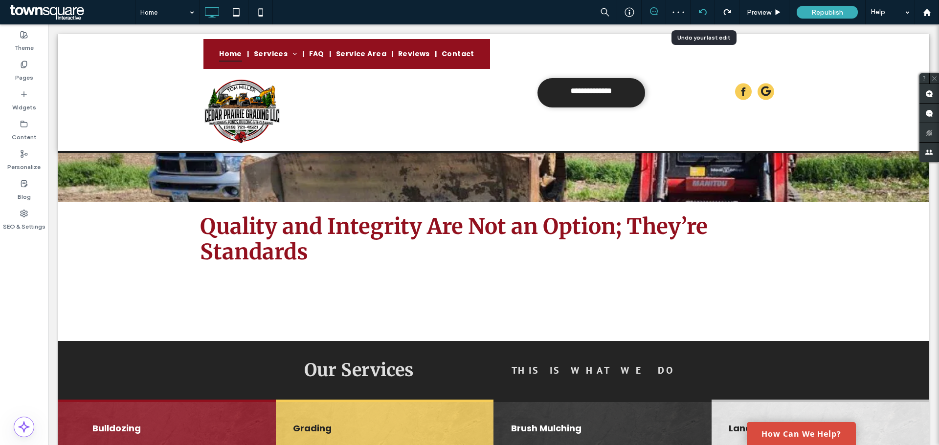
click at [705, 16] on icon at bounding box center [703, 12] width 8 height 8
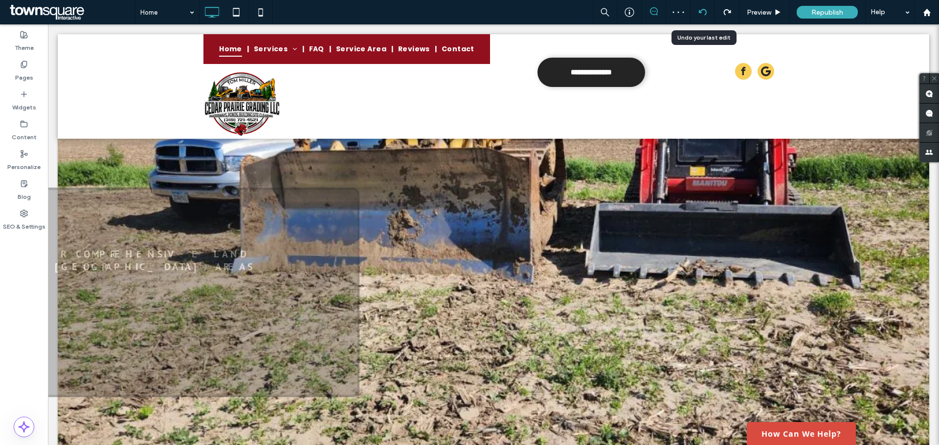
click at [705, 16] on icon at bounding box center [703, 12] width 8 height 8
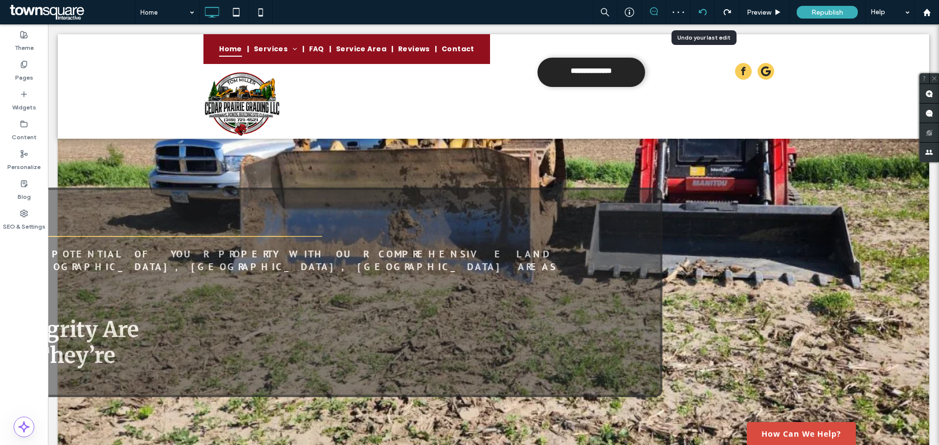
scroll to position [0, 0]
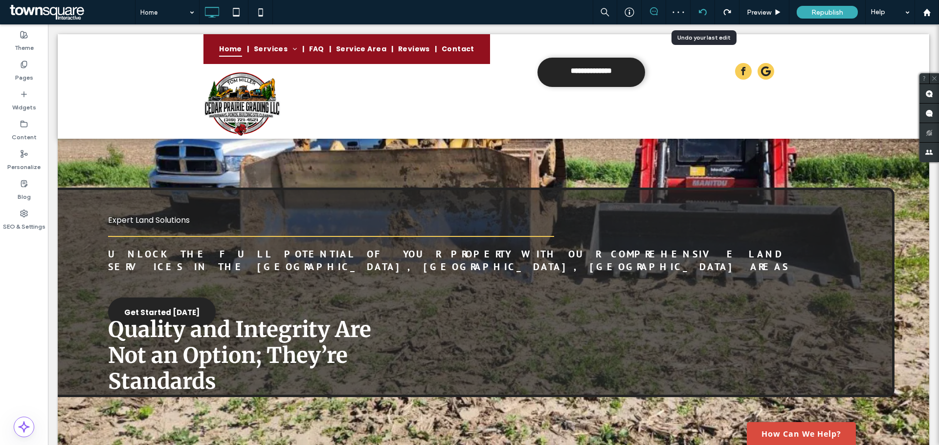
click at [705, 16] on icon at bounding box center [703, 12] width 8 height 8
click at [27, 68] on icon at bounding box center [24, 65] width 8 height 8
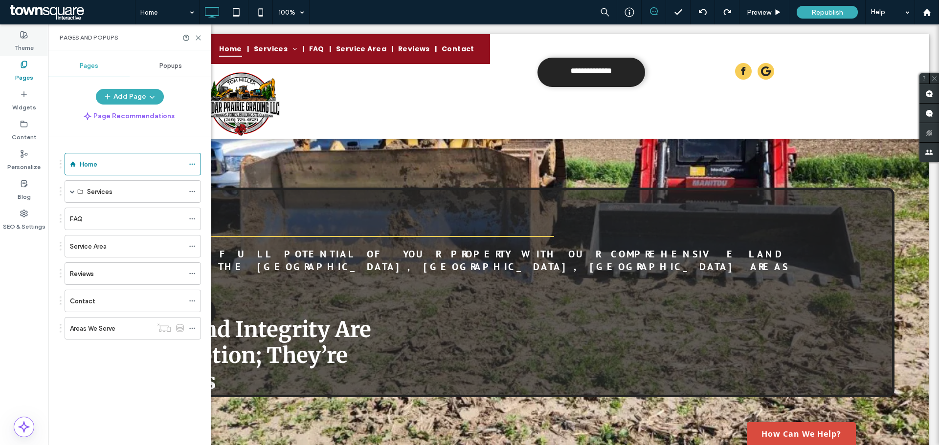
click at [22, 42] on label "Theme" at bounding box center [24, 46] width 19 height 14
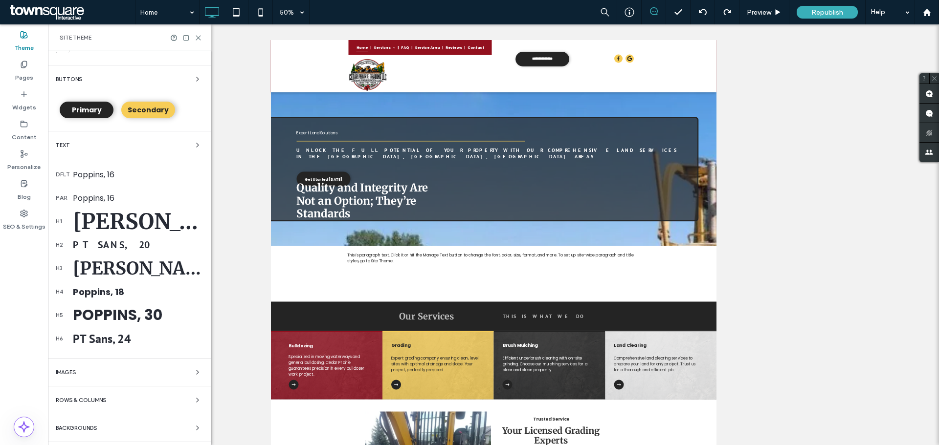
scroll to position [163, 0]
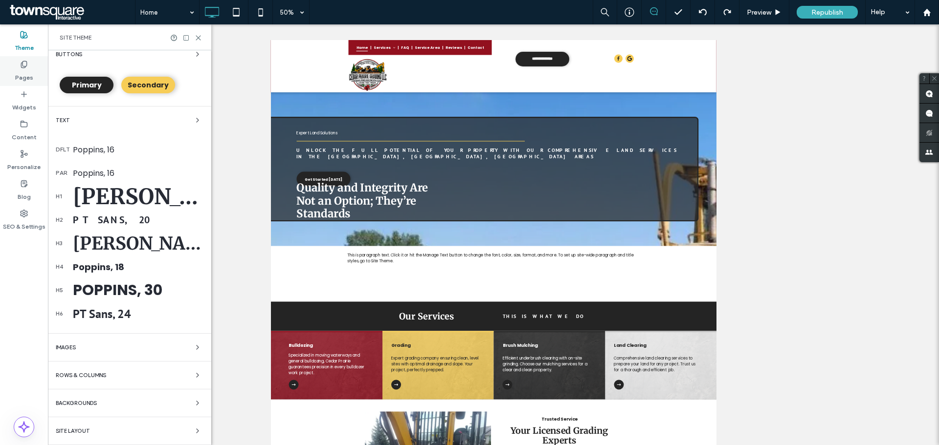
click at [20, 60] on div "Pages" at bounding box center [24, 71] width 48 height 30
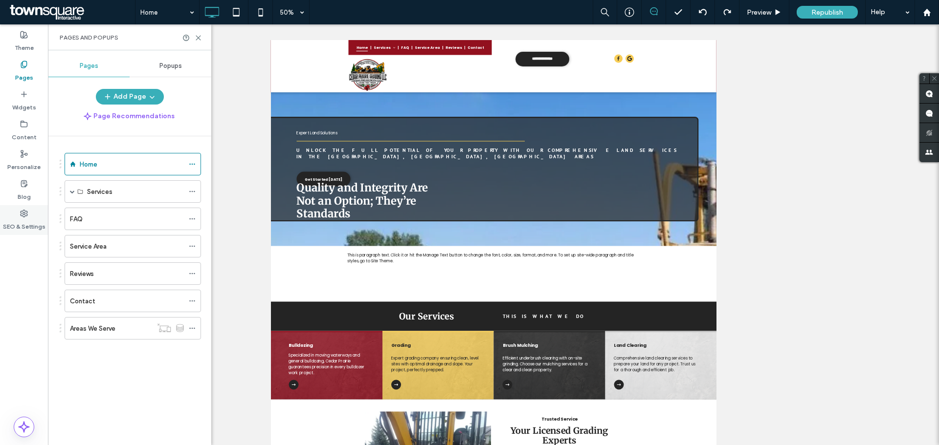
click at [26, 216] on use at bounding box center [24, 213] width 7 height 7
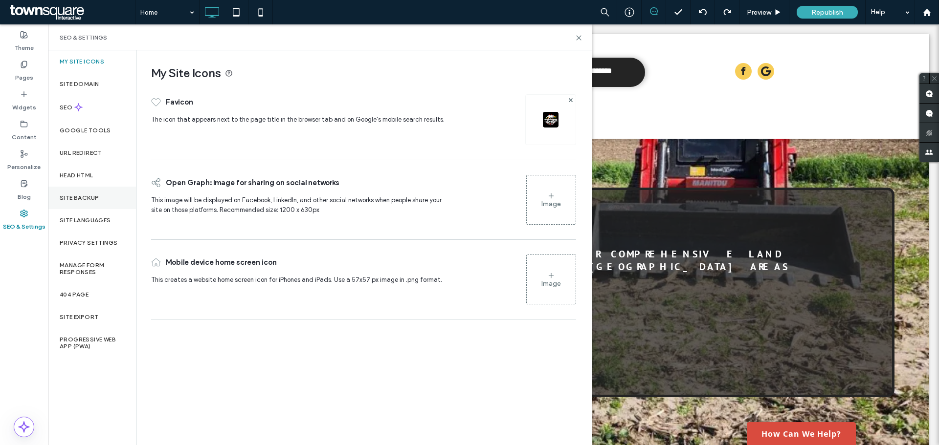
click at [100, 201] on div "Site Backup" at bounding box center [92, 198] width 88 height 22
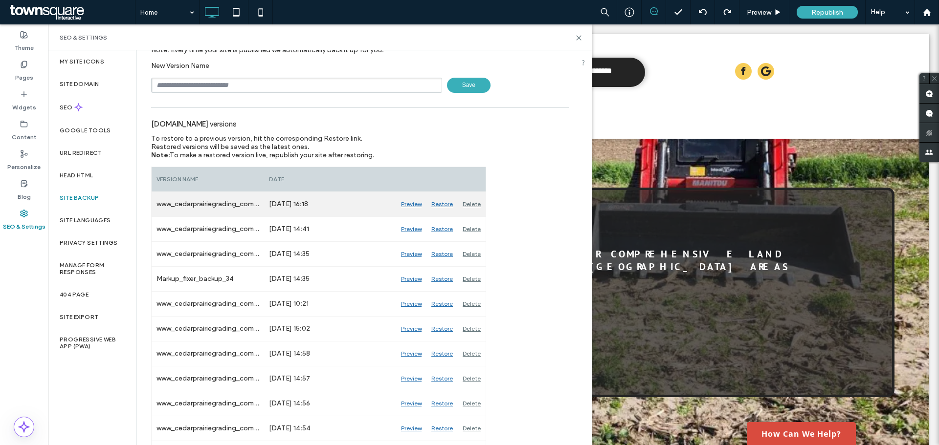
scroll to position [0, 0]
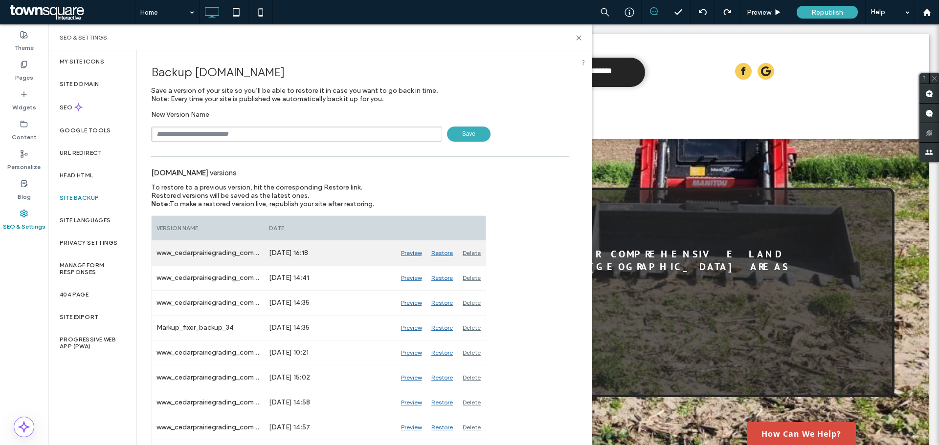
click at [405, 250] on div "Preview" at bounding box center [411, 253] width 30 height 24
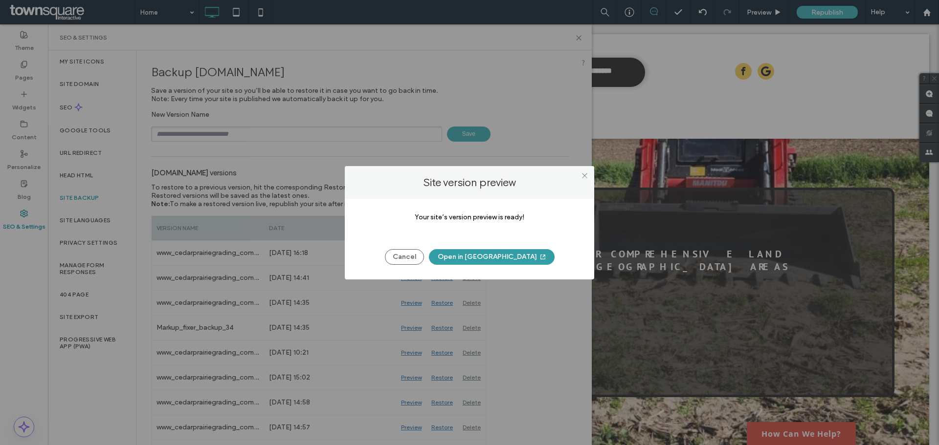
click at [485, 252] on button "Open in [GEOGRAPHIC_DATA]" at bounding box center [492, 257] width 126 height 16
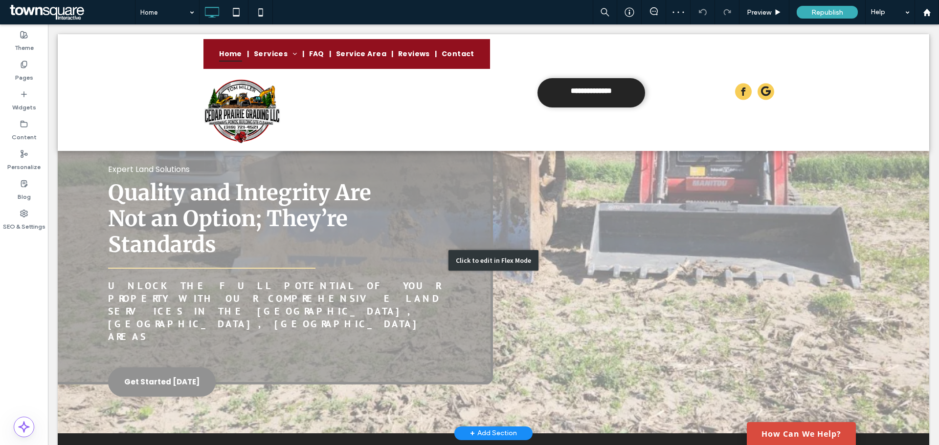
scroll to position [49, 0]
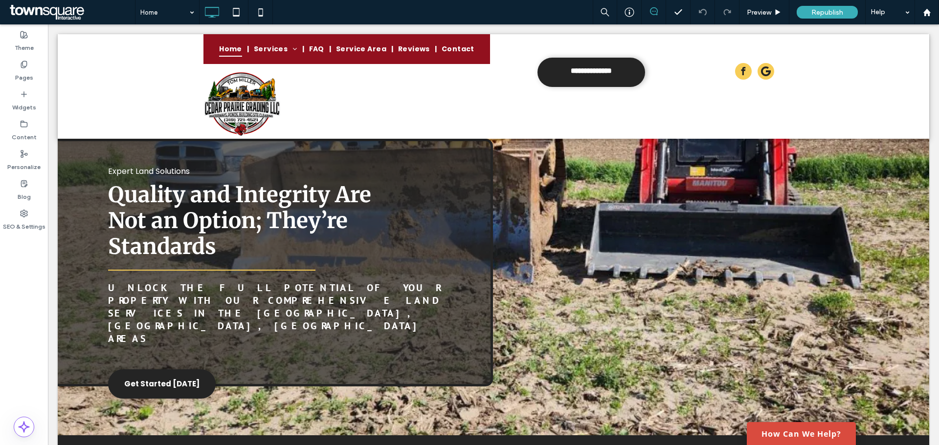
click at [650, 11] on use at bounding box center [654, 11] width 8 height 8
click at [651, 8] on icon at bounding box center [654, 11] width 8 height 8
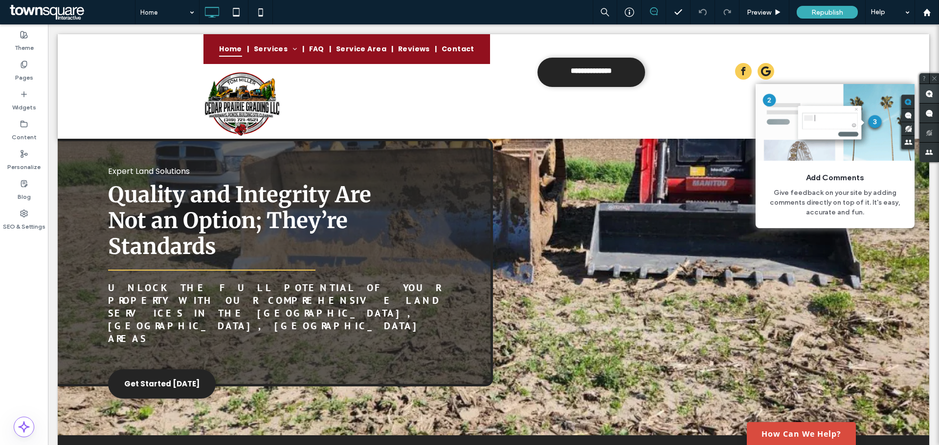
click at [934, 93] on span at bounding box center [929, 93] width 20 height 19
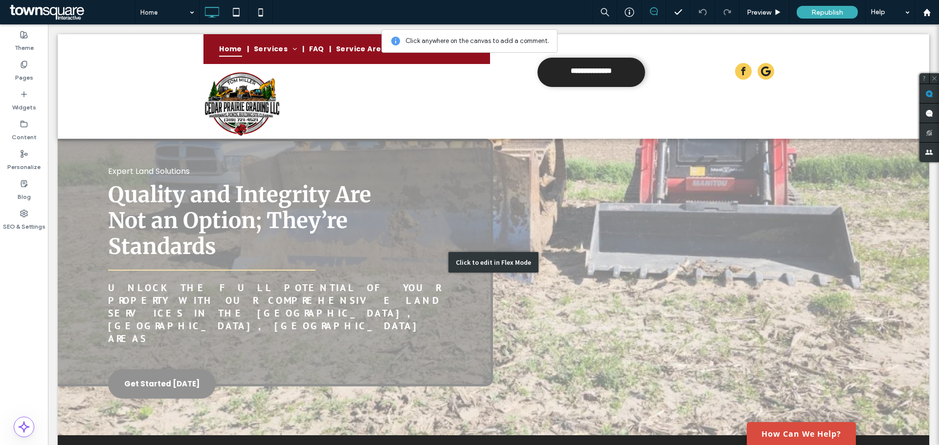
click at [309, 237] on div "Click to edit in Flex Mode" at bounding box center [493, 262] width 871 height 345
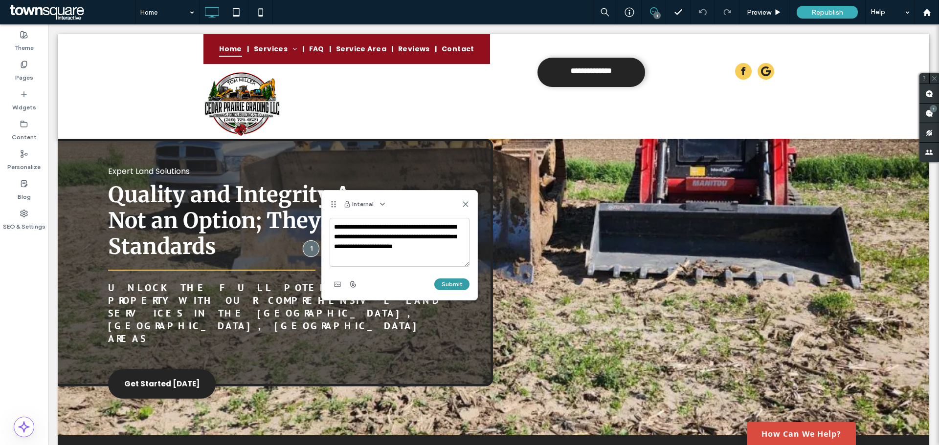
type textarea "**********"
click at [456, 285] on button "Submit" at bounding box center [451, 285] width 35 height 12
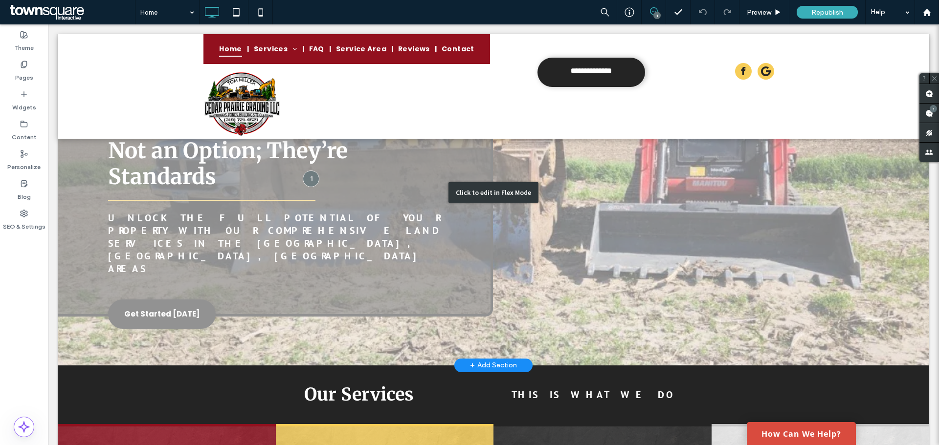
scroll to position [0, 0]
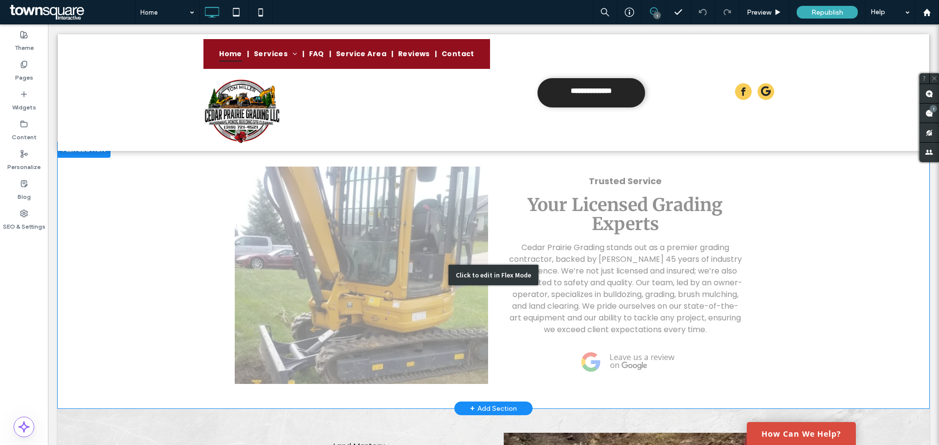
click at [348, 256] on div "Click to edit in Flex Mode" at bounding box center [493, 275] width 871 height 267
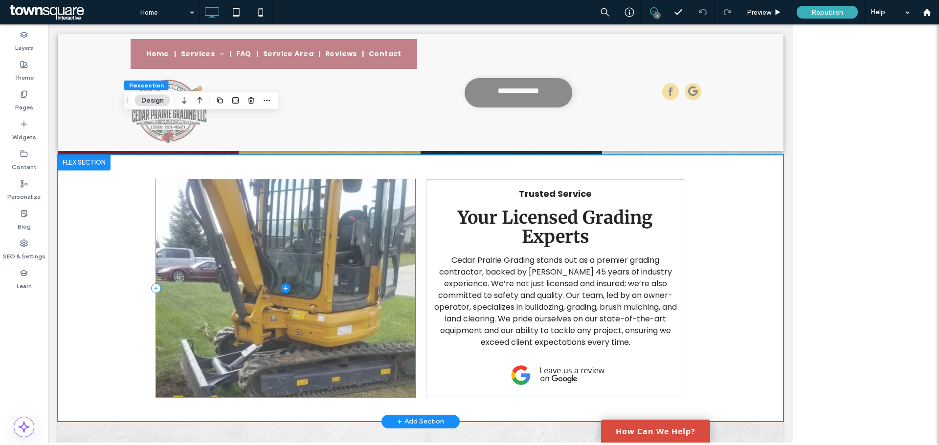
scroll to position [534, 0]
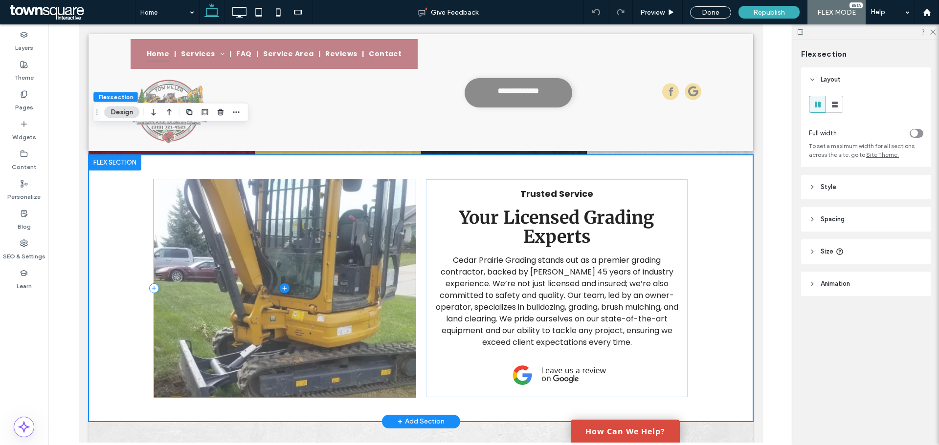
click at [292, 247] on span at bounding box center [284, 288] width 262 height 218
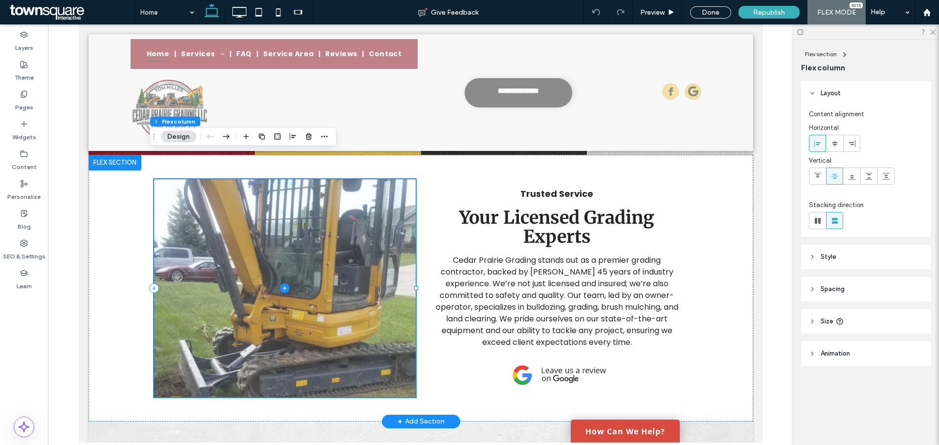
click at [325, 247] on span at bounding box center [284, 288] width 262 height 218
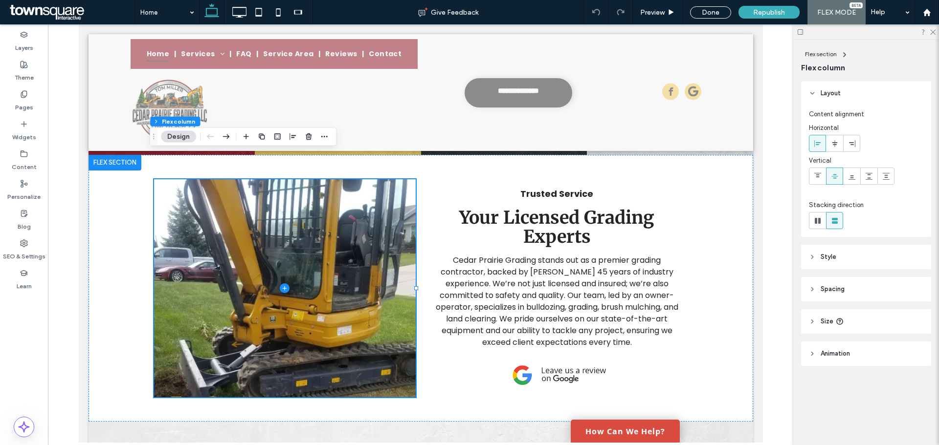
click at [184, 138] on button "Design" at bounding box center [178, 137] width 35 height 12
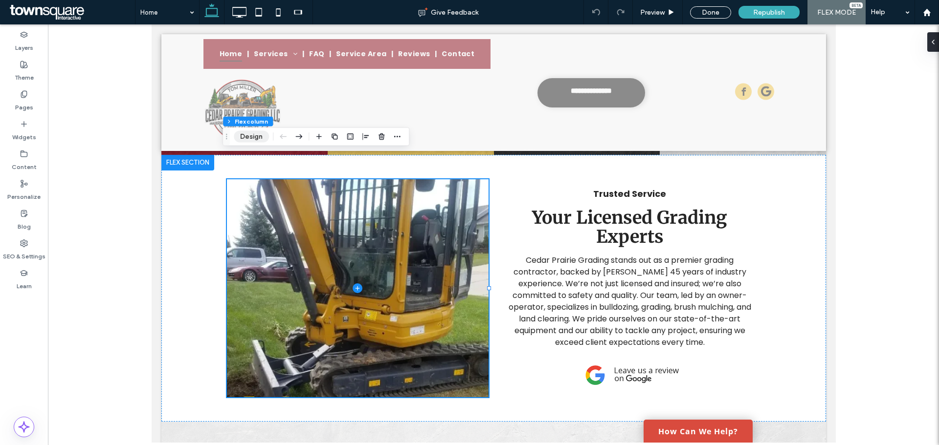
click at [261, 138] on button "Design" at bounding box center [251, 137] width 35 height 12
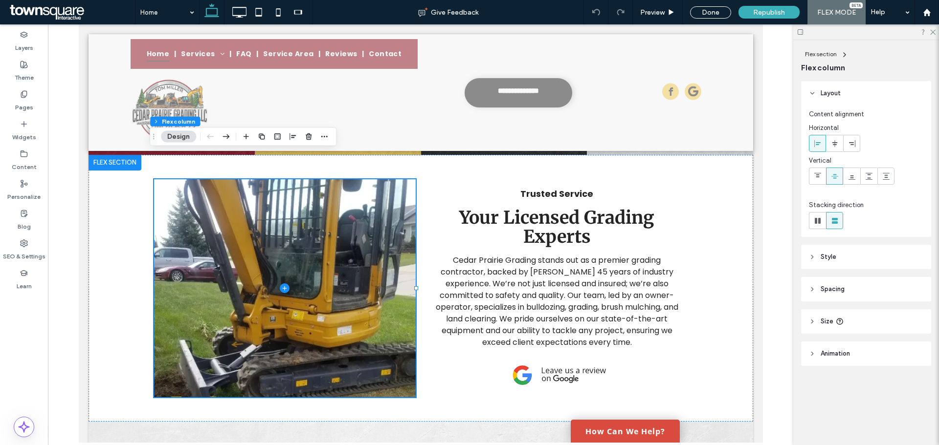
click at [810, 252] on header "Style" at bounding box center [866, 257] width 130 height 24
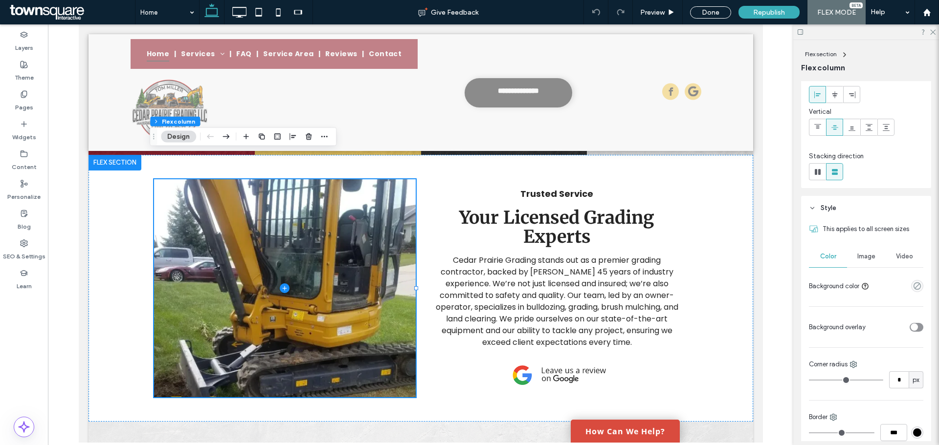
click at [863, 264] on div "Image" at bounding box center [866, 257] width 38 height 22
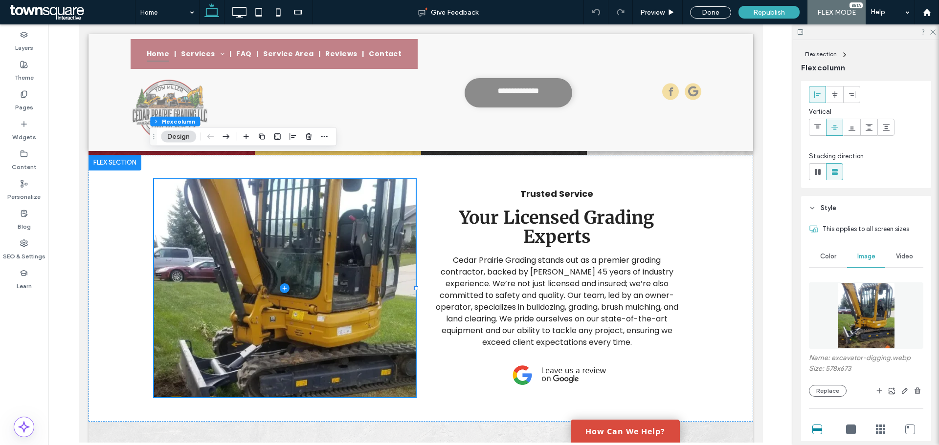
scroll to position [147, 0]
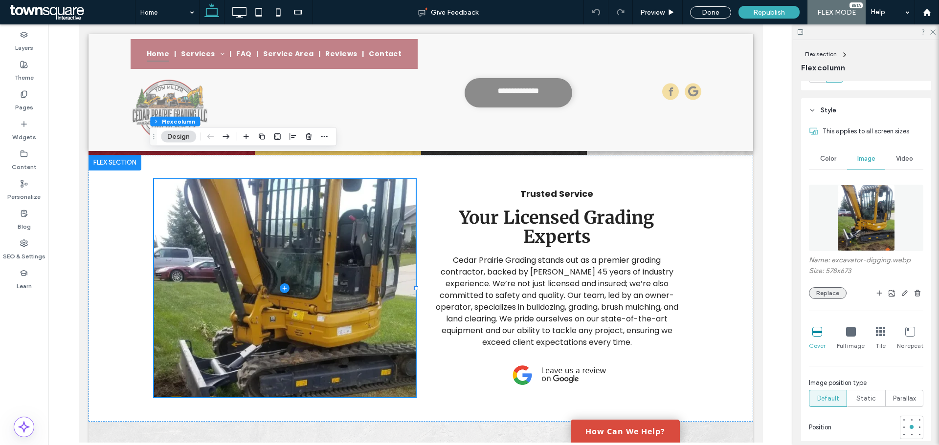
click at [834, 290] on button "Replace" at bounding box center [828, 293] width 38 height 12
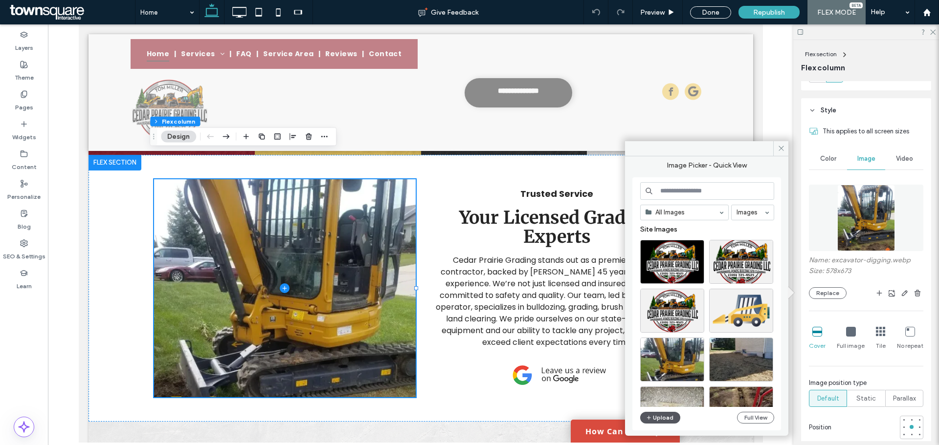
click at [669, 419] on button "Upload" at bounding box center [660, 418] width 40 height 12
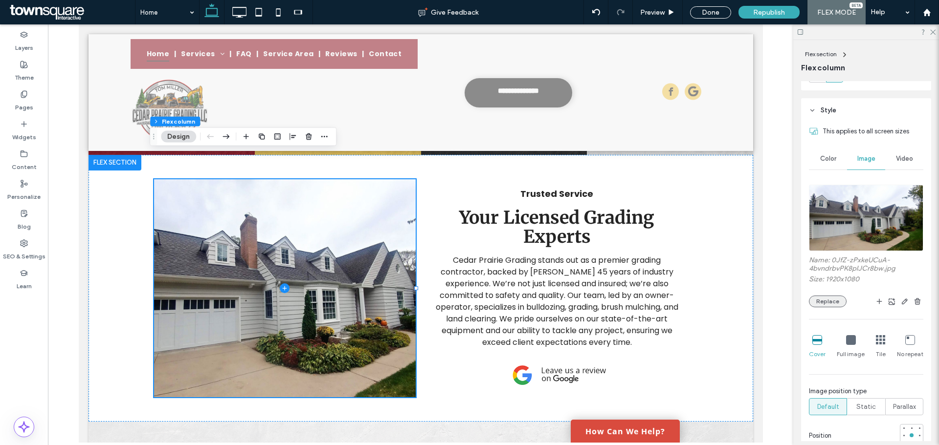
click at [815, 299] on button "Replace" at bounding box center [828, 302] width 38 height 12
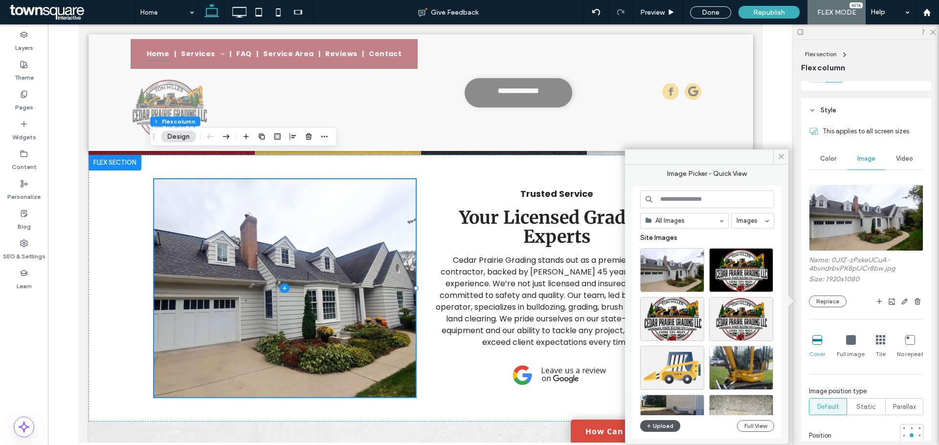
click at [651, 423] on icon "button" at bounding box center [649, 426] width 6 height 8
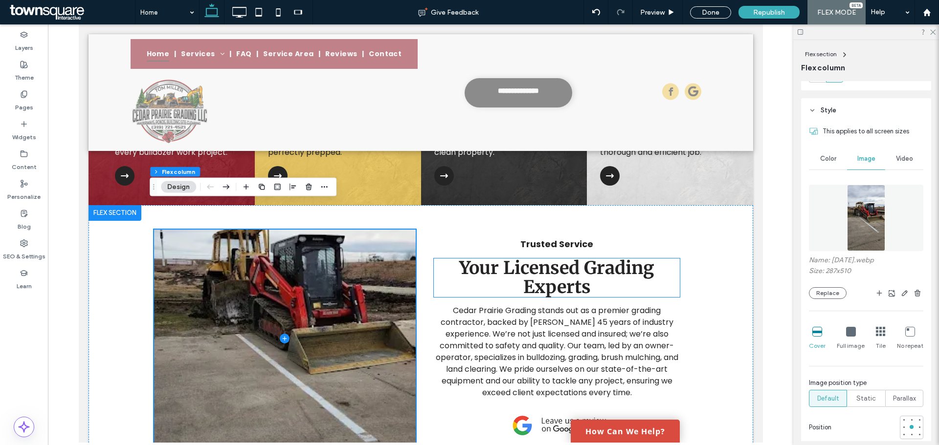
scroll to position [485, 0]
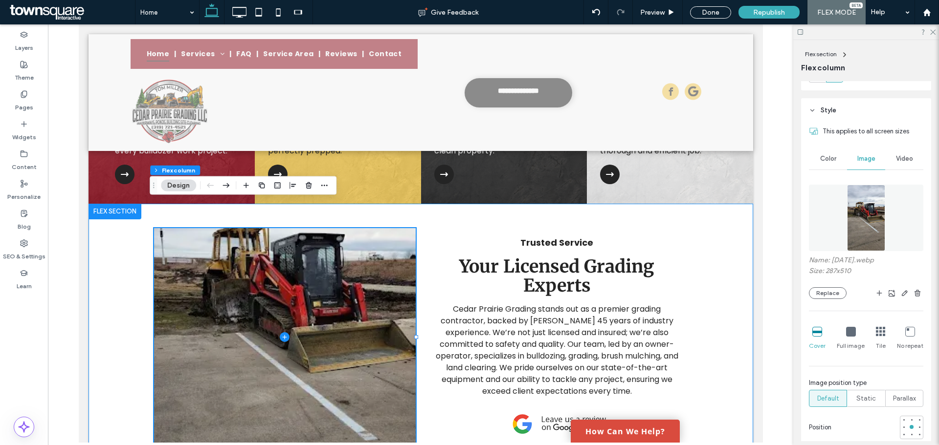
click at [721, 228] on div "Trusted Service Your Licensed Grading Experts Cedar Prairie Grading stands out …" at bounding box center [420, 337] width 664 height 267
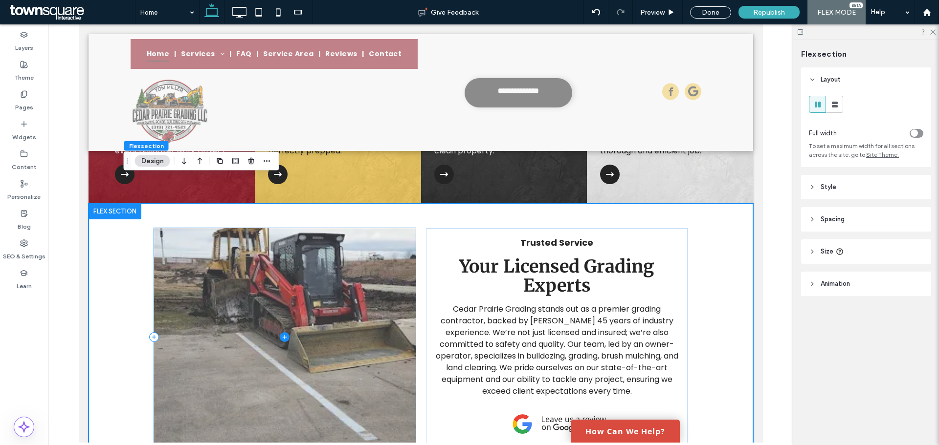
click at [332, 239] on span at bounding box center [284, 337] width 262 height 218
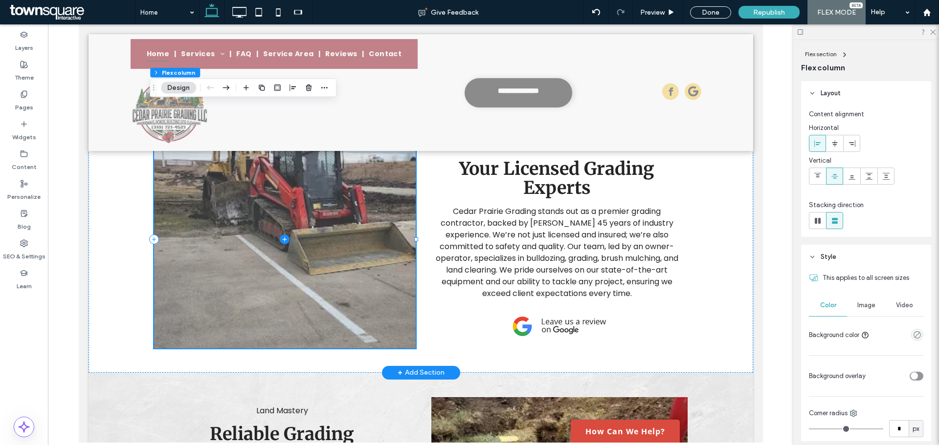
click at [351, 221] on span at bounding box center [284, 240] width 262 height 218
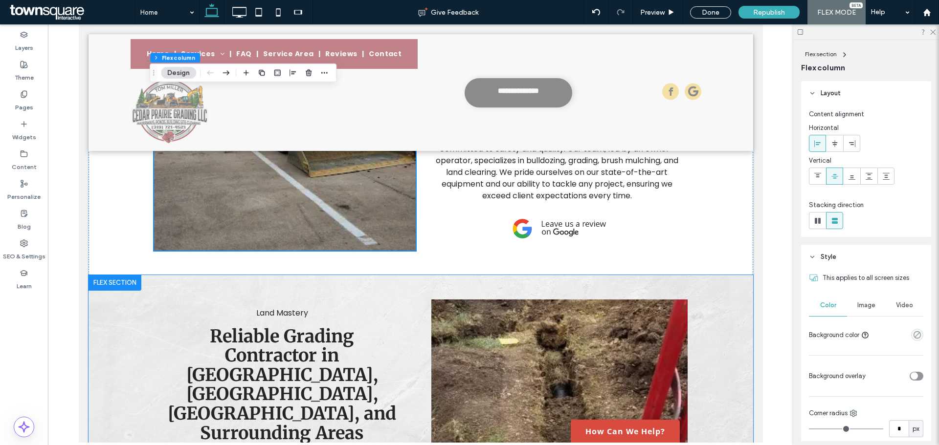
scroll to position [827, 0]
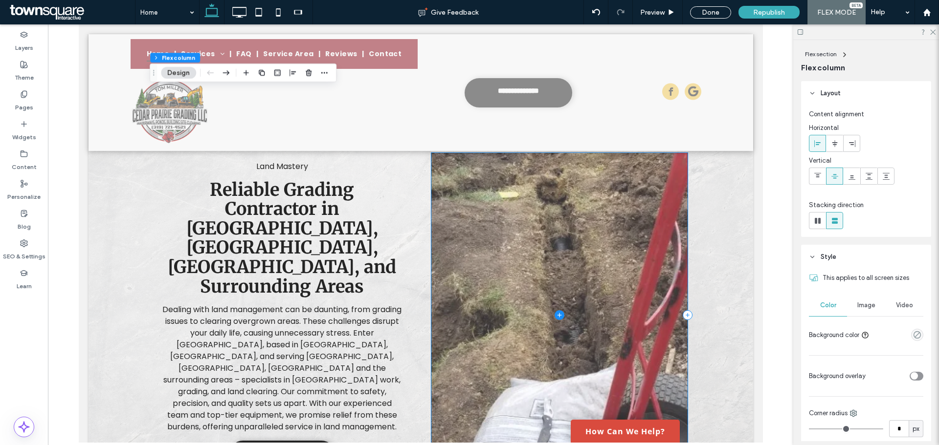
click at [576, 236] on span at bounding box center [559, 316] width 256 height 326
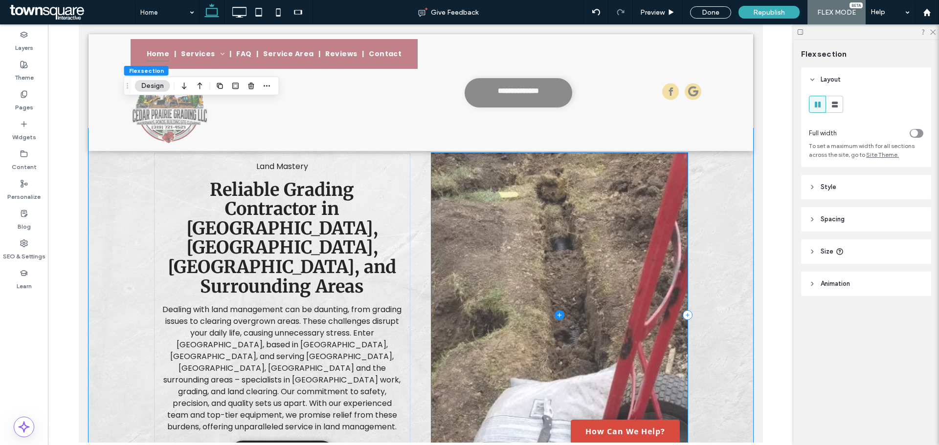
click at [498, 218] on span at bounding box center [559, 316] width 256 height 326
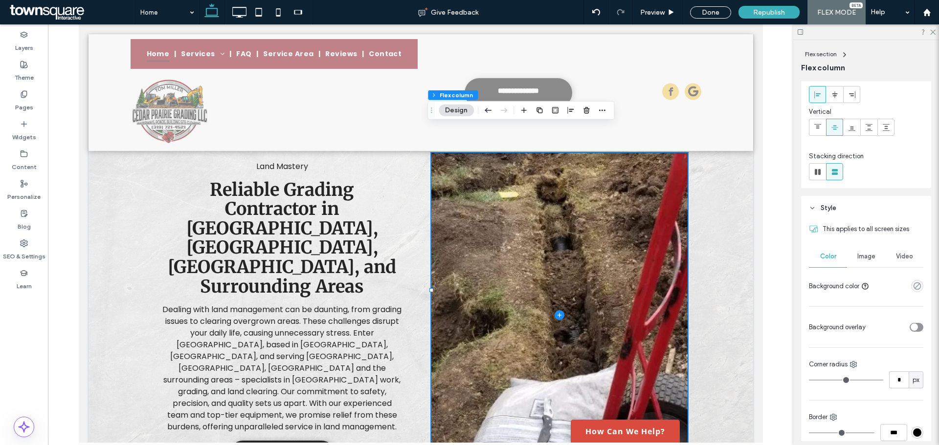
click at [864, 266] on div "Image" at bounding box center [866, 257] width 38 height 22
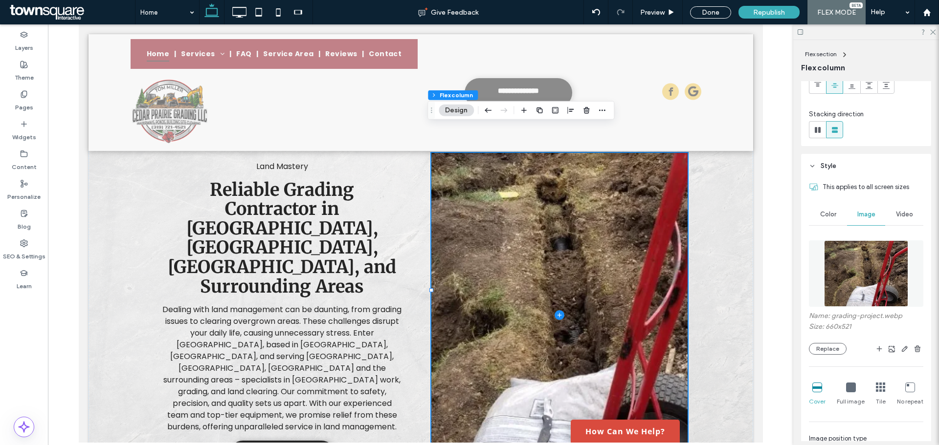
scroll to position [147, 0]
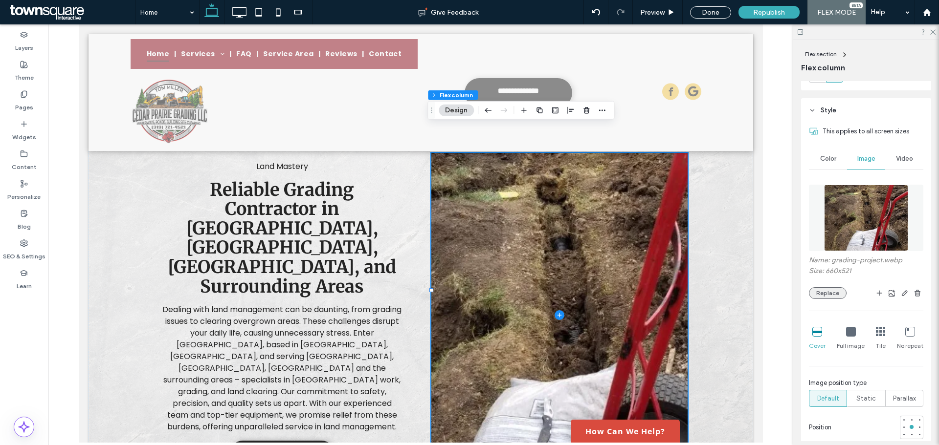
click at [830, 297] on button "Replace" at bounding box center [828, 293] width 38 height 12
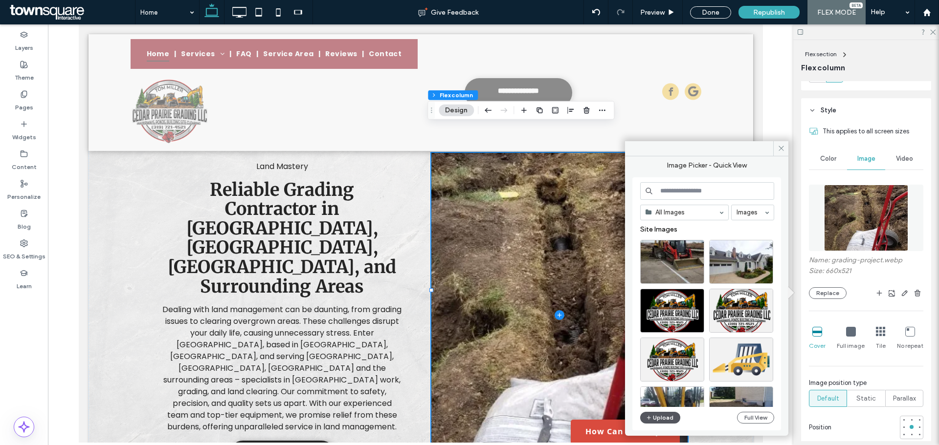
click at [656, 418] on button "Upload" at bounding box center [660, 418] width 40 height 12
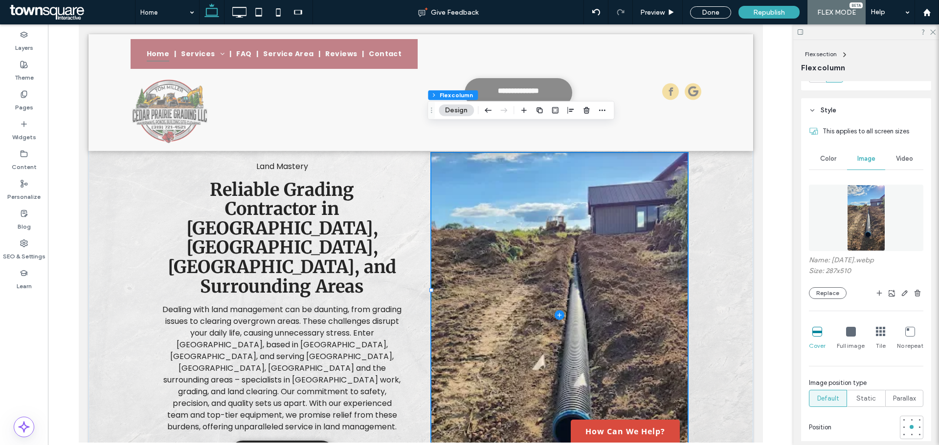
click at [730, 243] on div "Land Mastery Reliable Grading Contractor in Williamsburg, Cedar Rapids, IA, and…" at bounding box center [420, 316] width 664 height 374
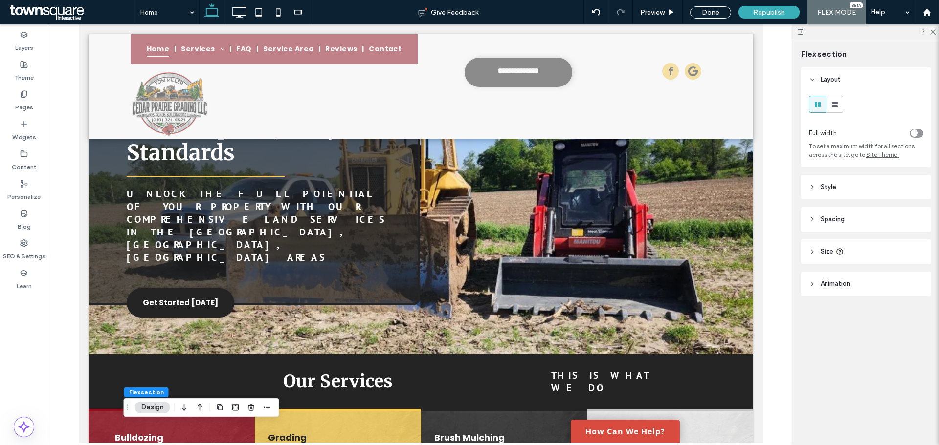
scroll to position [0, 0]
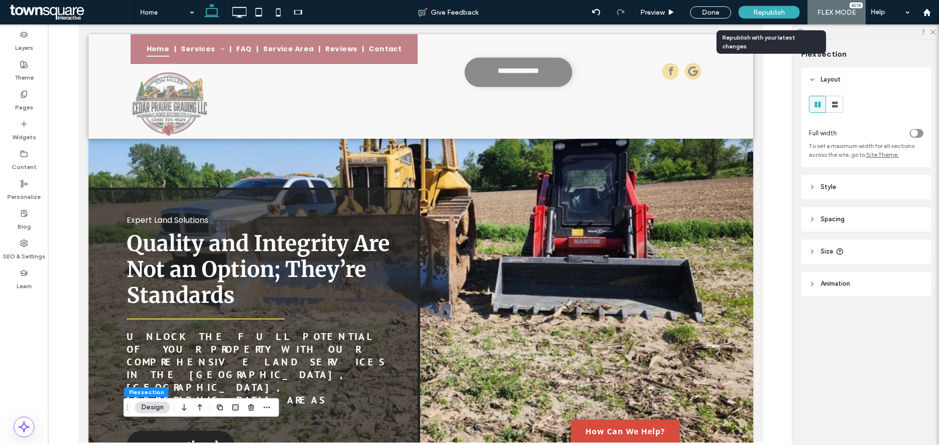
click at [765, 13] on span "Republish" at bounding box center [769, 12] width 32 height 8
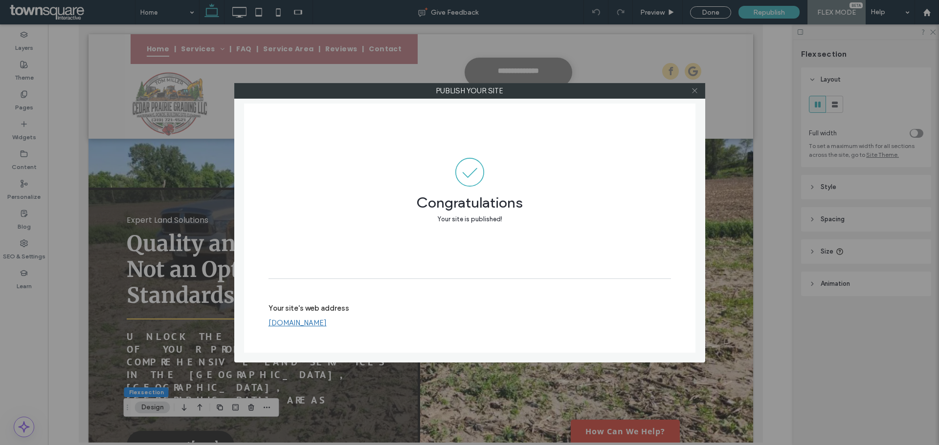
click at [692, 89] on icon at bounding box center [694, 90] width 7 height 7
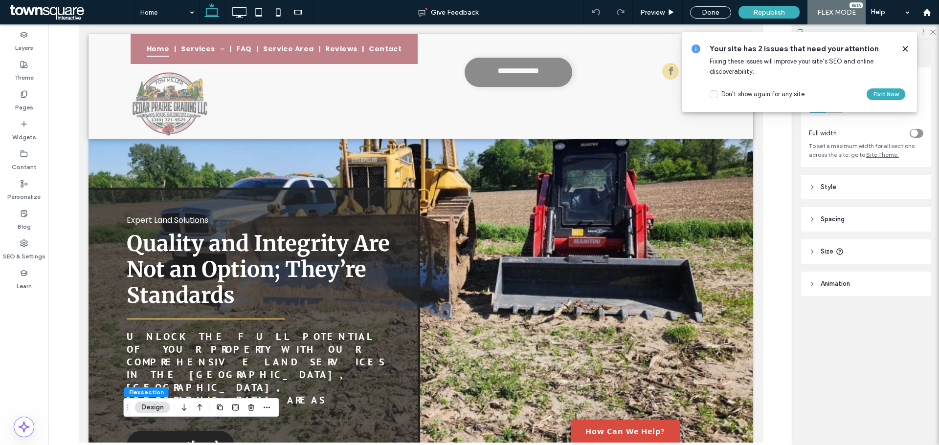
click at [906, 47] on use at bounding box center [904, 48] width 4 height 4
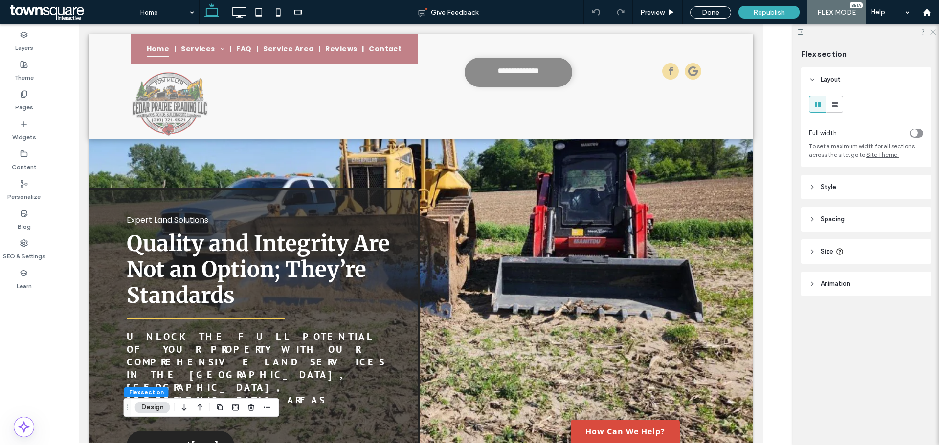
click at [934, 31] on icon at bounding box center [932, 31] width 6 height 6
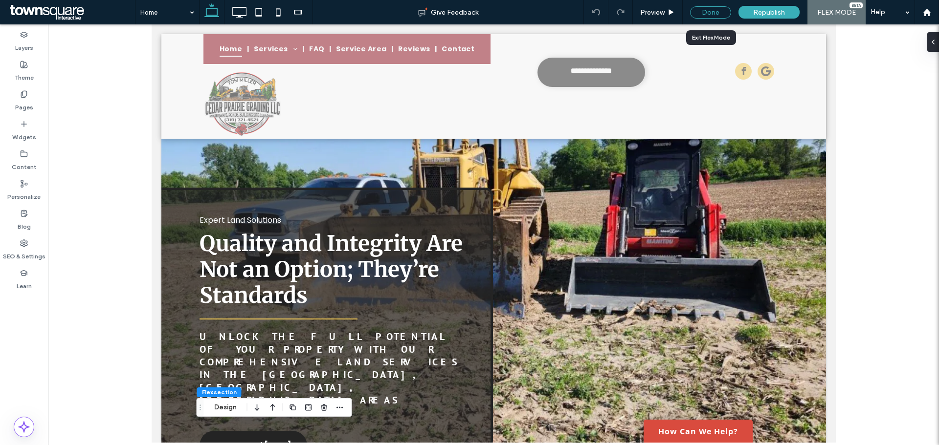
click at [700, 12] on div "Done" at bounding box center [710, 12] width 41 height 12
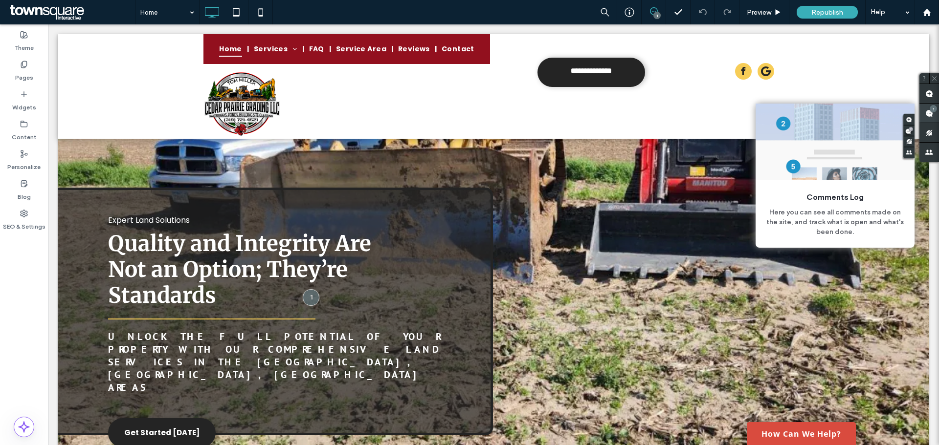
click at [931, 109] on div "1" at bounding box center [932, 108] width 7 height 7
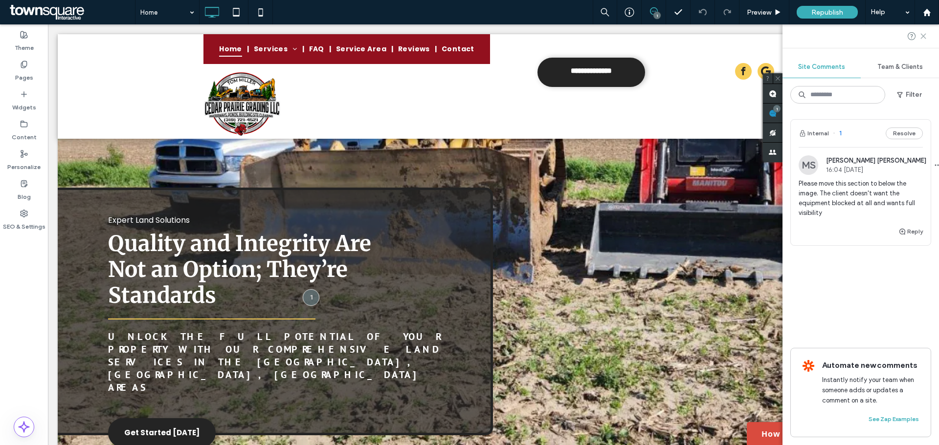
click at [921, 39] on icon at bounding box center [923, 36] width 8 height 8
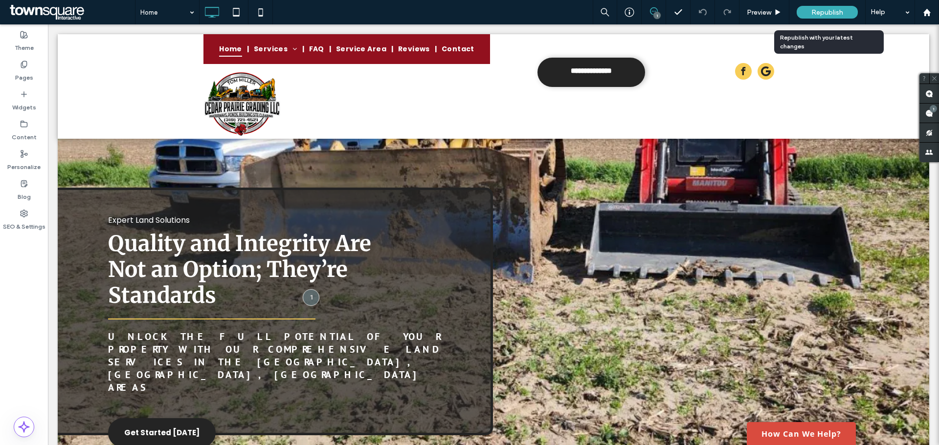
click at [830, 12] on span "Republish" at bounding box center [827, 12] width 32 height 8
